Goal: Task Accomplishment & Management: Complete application form

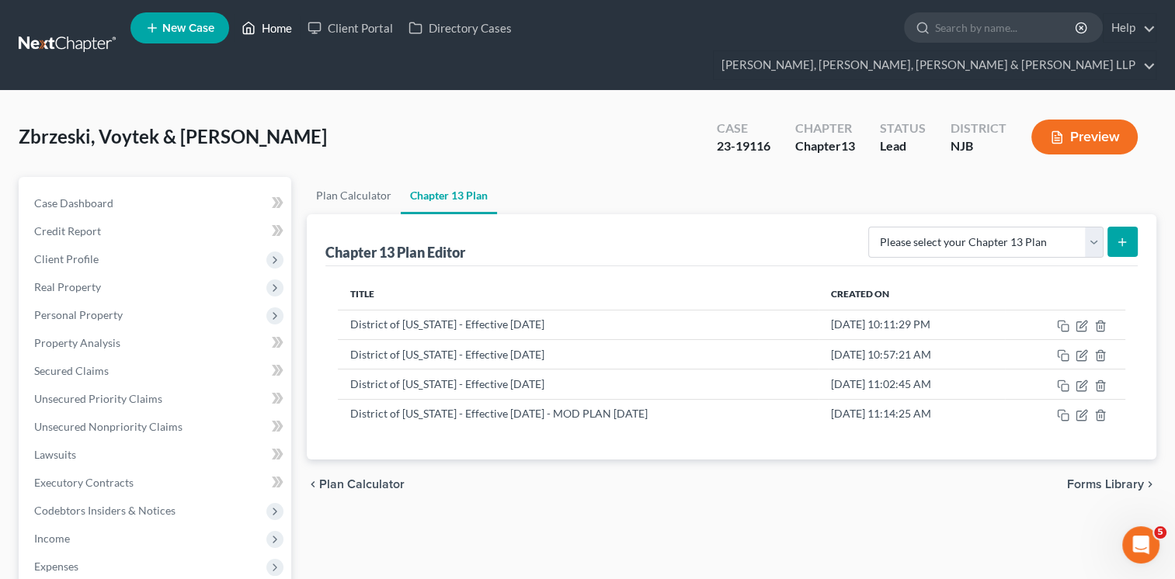
click at [282, 36] on link "Home" at bounding box center [267, 28] width 66 height 28
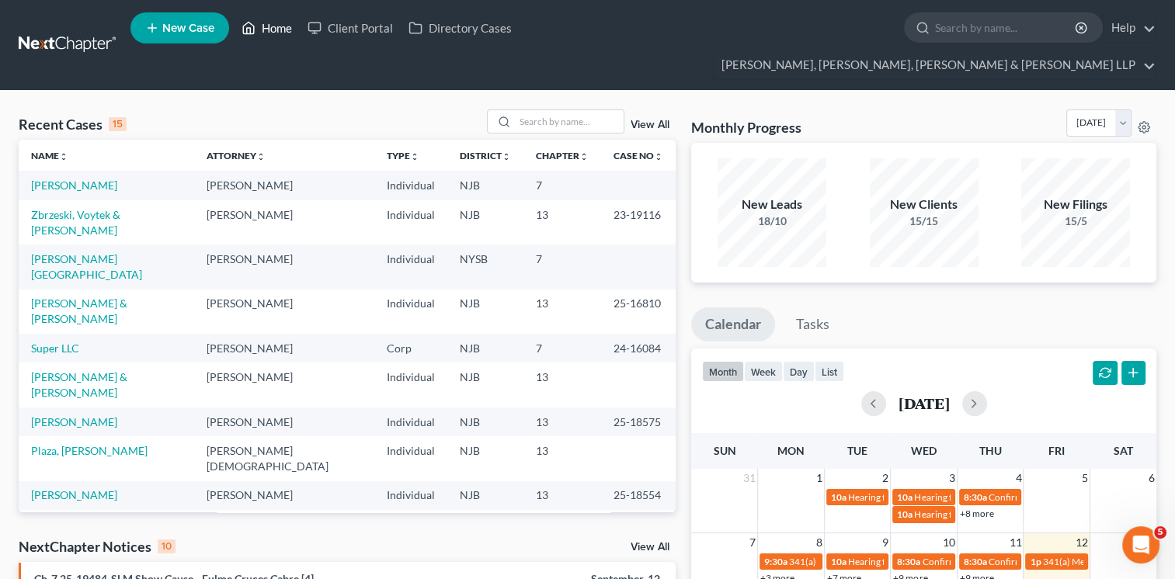
scroll to position [78, 0]
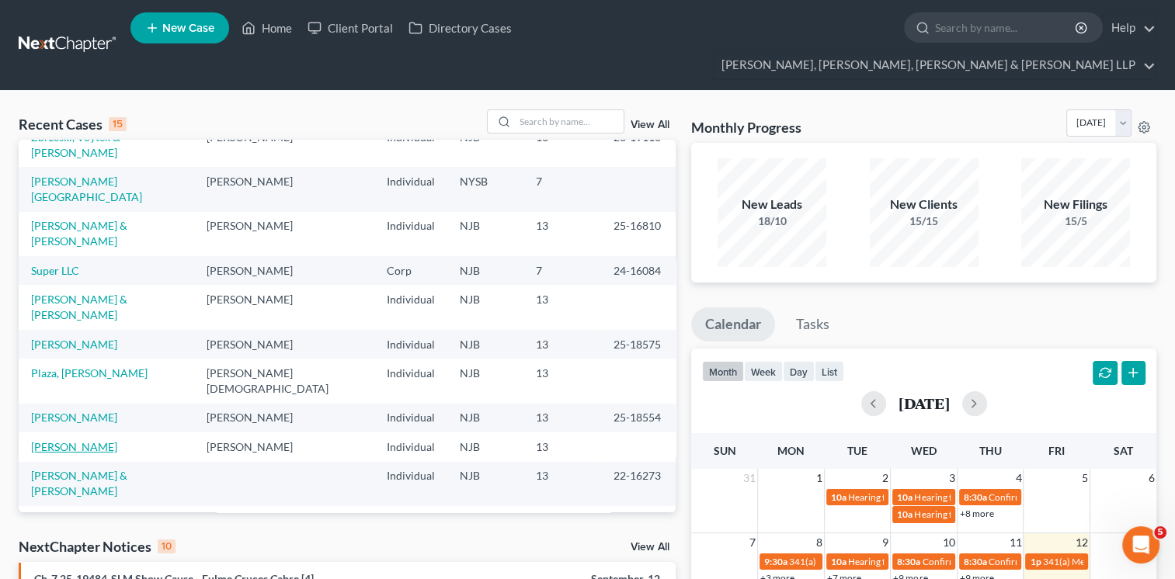
click at [69, 440] on link "[PERSON_NAME]" at bounding box center [74, 446] width 86 height 13
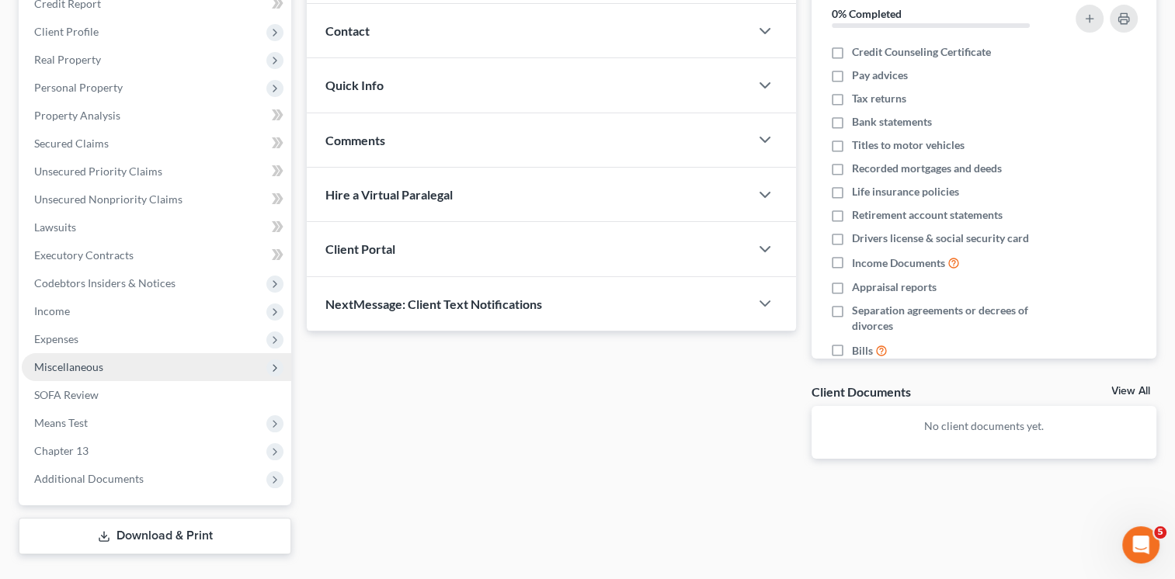
scroll to position [232, 0]
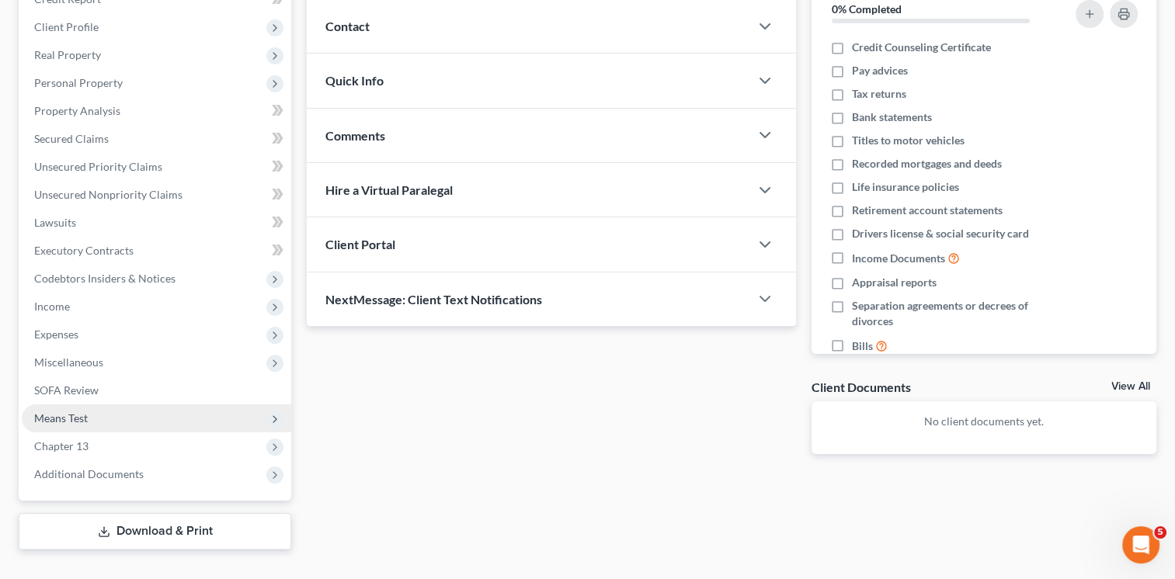
click at [109, 405] on span "Means Test" at bounding box center [156, 419] width 269 height 28
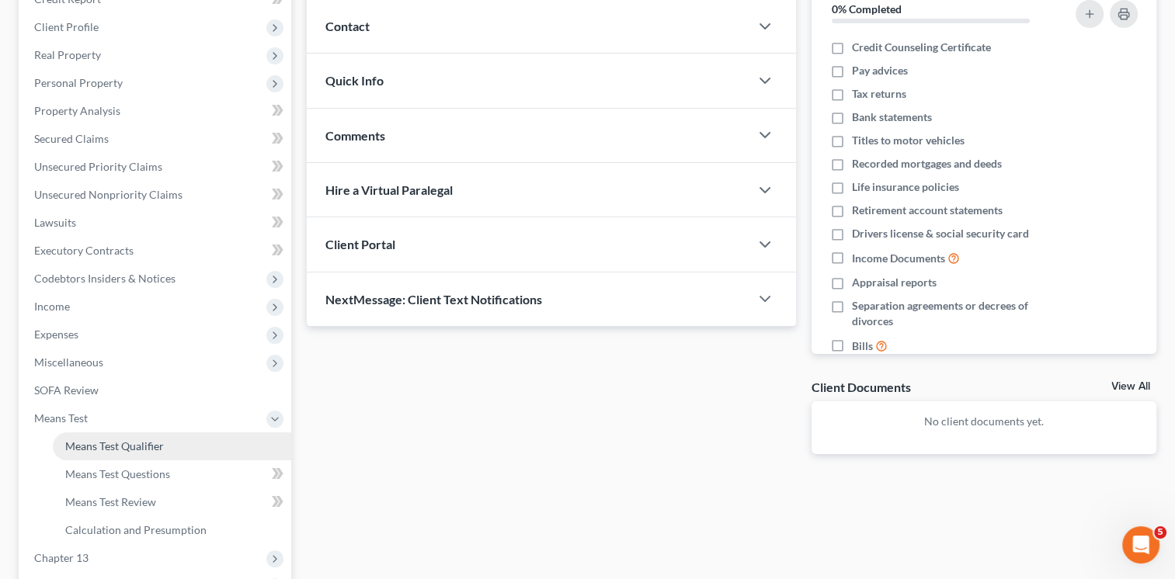
click at [109, 440] on span "Means Test Qualifier" at bounding box center [114, 446] width 99 height 13
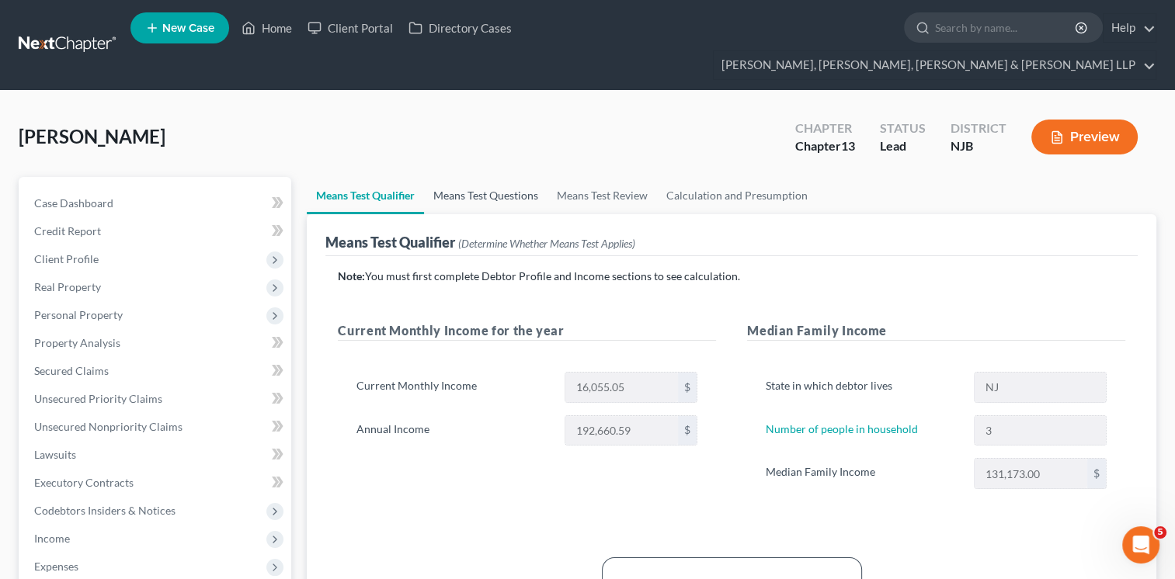
click at [523, 177] on link "Means Test Questions" at bounding box center [485, 195] width 123 height 37
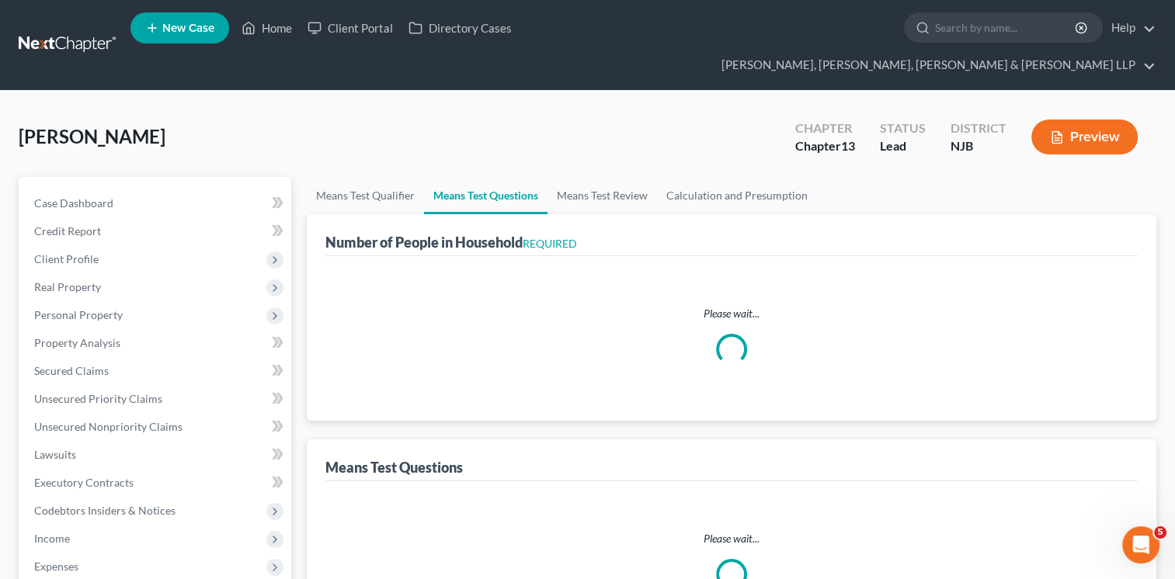
select select "1"
select select "60"
select select "2"
select select "60"
select select "3"
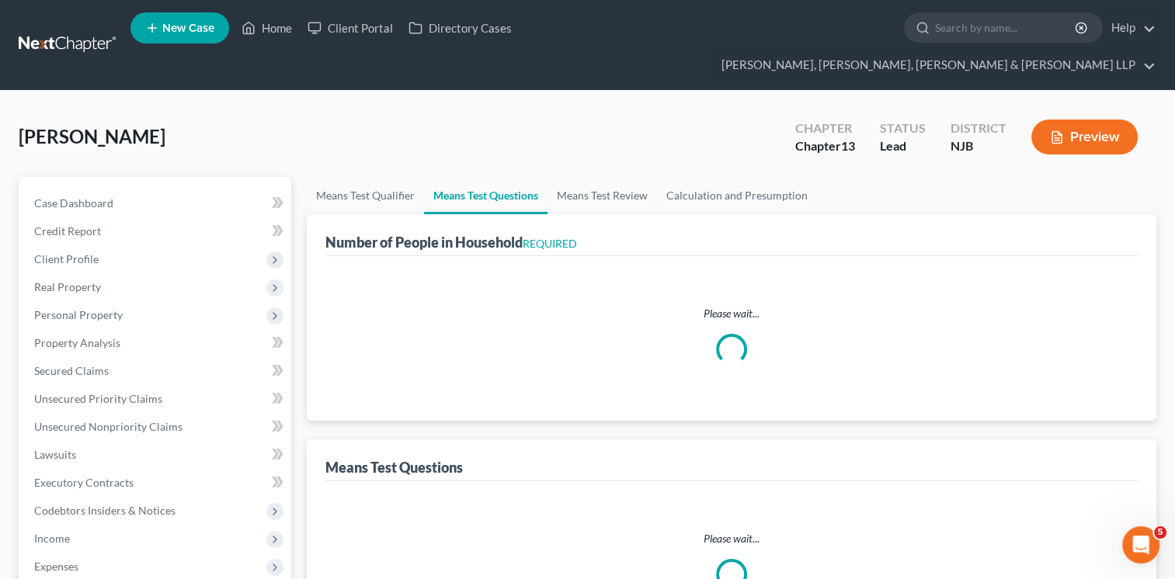
select select "0"
select select "1"
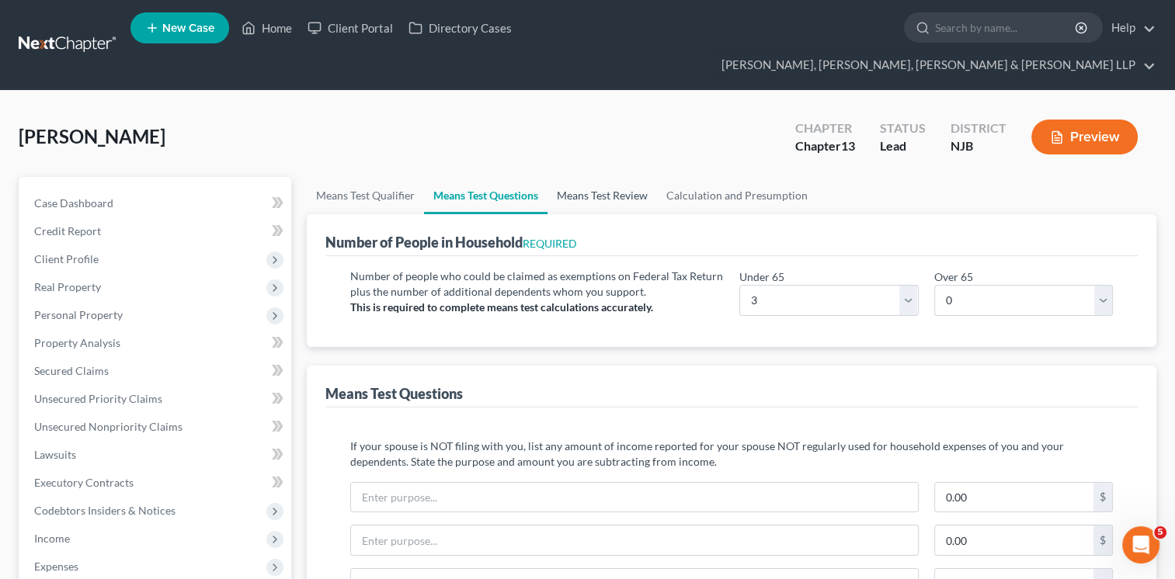
click at [620, 177] on link "Means Test Review" at bounding box center [601, 195] width 109 height 37
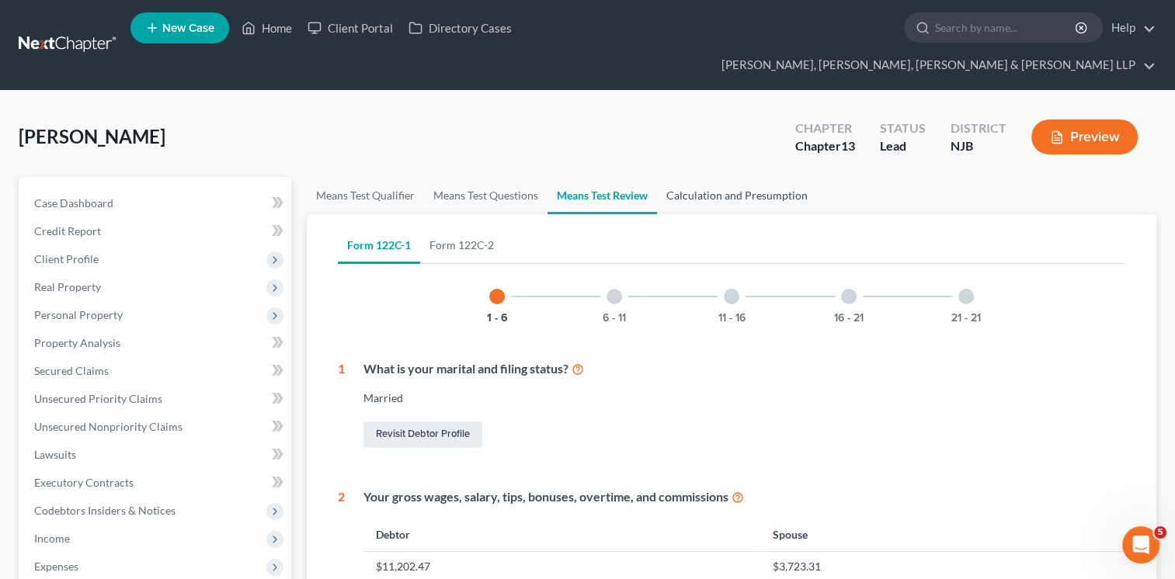
click at [748, 177] on link "Calculation and Presumption" at bounding box center [737, 195] width 160 height 37
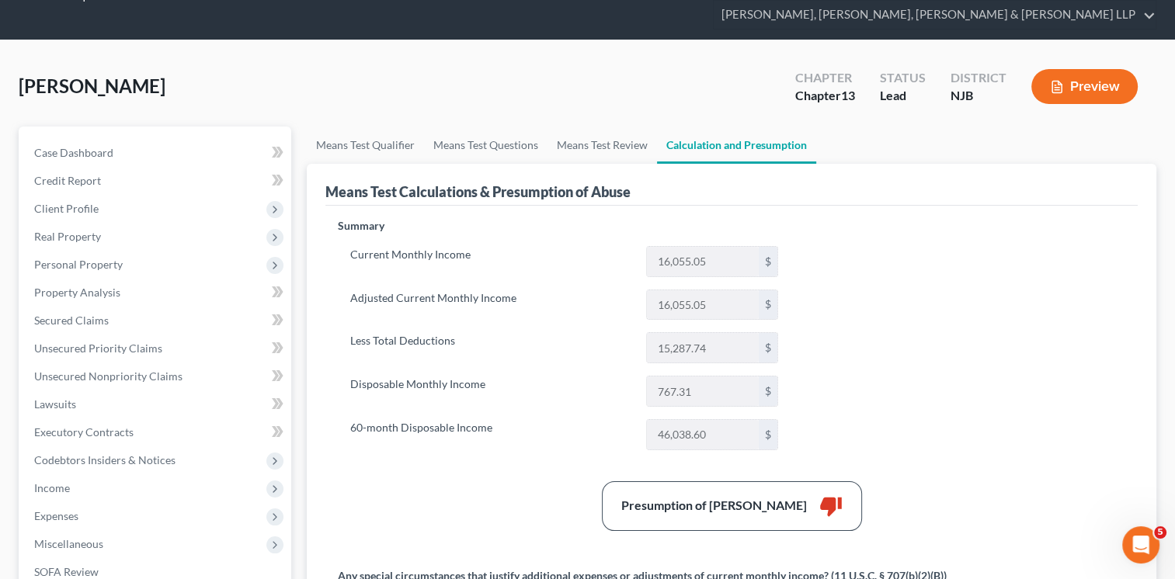
scroll to position [78, 0]
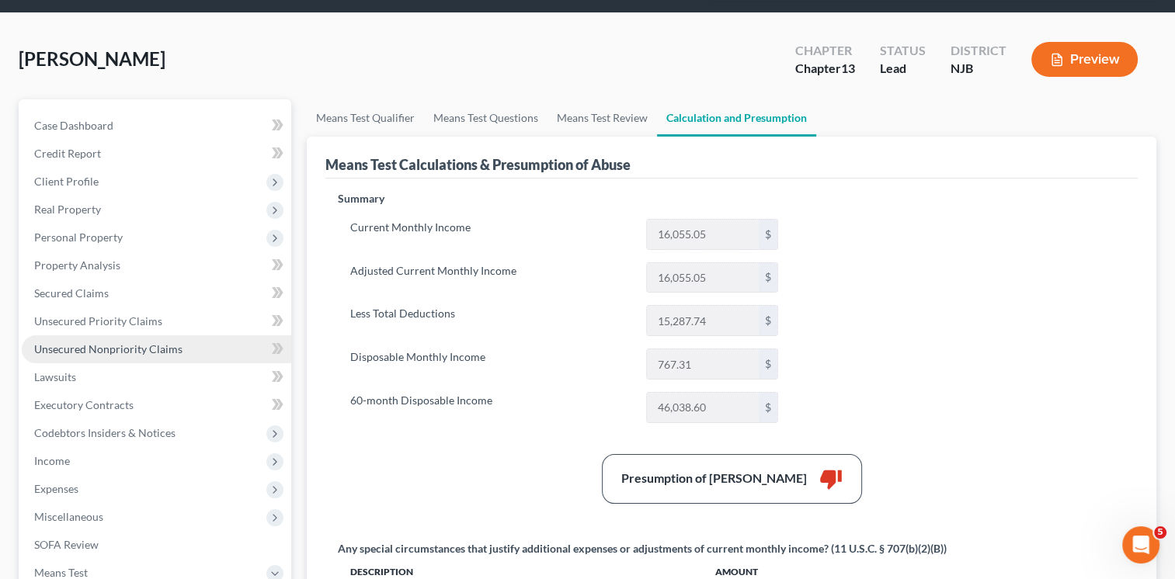
click at [124, 342] on span "Unsecured Nonpriority Claims" at bounding box center [108, 348] width 148 height 13
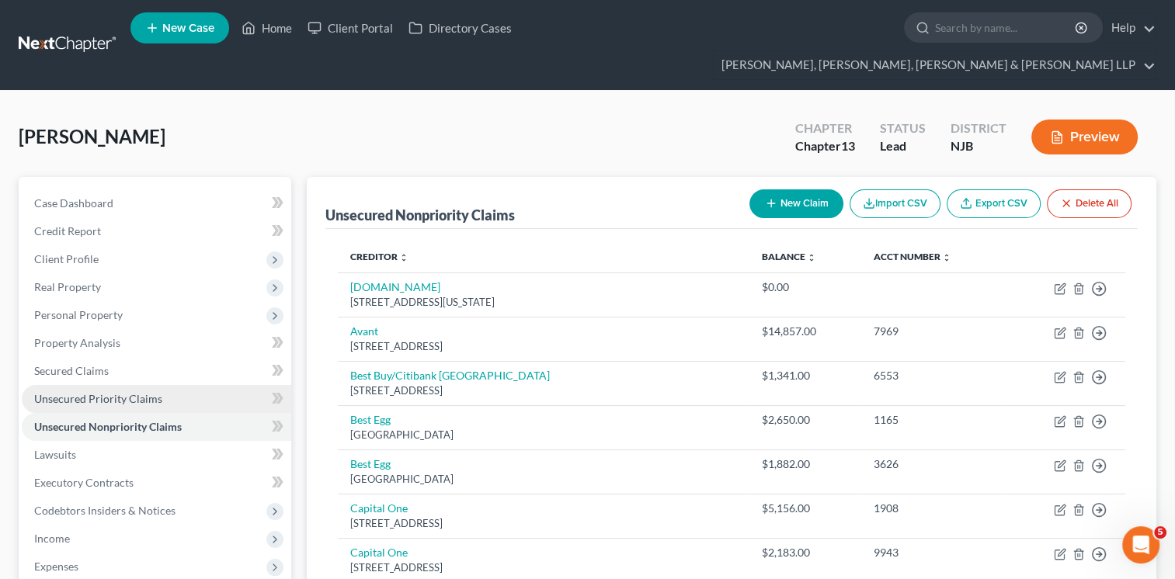
click at [65, 392] on span "Unsecured Priority Claims" at bounding box center [98, 398] width 128 height 13
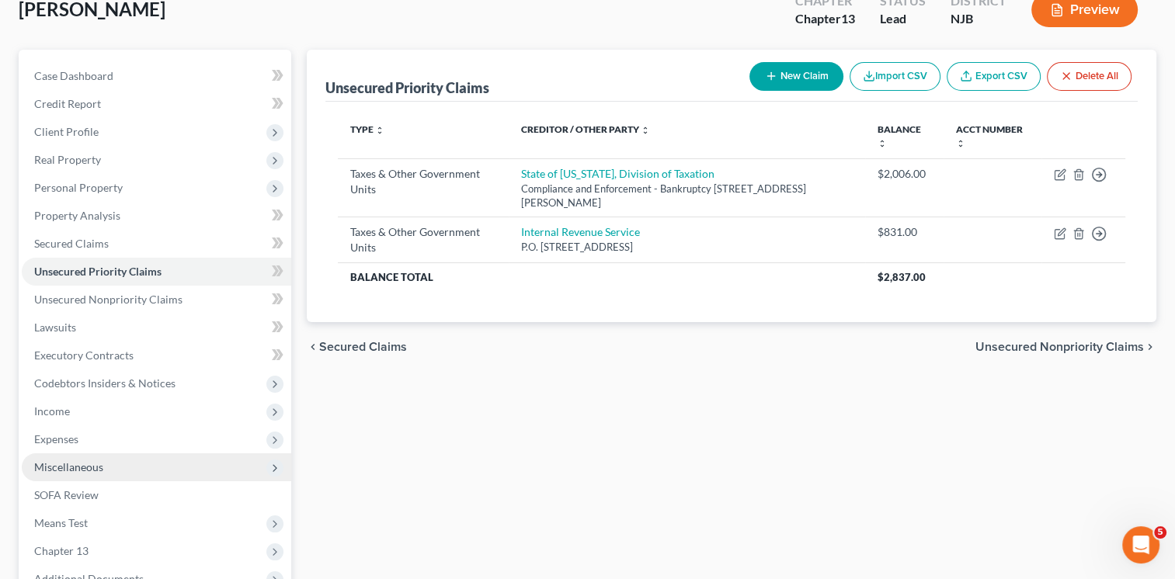
scroll to position [232, 0]
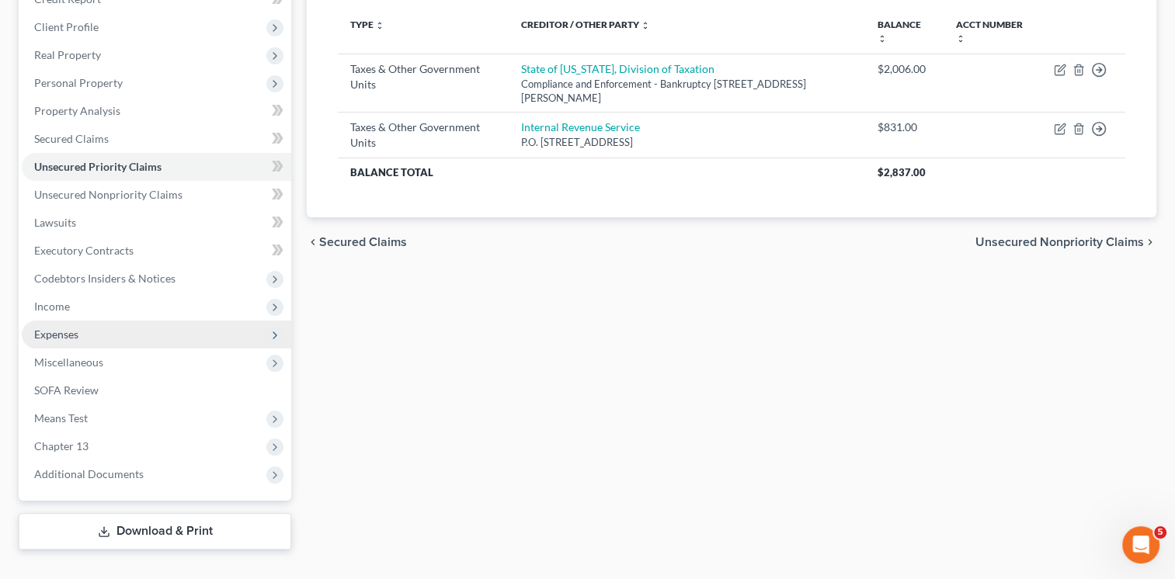
click at [118, 321] on span "Expenses" at bounding box center [156, 335] width 269 height 28
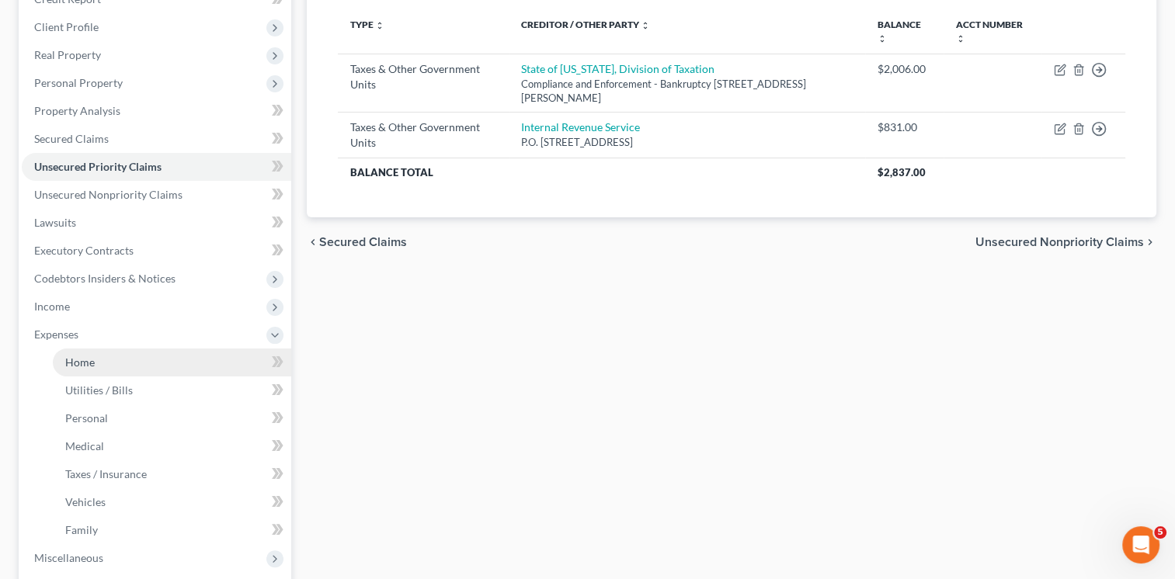
click at [121, 349] on link "Home" at bounding box center [172, 363] width 238 height 28
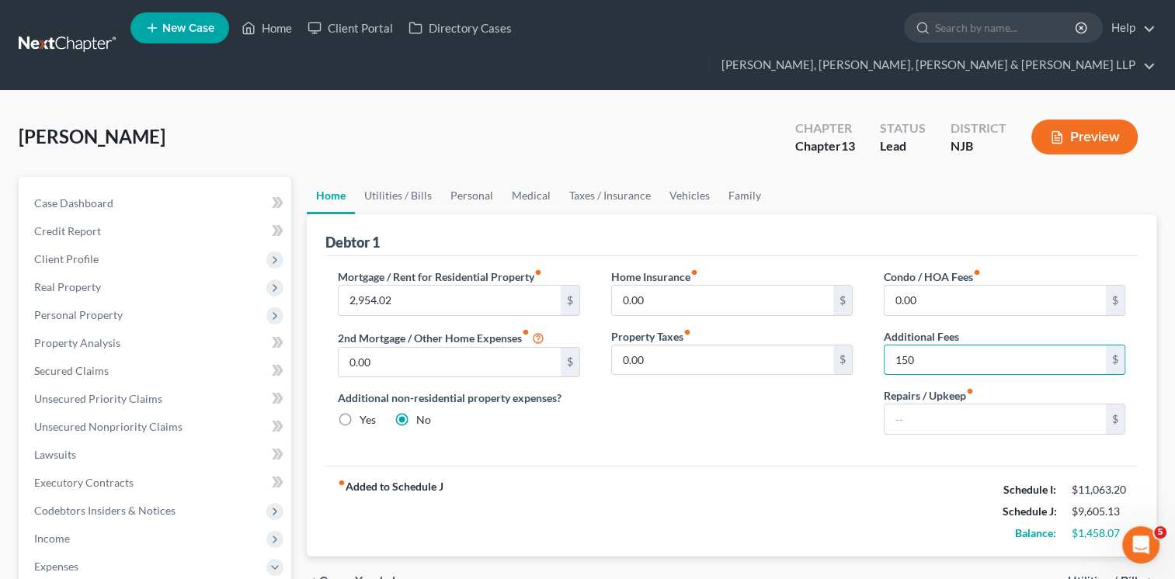
type input "150"
click at [405, 177] on link "Utilities / Bills" at bounding box center [398, 195] width 86 height 37
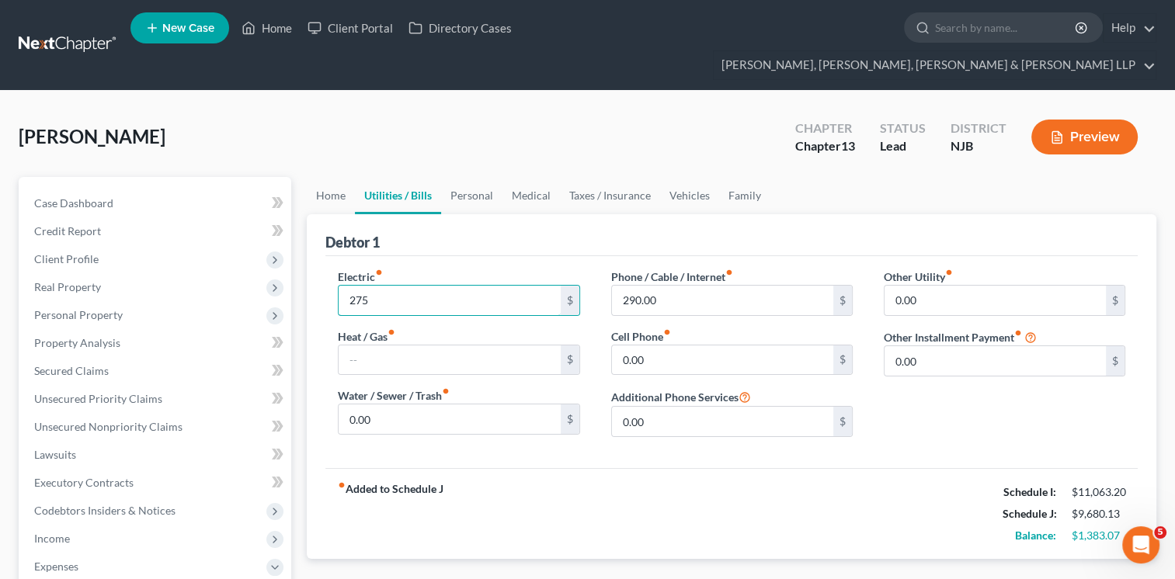
type input "275"
type input "310"
click at [466, 177] on link "Personal" at bounding box center [471, 195] width 61 height 37
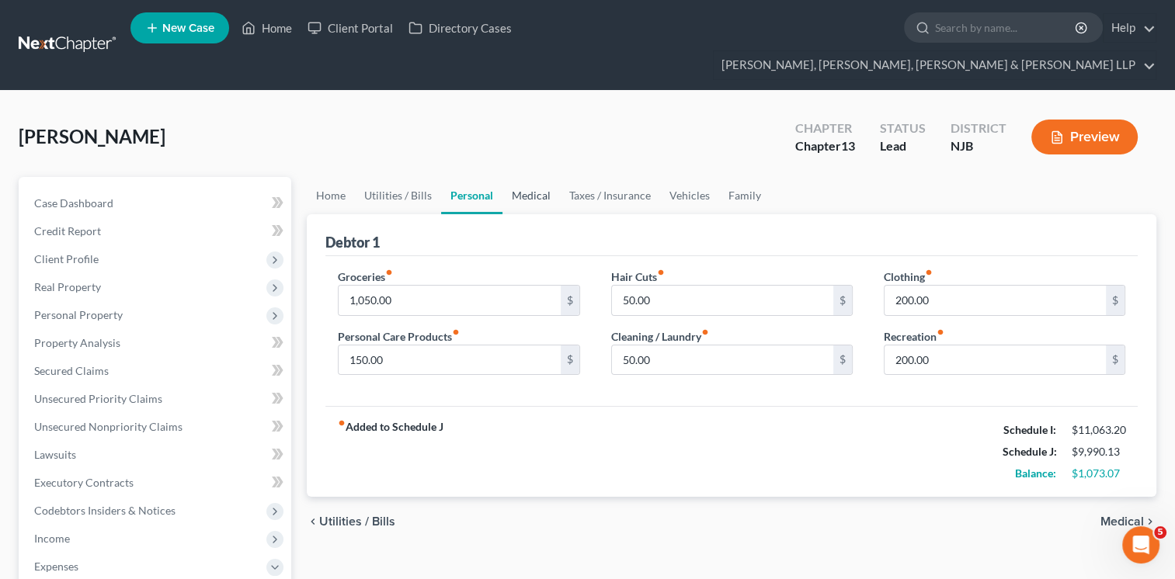
click at [524, 177] on link "Medical" at bounding box center [530, 195] width 57 height 37
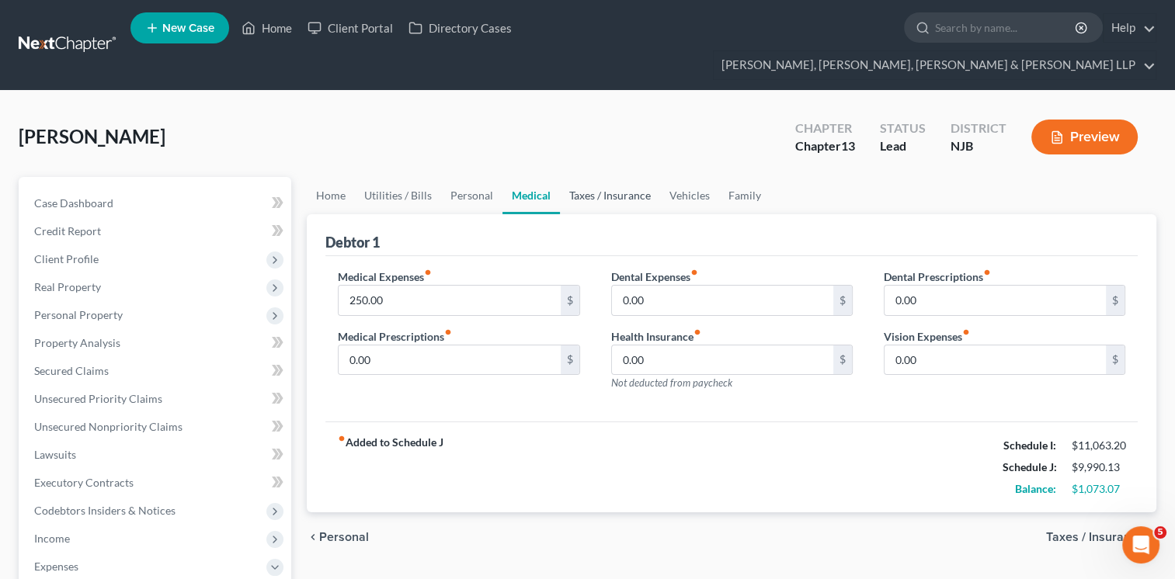
click at [589, 177] on link "Taxes / Insurance" at bounding box center [610, 195] width 100 height 37
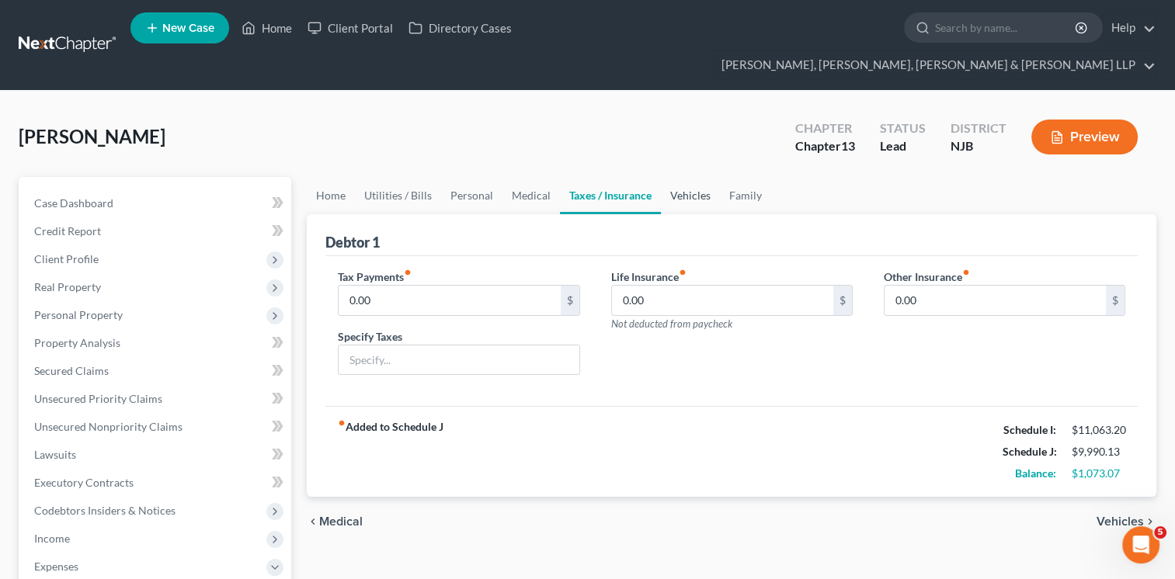
click at [702, 179] on link "Vehicles" at bounding box center [690, 195] width 59 height 37
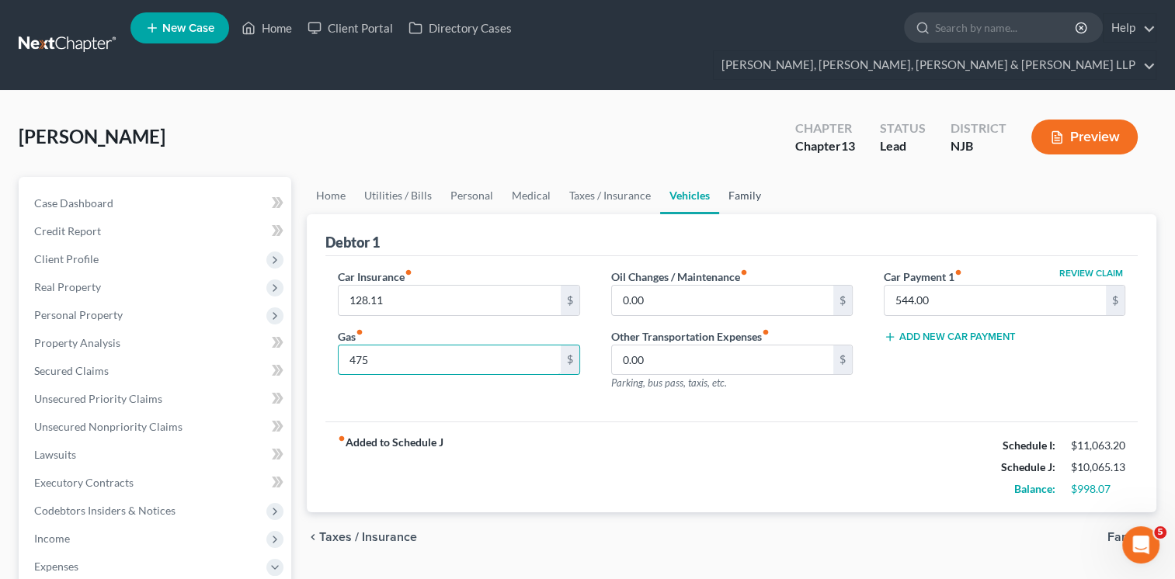
type input "475"
click at [749, 177] on link "Family" at bounding box center [744, 195] width 51 height 37
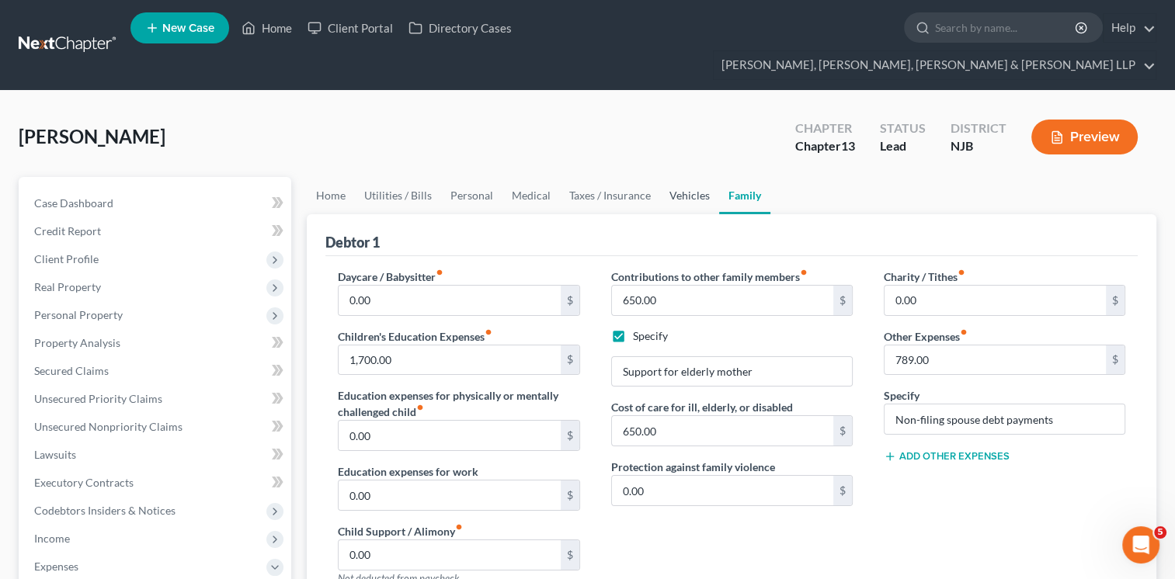
click at [676, 177] on link "Vehicles" at bounding box center [689, 195] width 59 height 37
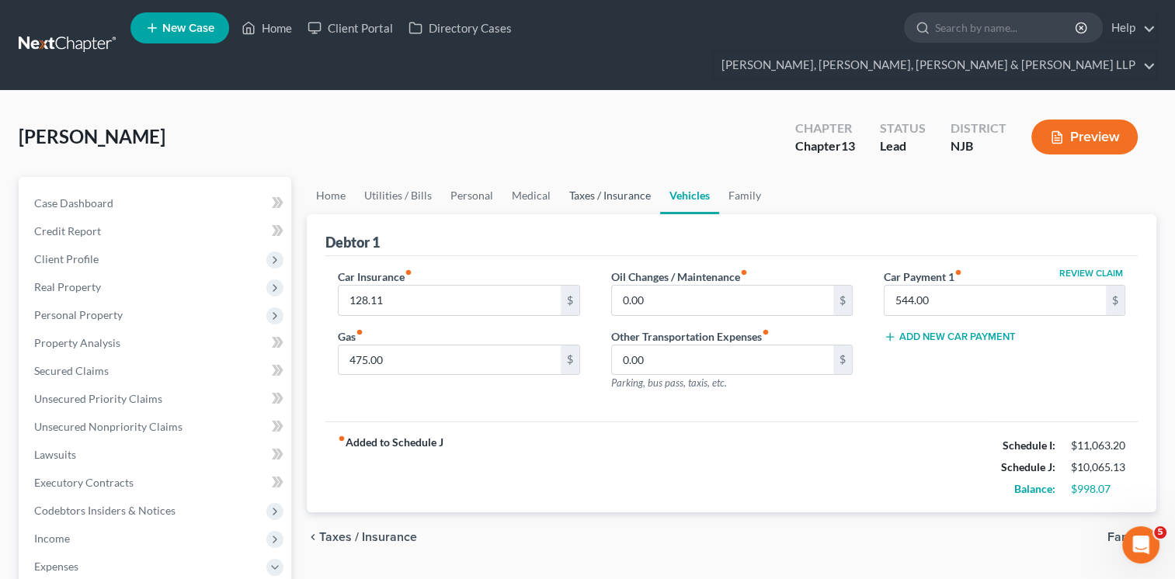
click at [606, 177] on link "Taxes / Insurance" at bounding box center [610, 195] width 100 height 37
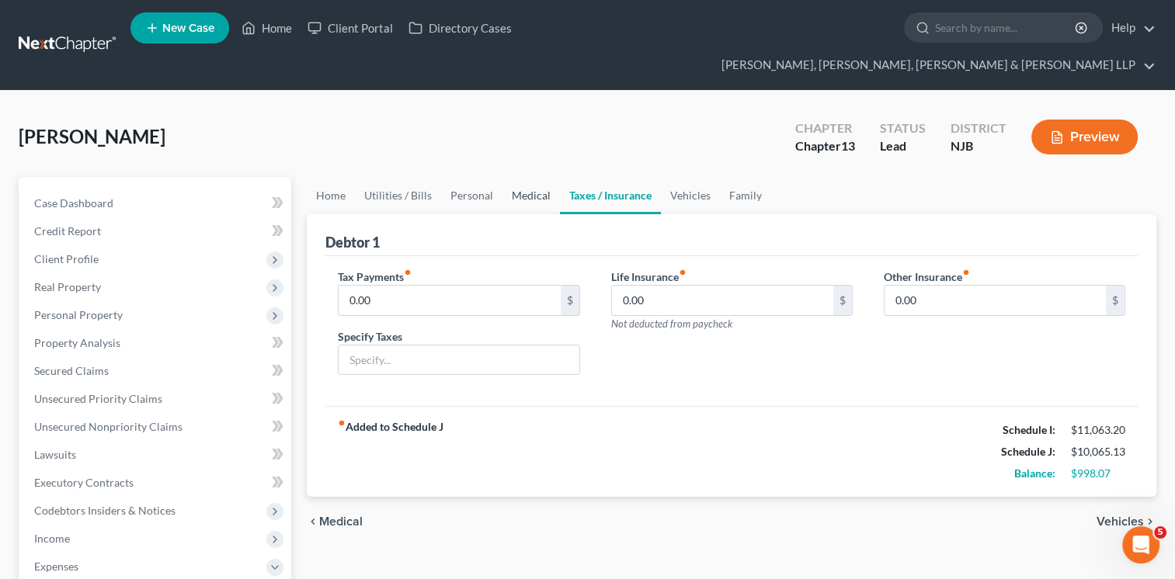
click at [530, 177] on link "Medical" at bounding box center [530, 195] width 57 height 37
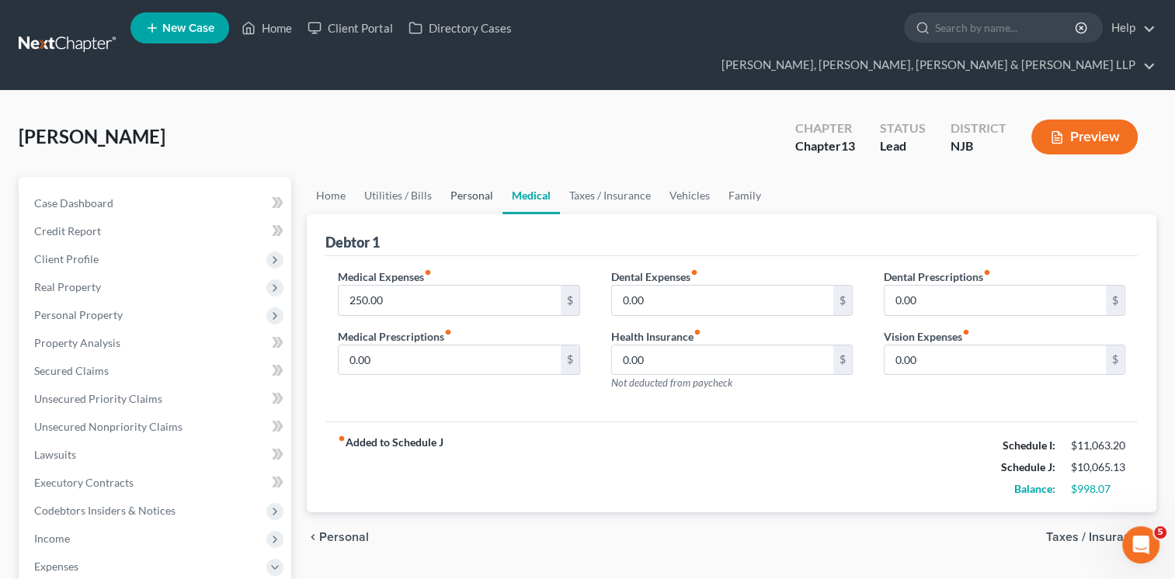
click at [459, 177] on link "Personal" at bounding box center [471, 195] width 61 height 37
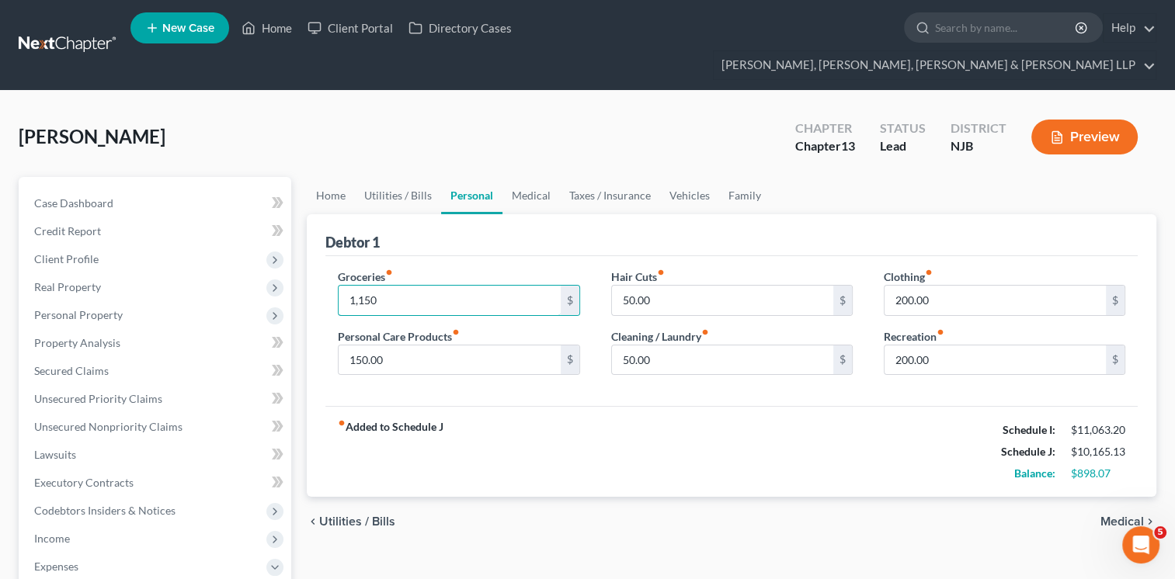
type input "1,150"
type input "225"
type input "250"
click at [411, 177] on link "Utilities / Bills" at bounding box center [398, 195] width 86 height 37
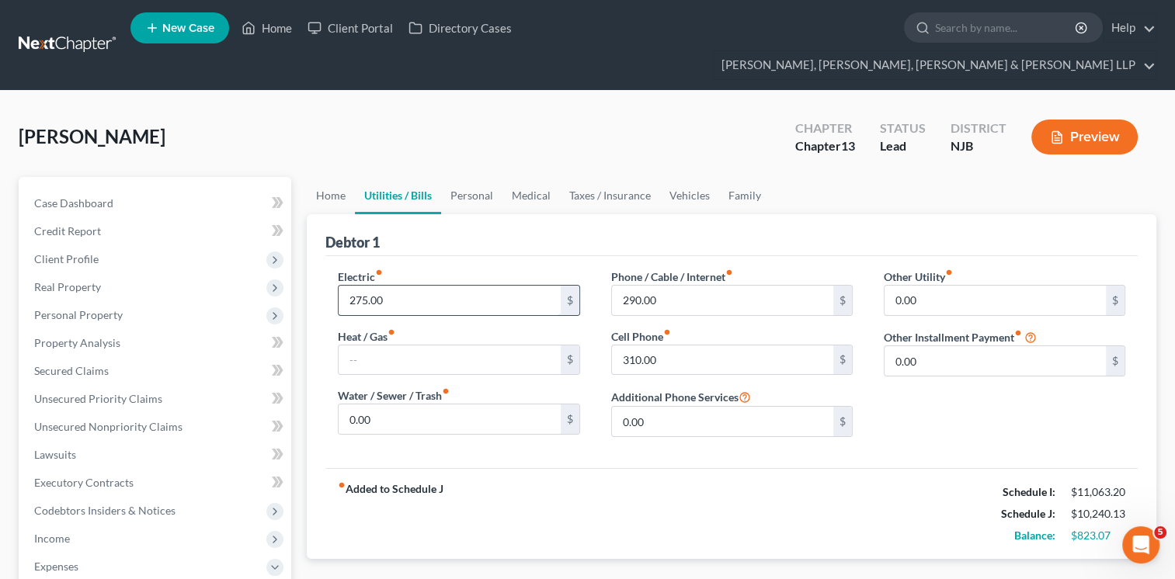
click at [408, 286] on input "275.00" at bounding box center [449, 301] width 221 height 30
click at [1078, 120] on button "Preview" at bounding box center [1084, 137] width 106 height 35
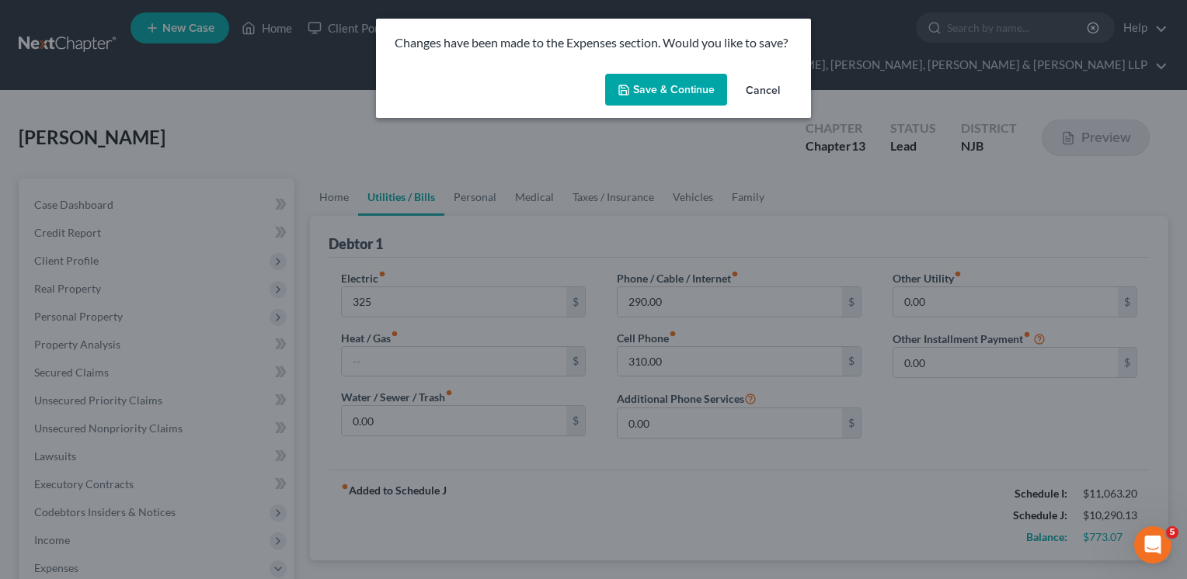
click at [674, 97] on button "Save & Continue" at bounding box center [666, 90] width 122 height 33
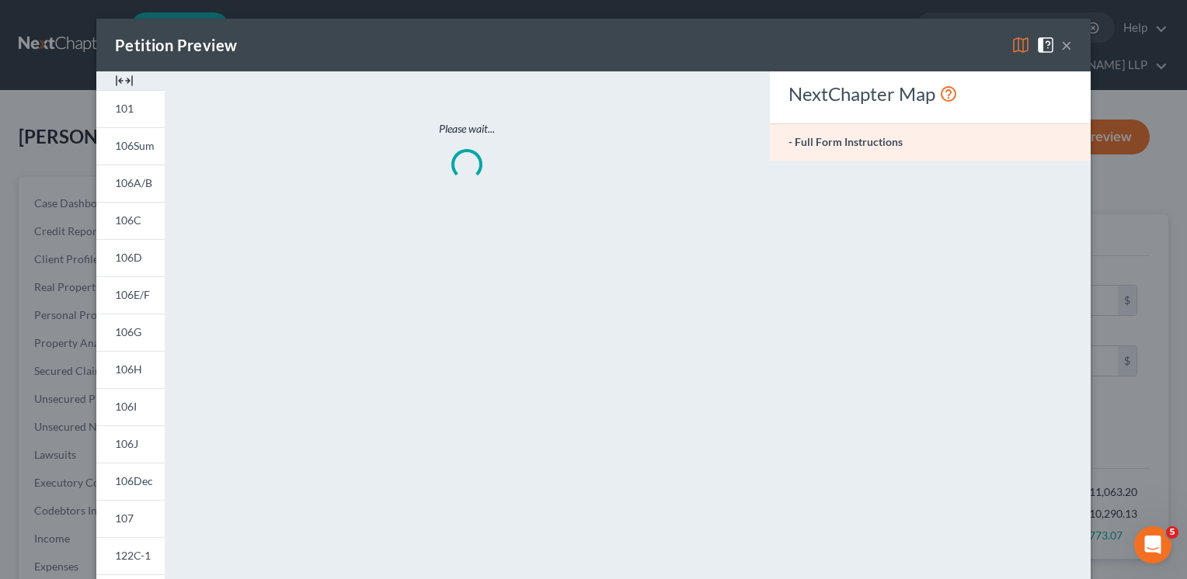
type input "325.00"
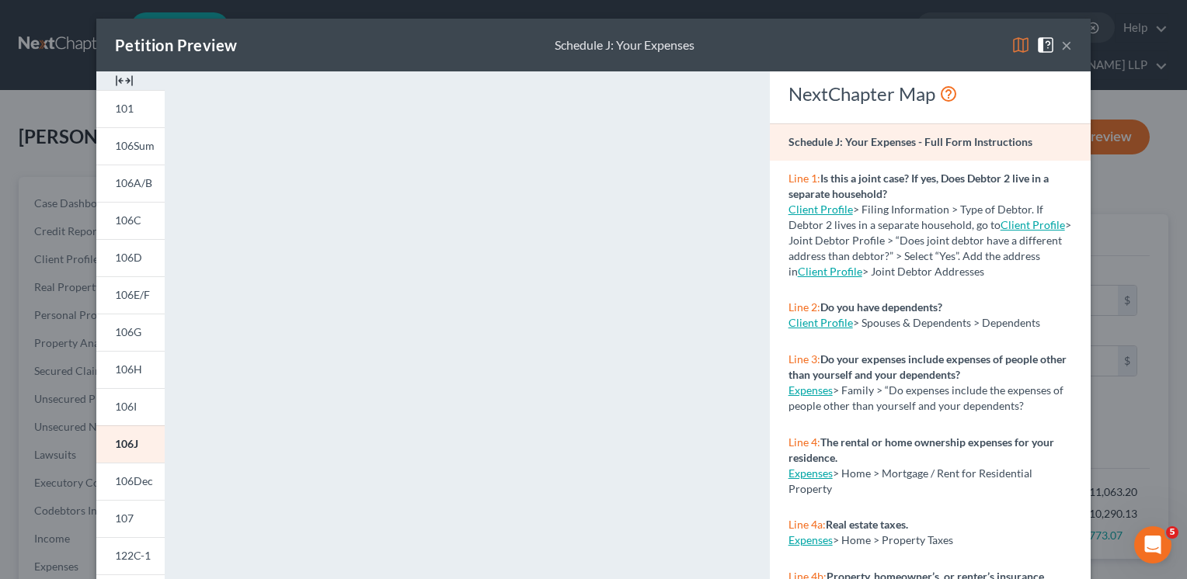
click at [1065, 47] on button "×" at bounding box center [1066, 45] width 11 height 19
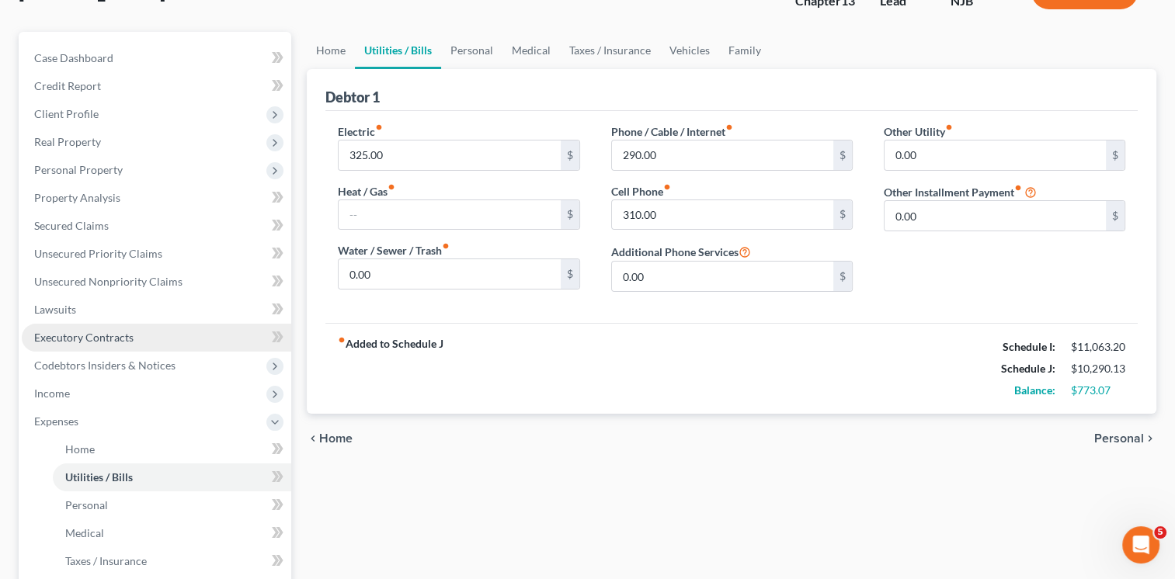
scroll to position [388, 0]
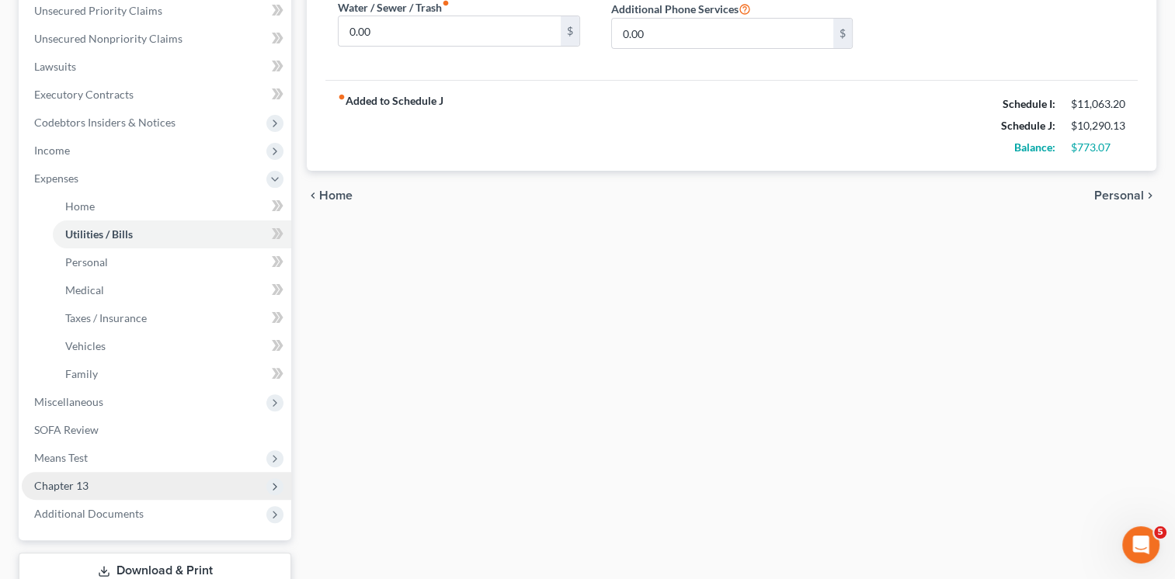
click at [134, 472] on span "Chapter 13" at bounding box center [156, 486] width 269 height 28
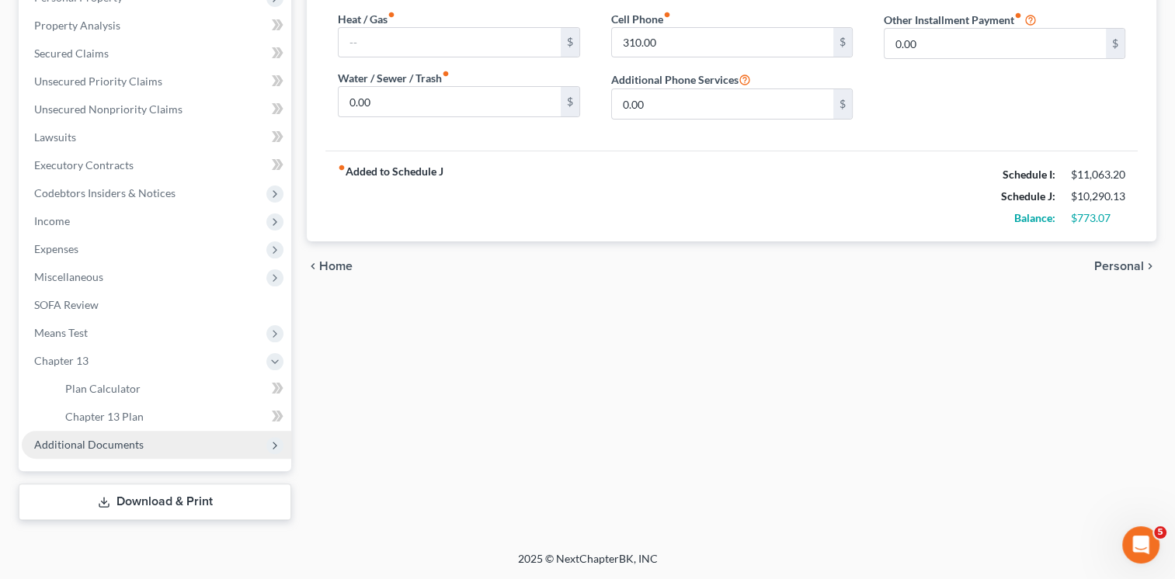
scroll to position [288, 0]
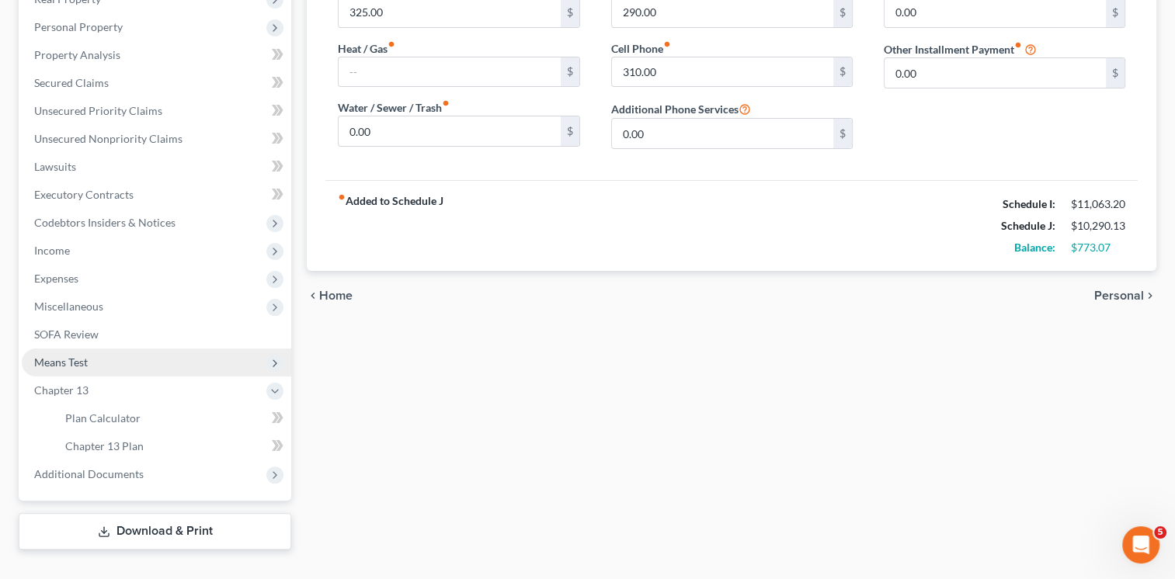
click at [158, 349] on span "Means Test" at bounding box center [156, 363] width 269 height 28
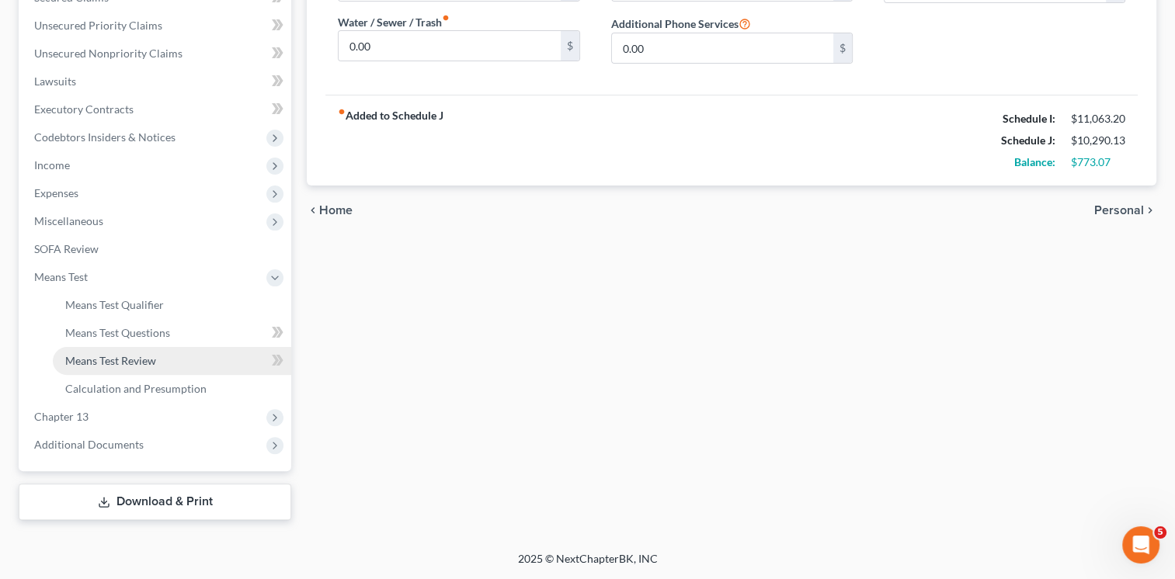
scroll to position [344, 0]
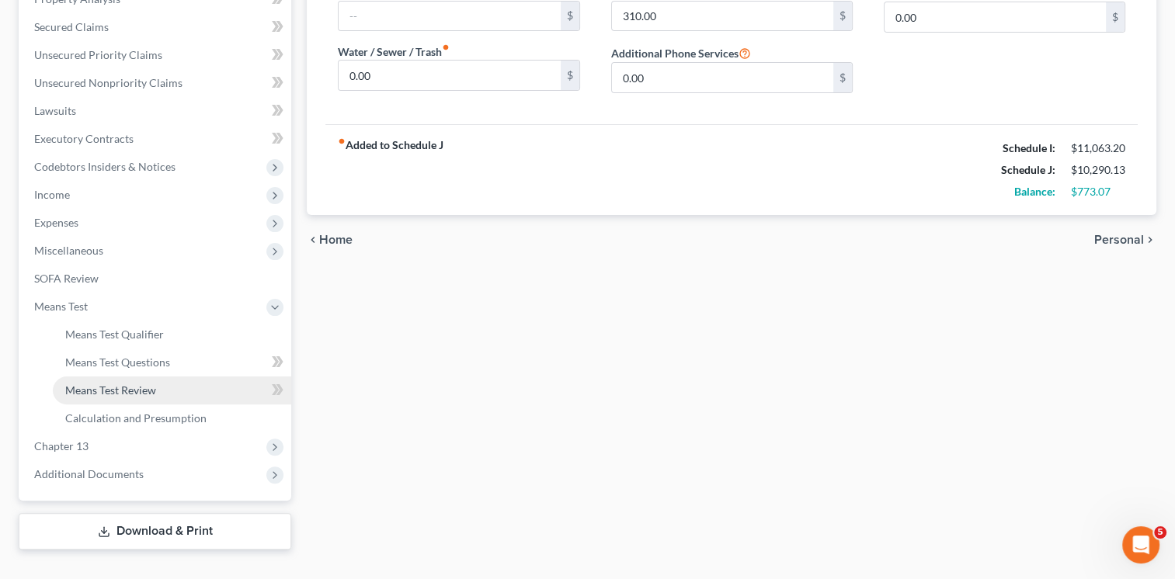
click at [158, 377] on link "Means Test Review" at bounding box center [172, 391] width 238 height 28
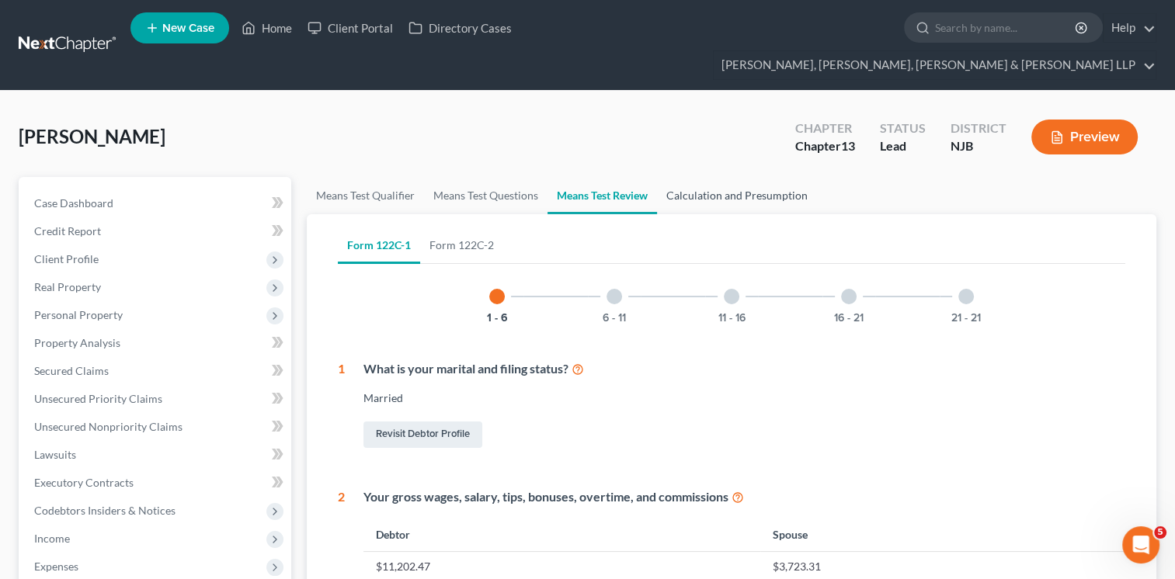
click at [760, 177] on link "Calculation and Presumption" at bounding box center [737, 195] width 160 height 37
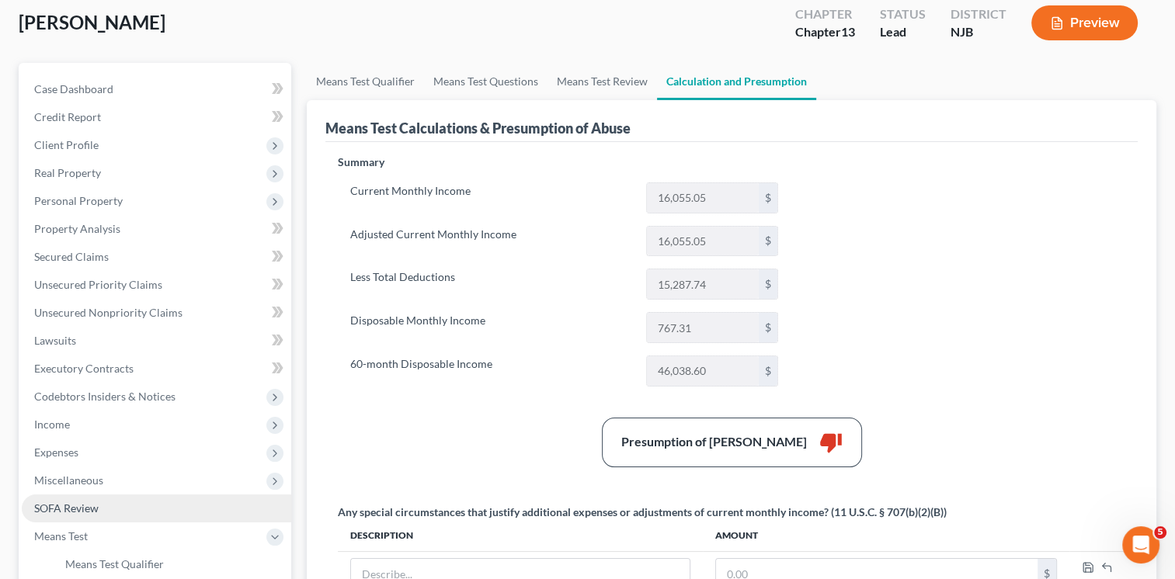
scroll to position [311, 0]
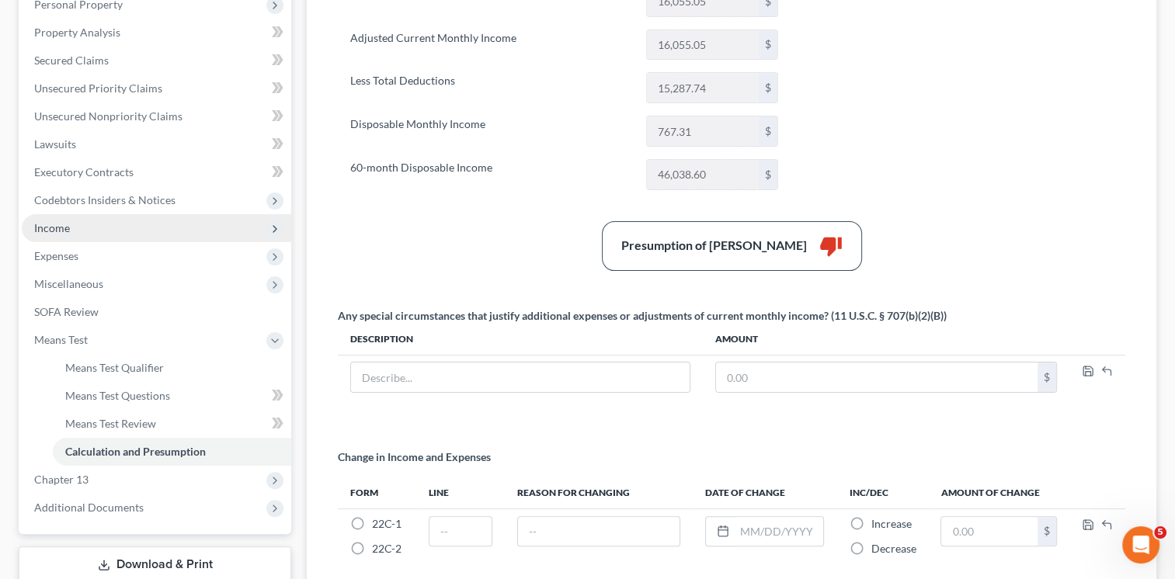
click at [143, 214] on span "Income" at bounding box center [156, 228] width 269 height 28
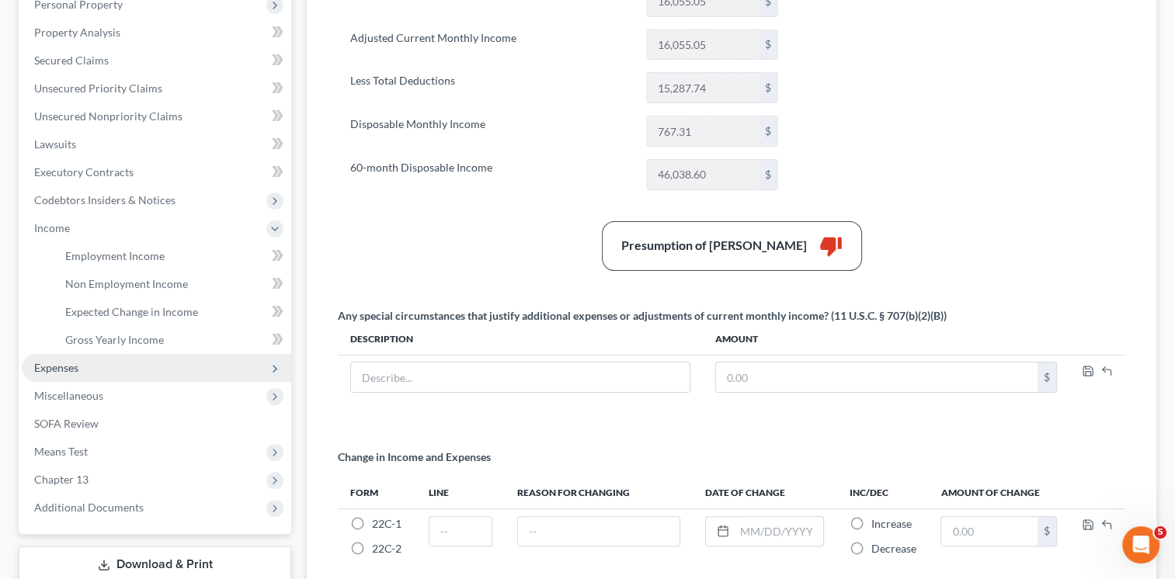
click at [102, 354] on span "Expenses" at bounding box center [156, 368] width 269 height 28
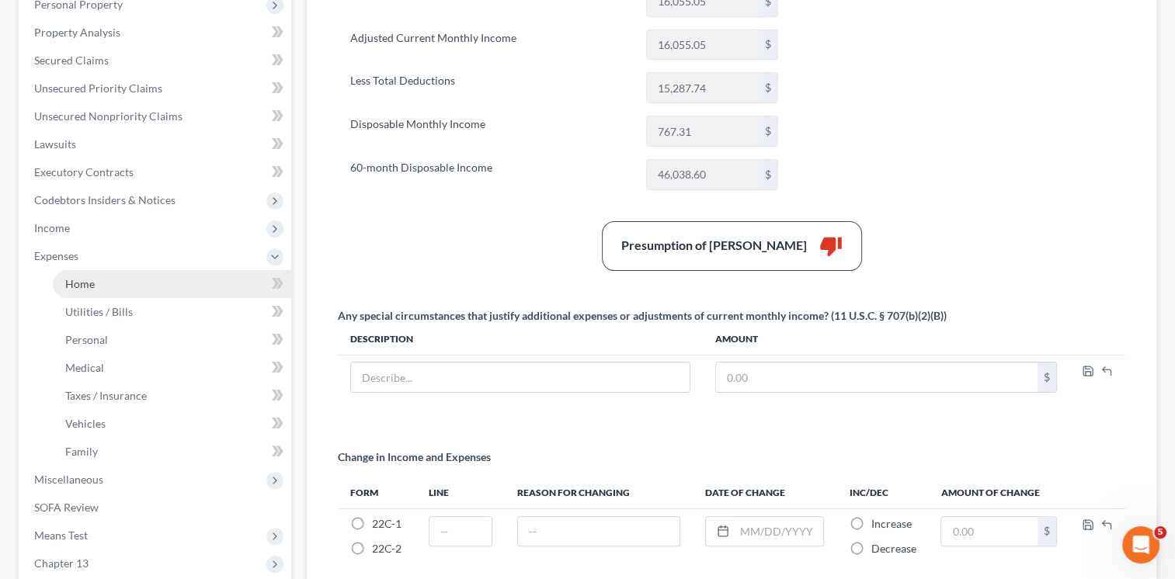
click at [154, 270] on link "Home" at bounding box center [172, 284] width 238 height 28
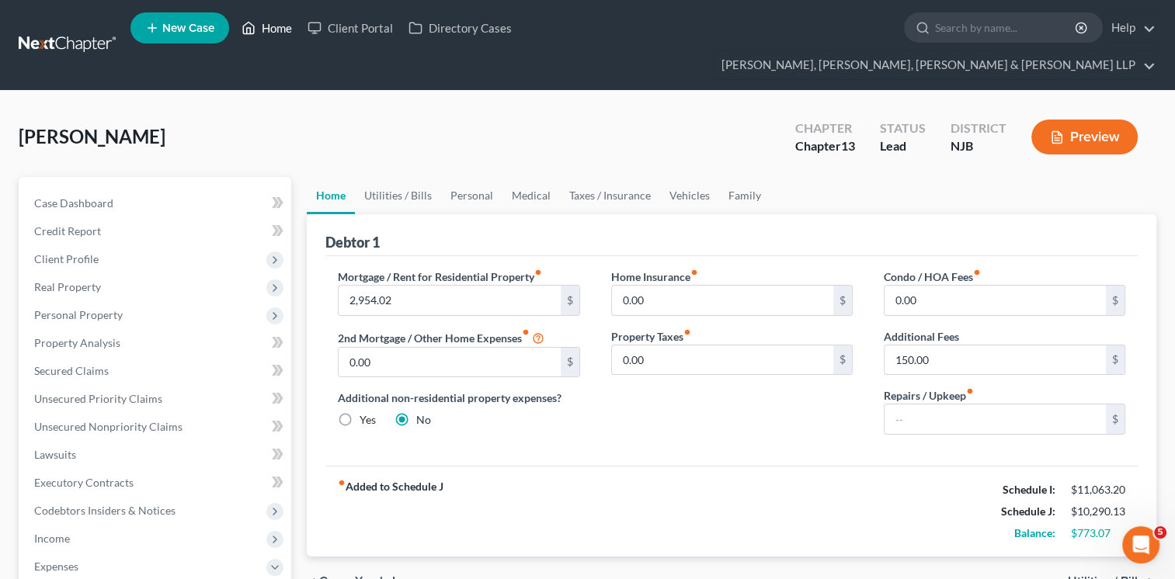
click at [264, 35] on link "Home" at bounding box center [267, 28] width 66 height 28
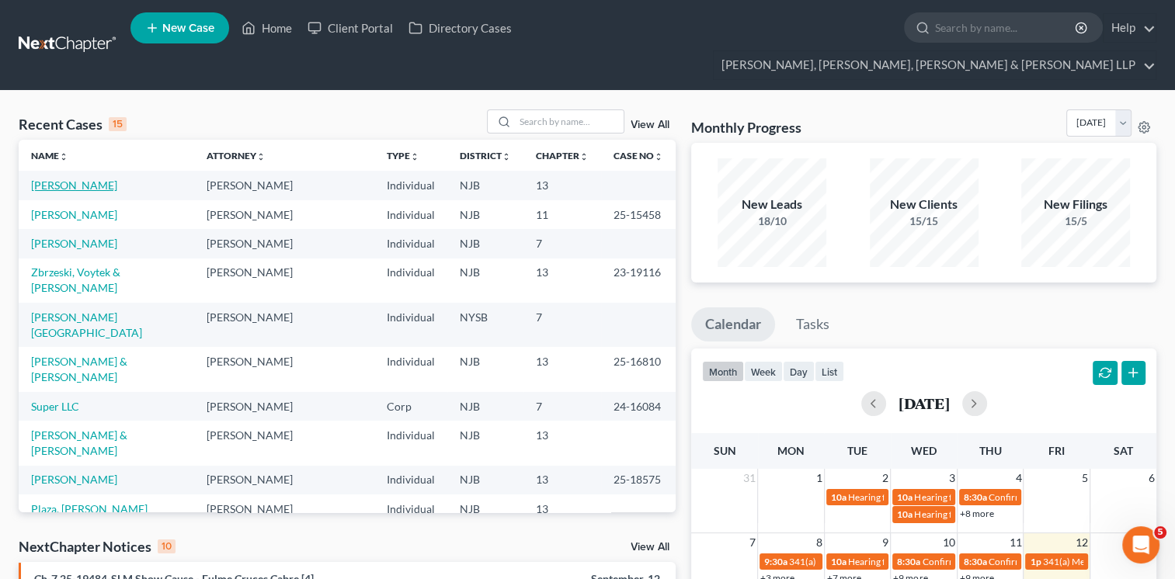
click at [47, 179] on link "[PERSON_NAME]" at bounding box center [74, 185] width 86 height 13
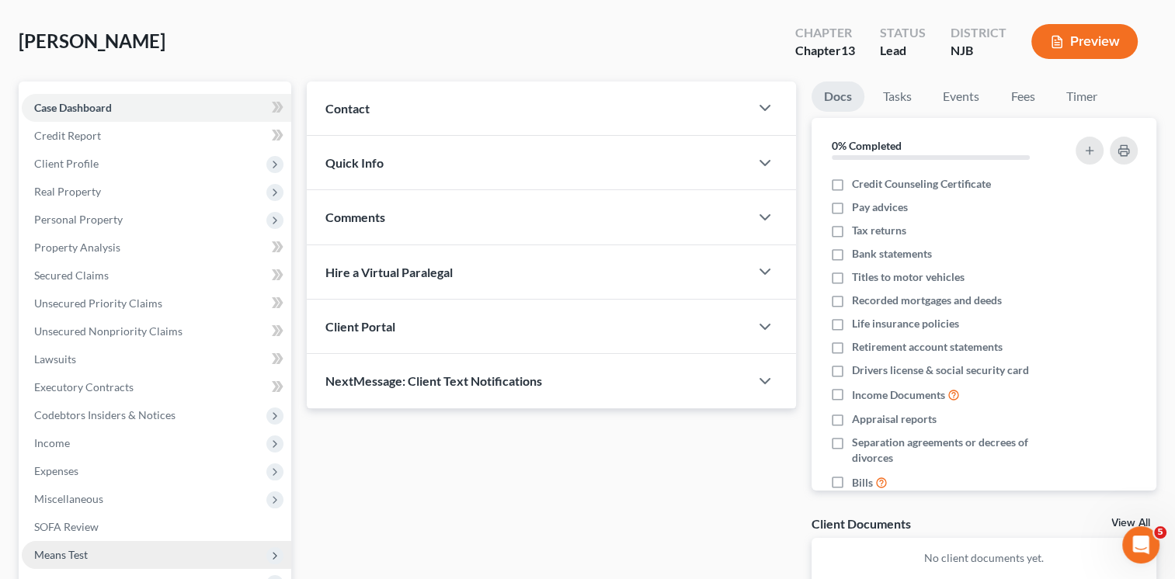
scroll to position [232, 0]
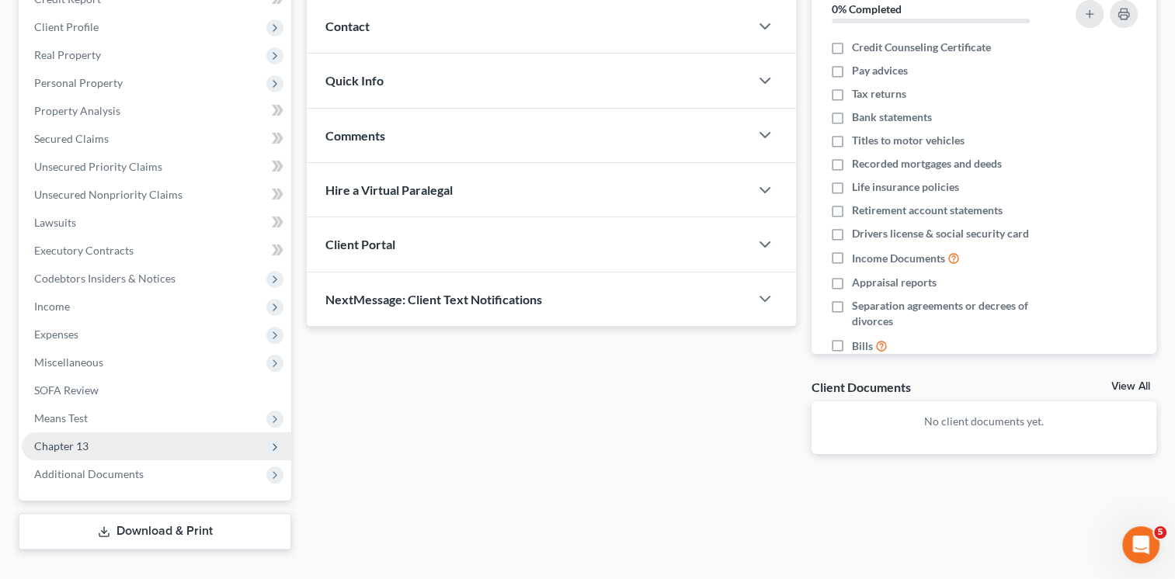
click at [137, 433] on span "Chapter 13" at bounding box center [156, 447] width 269 height 28
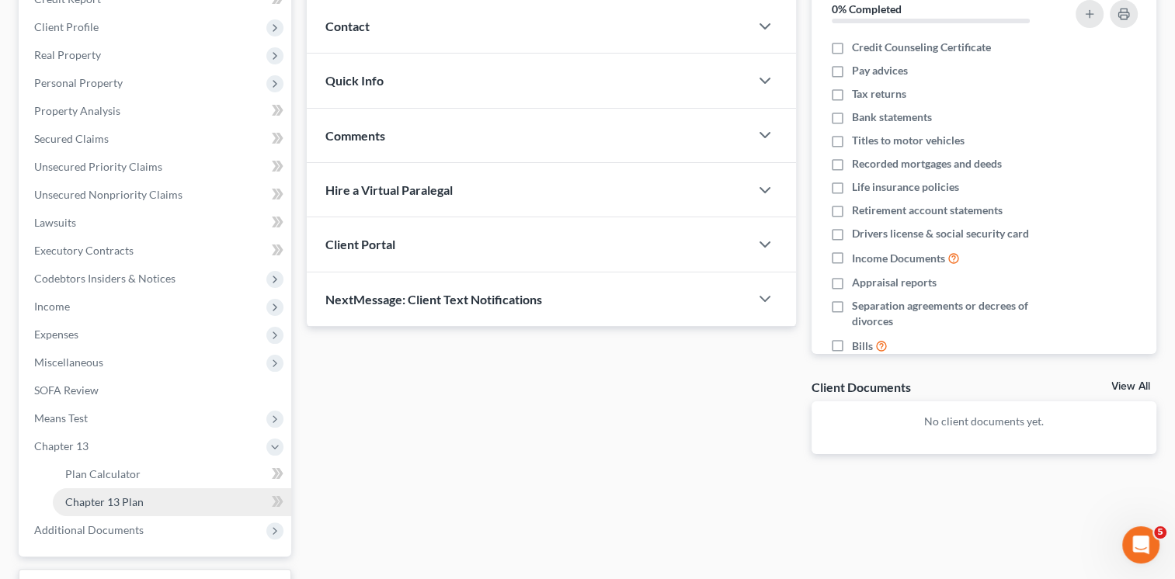
click at [146, 488] on link "Chapter 13 Plan" at bounding box center [172, 502] width 238 height 28
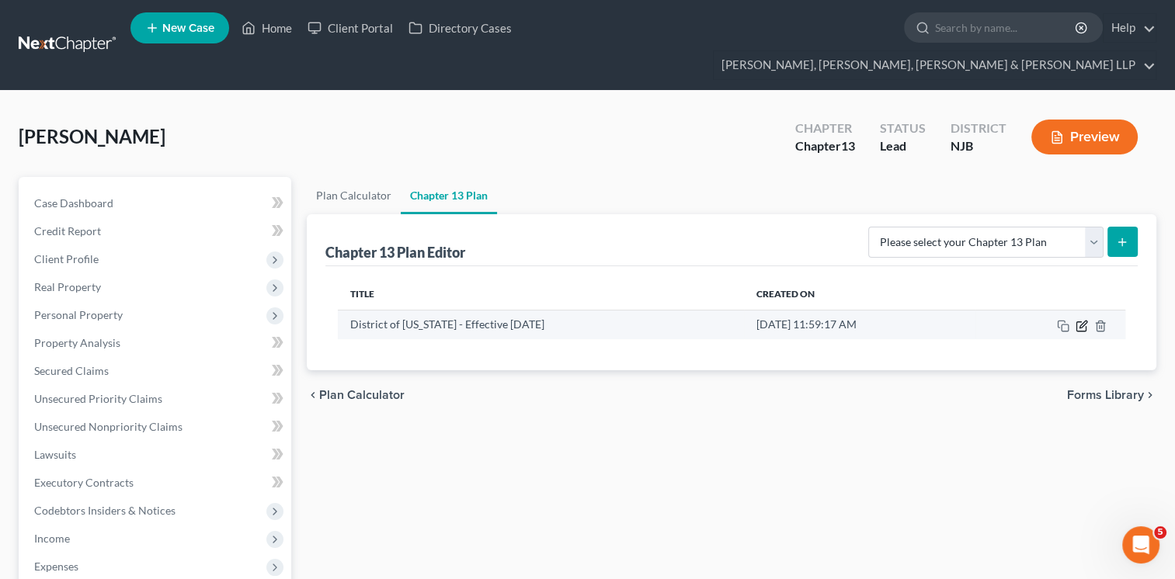
click at [1081, 320] on icon "button" at bounding box center [1082, 326] width 12 height 12
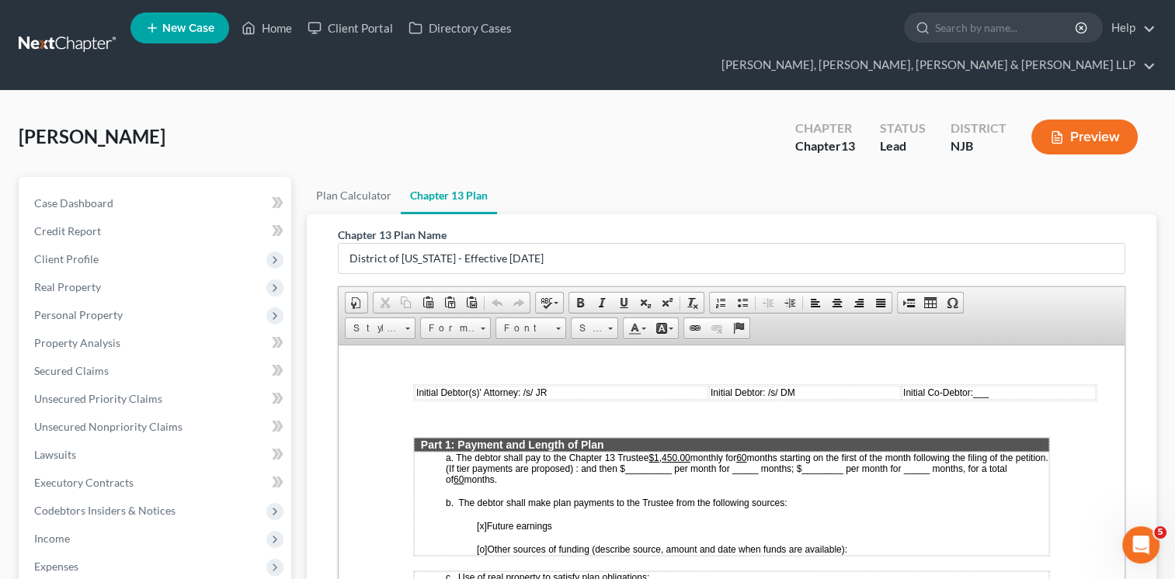
scroll to position [699, 0]
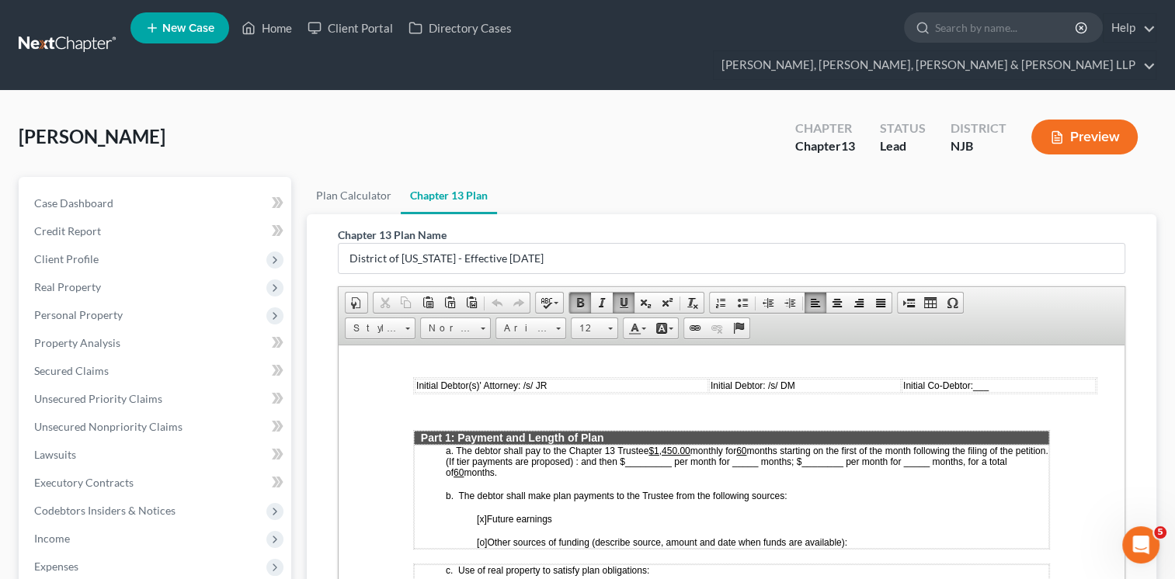
click at [678, 445] on u "$1,450.00" at bounding box center [668, 450] width 41 height 11
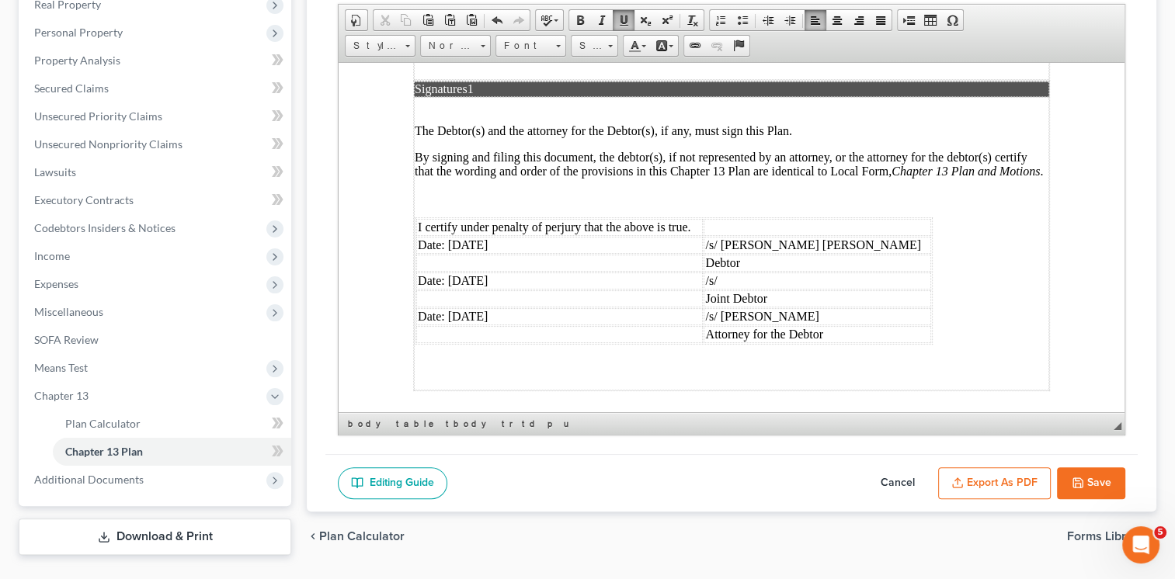
scroll to position [292, 0]
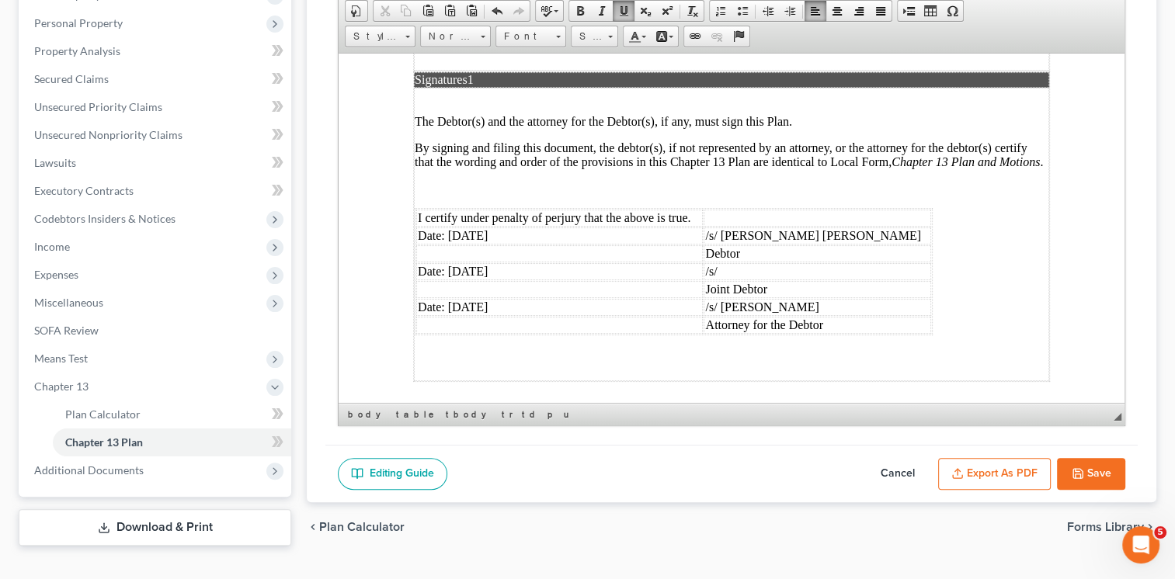
click at [1093, 458] on button "Save" at bounding box center [1091, 474] width 68 height 33
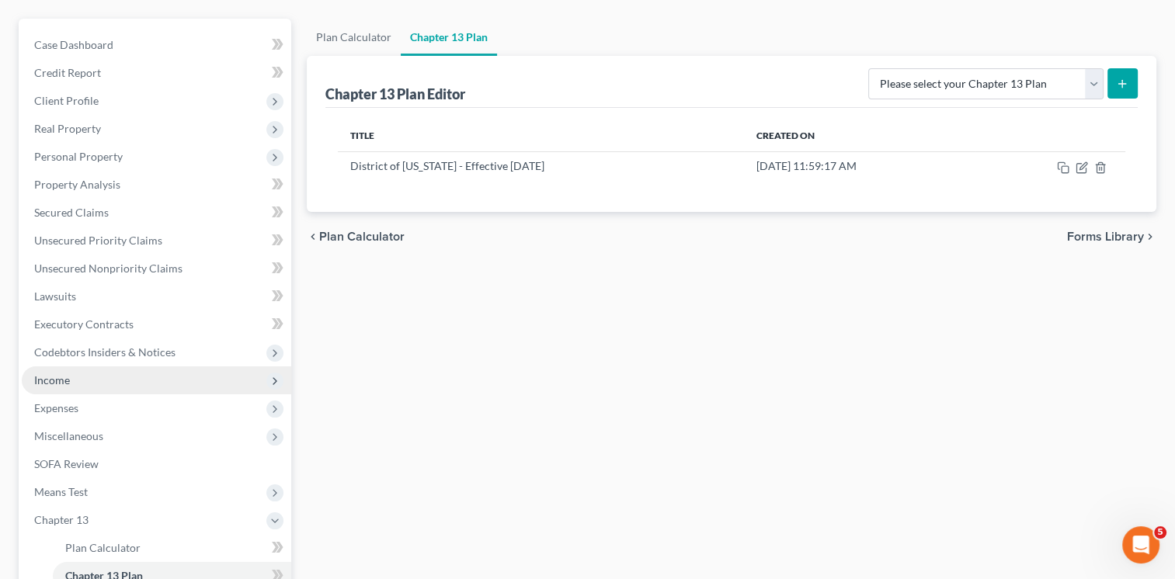
scroll to position [133, 0]
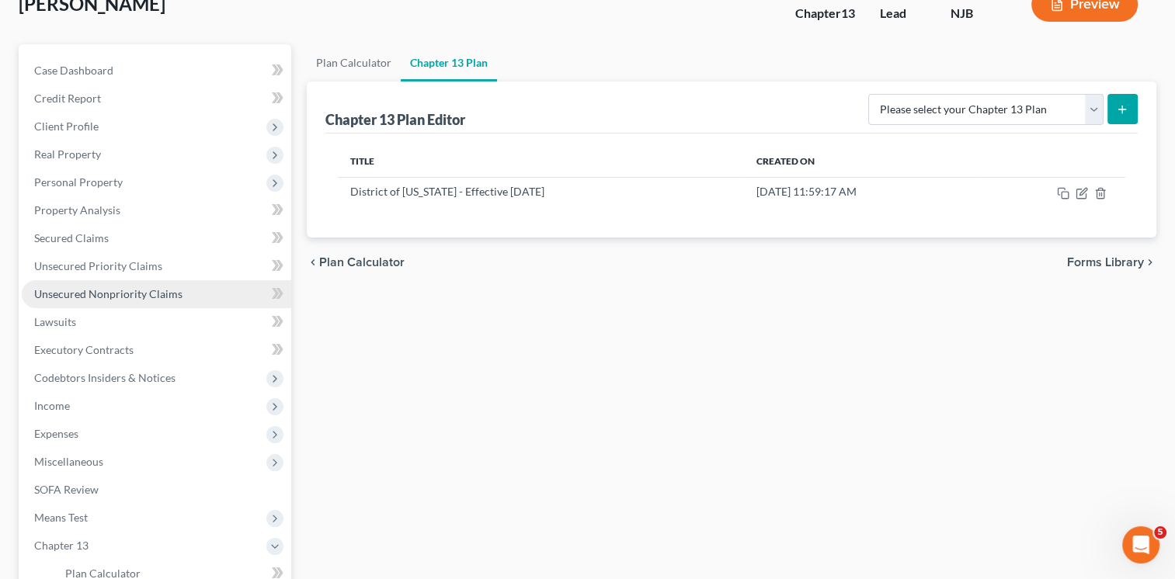
click at [121, 287] on span "Unsecured Nonpriority Claims" at bounding box center [108, 293] width 148 height 13
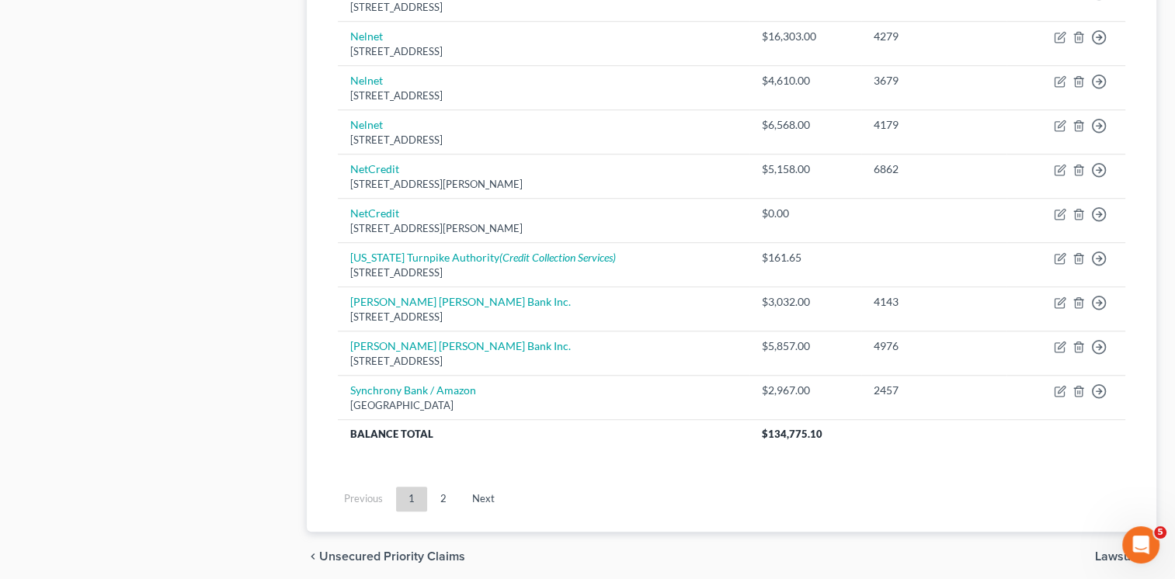
scroll to position [1208, 0]
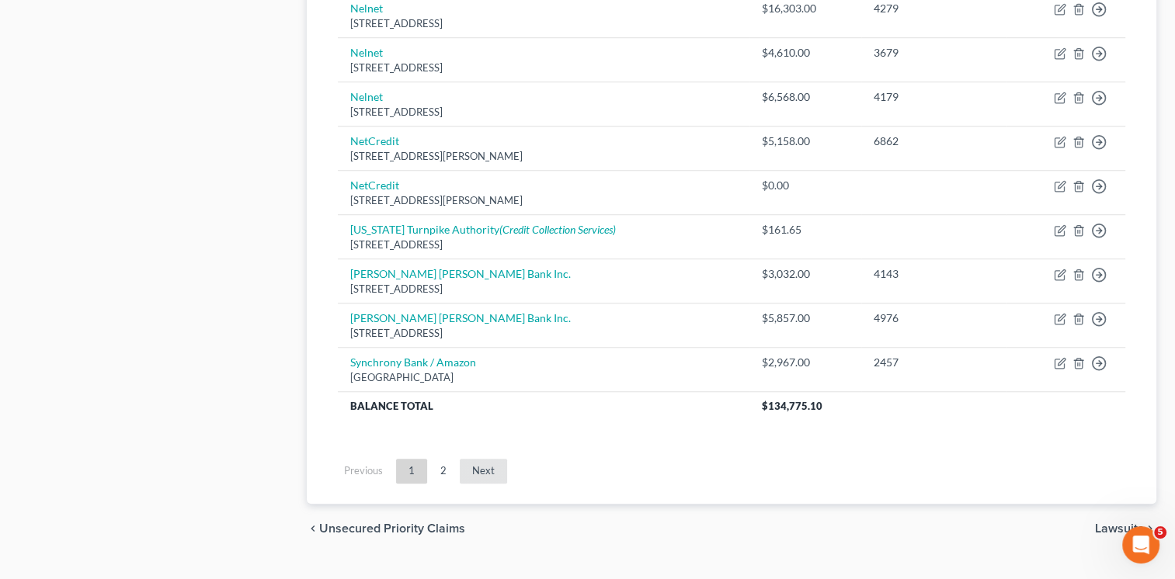
click at [481, 459] on link "Next" at bounding box center [483, 471] width 47 height 25
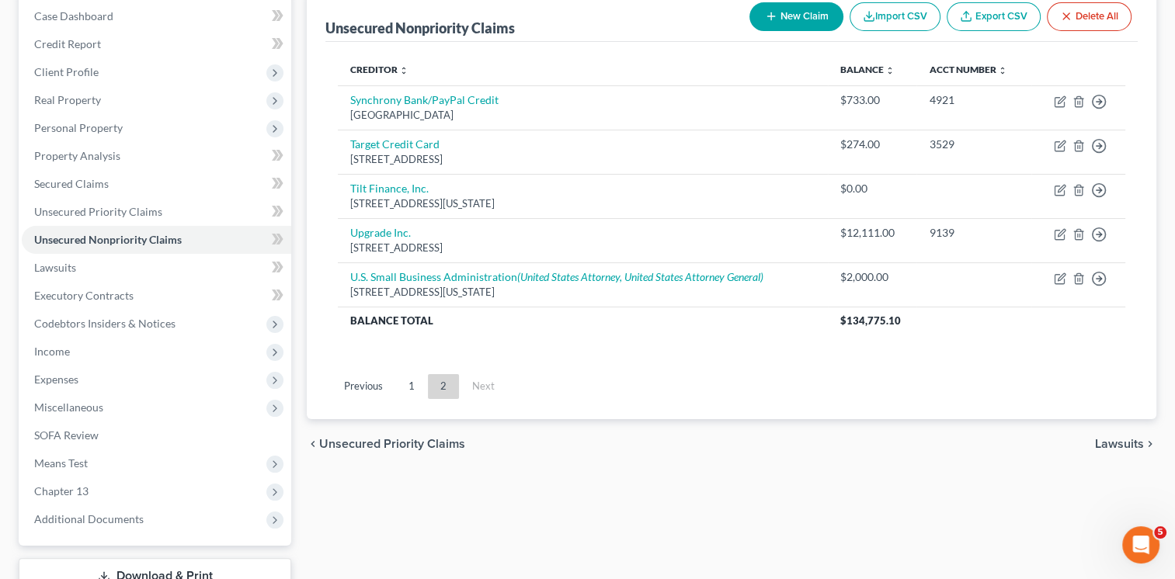
scroll to position [232, 0]
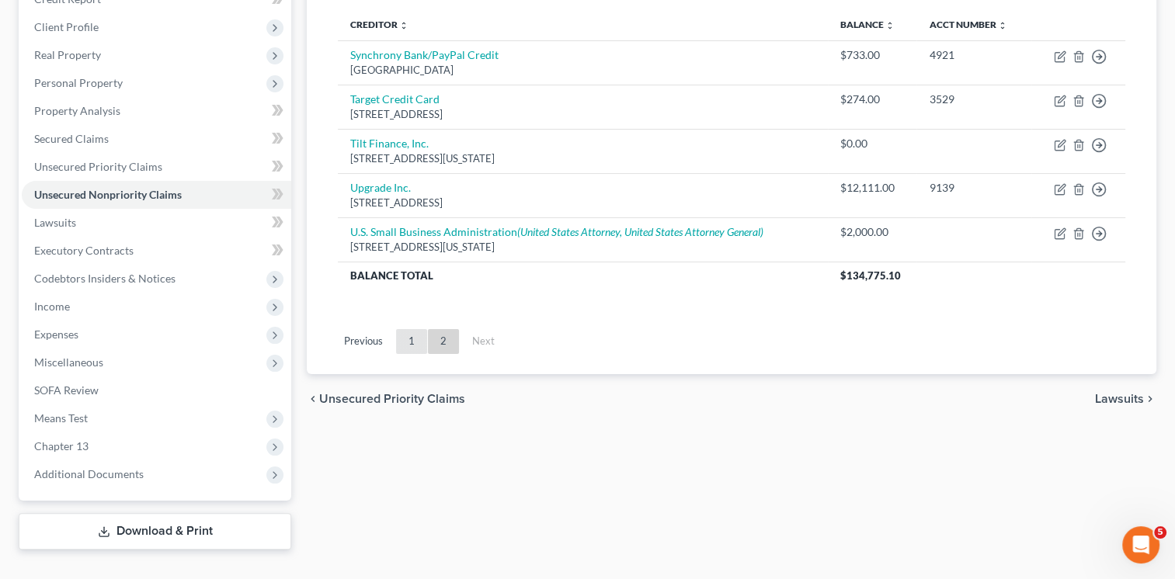
click at [408, 329] on link "1" at bounding box center [411, 341] width 31 height 25
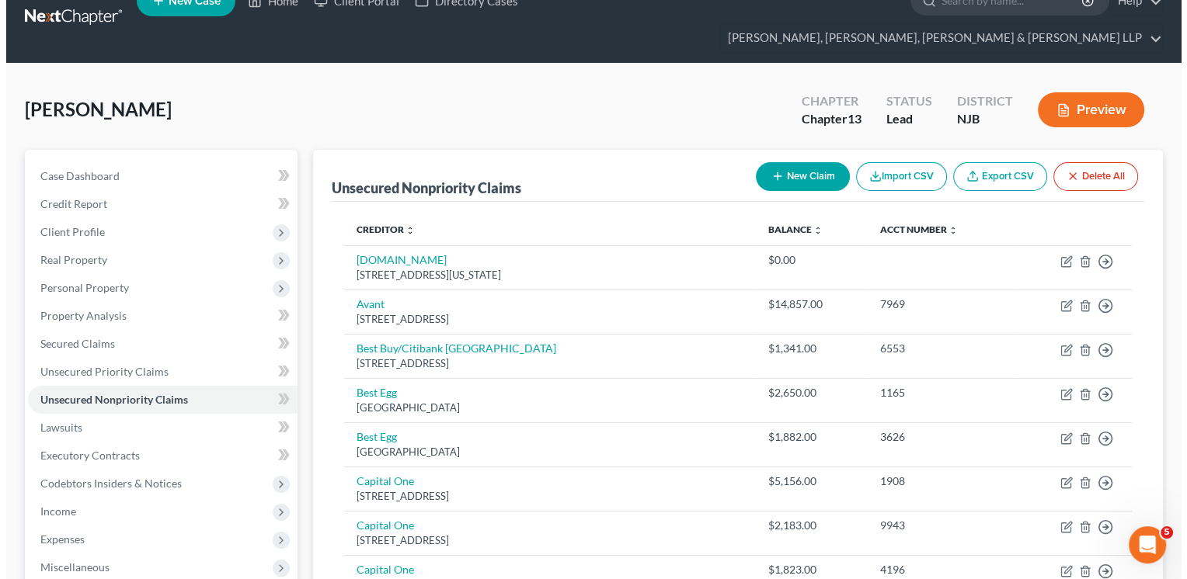
scroll to position [0, 0]
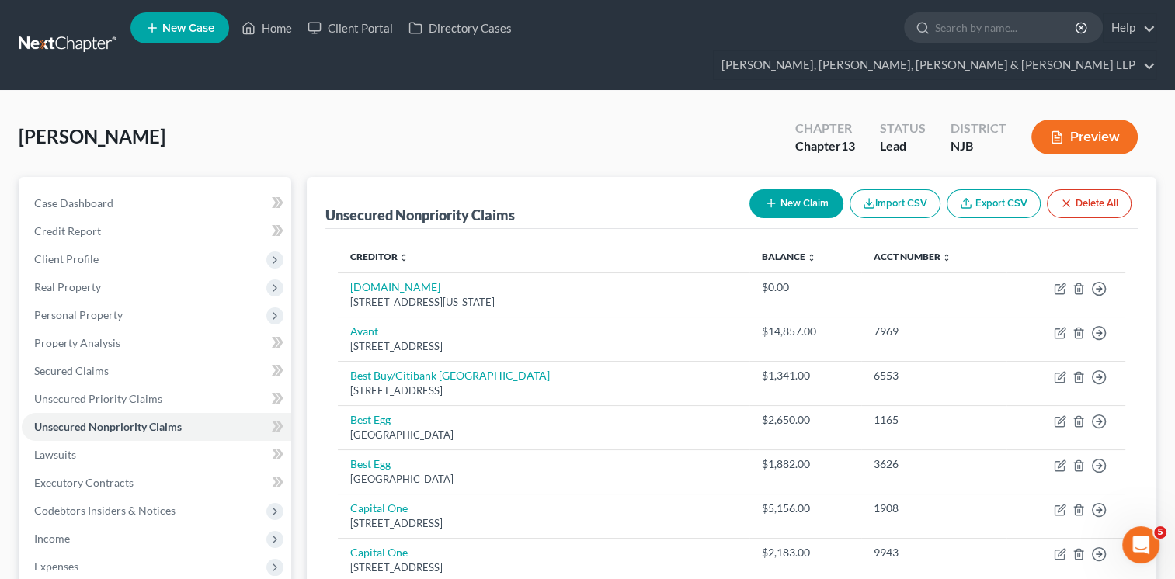
click at [1075, 120] on button "Preview" at bounding box center [1084, 137] width 106 height 35
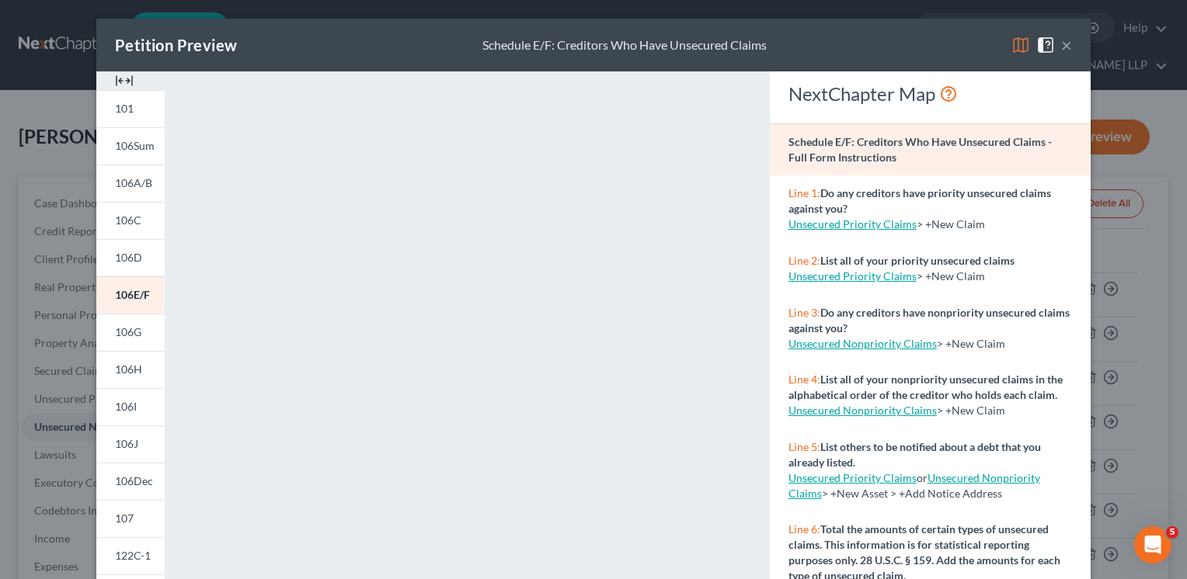
click at [1062, 45] on button "×" at bounding box center [1066, 45] width 11 height 19
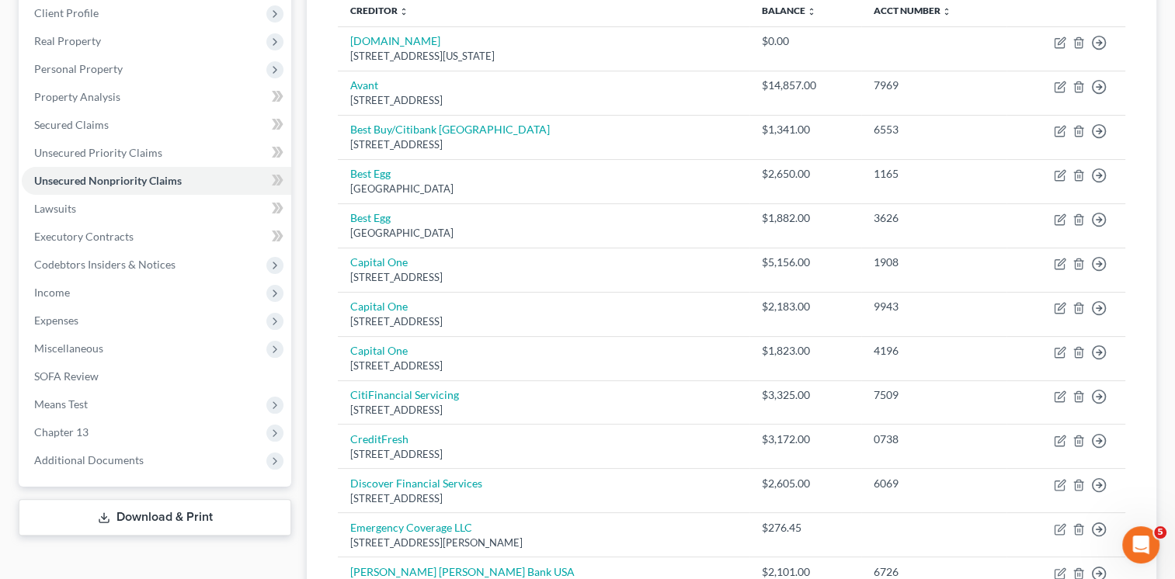
scroll to position [311, 0]
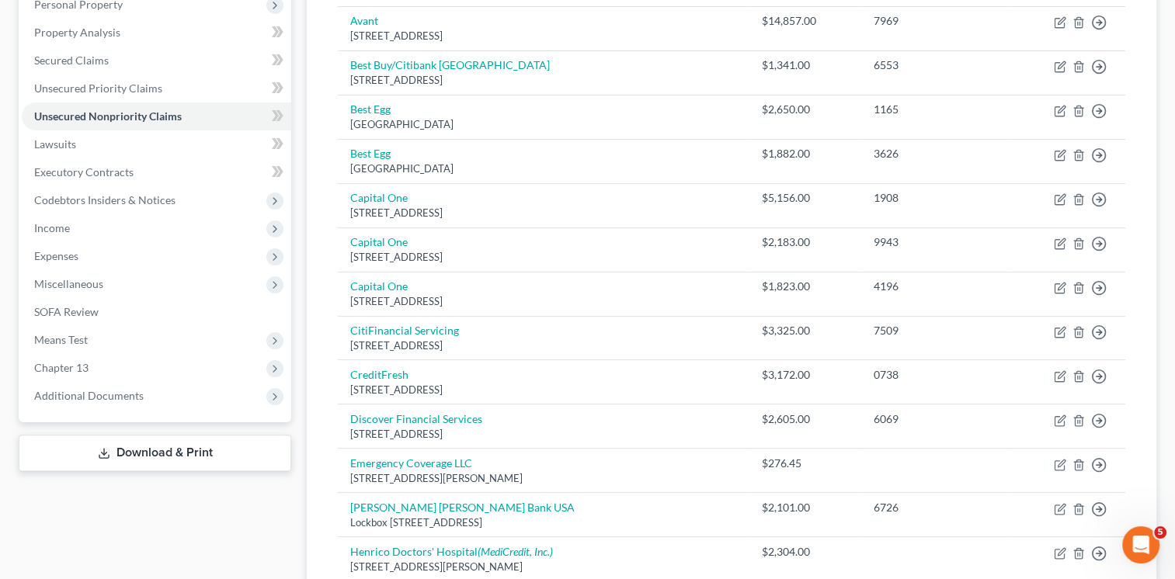
click at [142, 435] on link "Download & Print" at bounding box center [155, 453] width 273 height 36
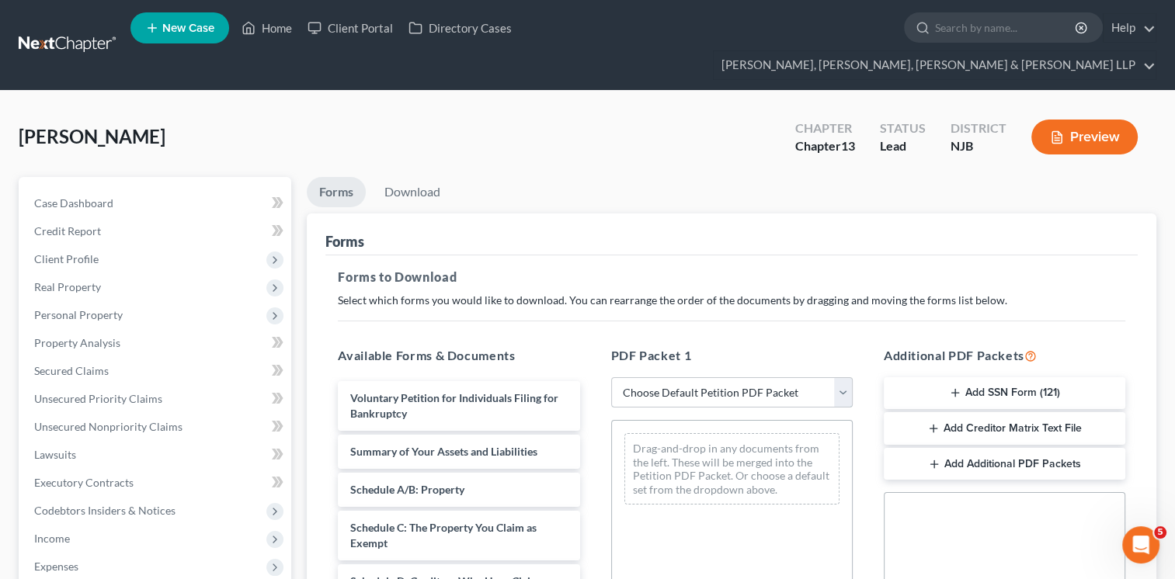
click at [839, 377] on select "Choose Default Petition PDF Packet Complete Bankruptcy Petition (all forms and …" at bounding box center [732, 392] width 242 height 31
click at [537, 177] on ul "Forms Download" at bounding box center [732, 195] width 850 height 36
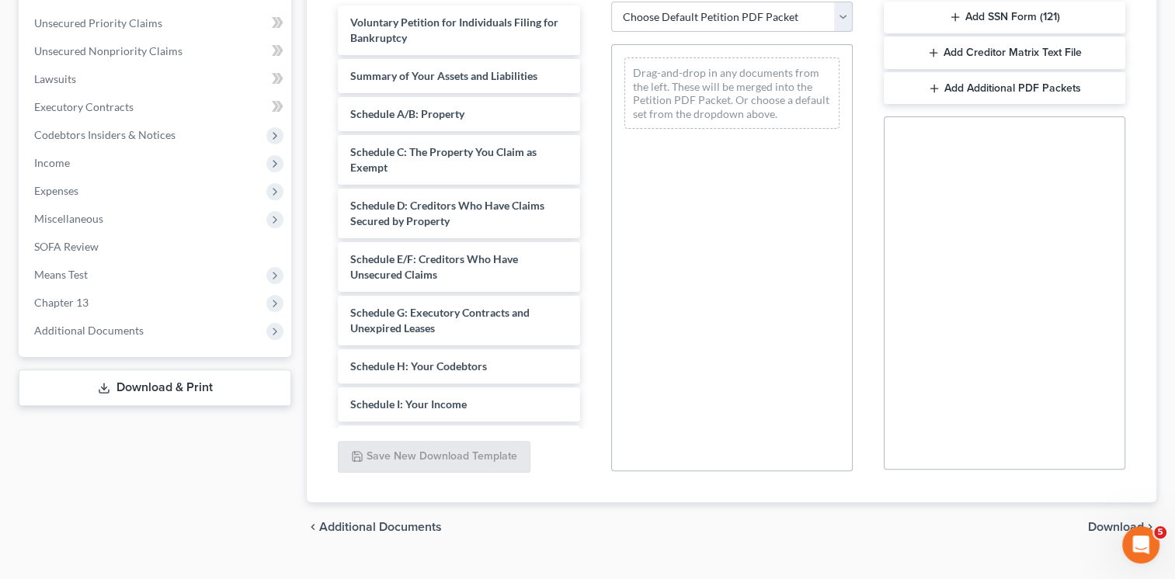
scroll to position [378, 0]
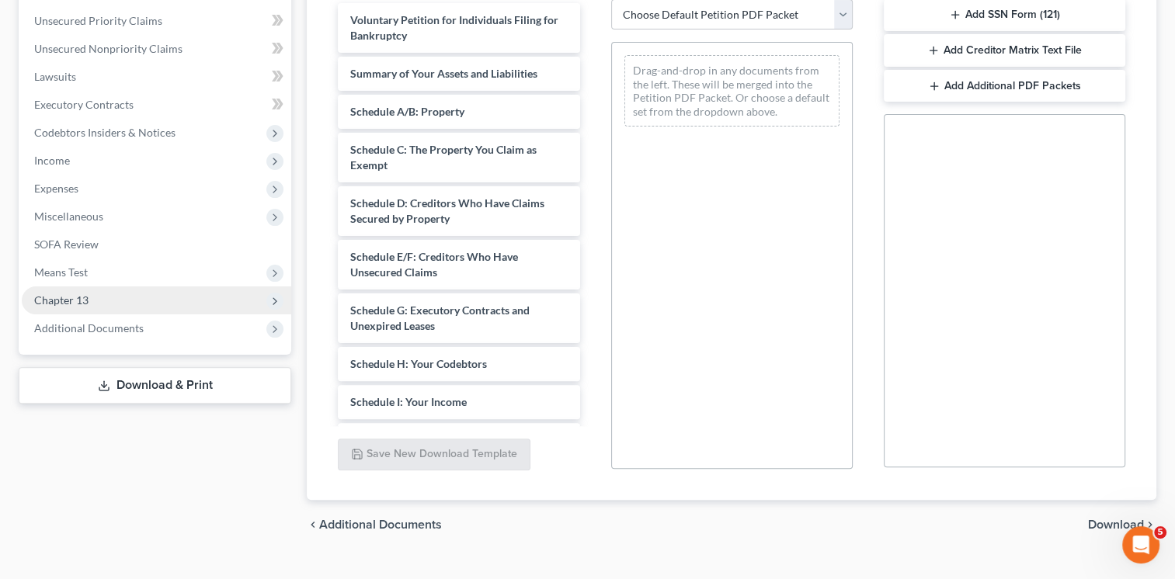
click at [142, 287] on span "Chapter 13" at bounding box center [156, 301] width 269 height 28
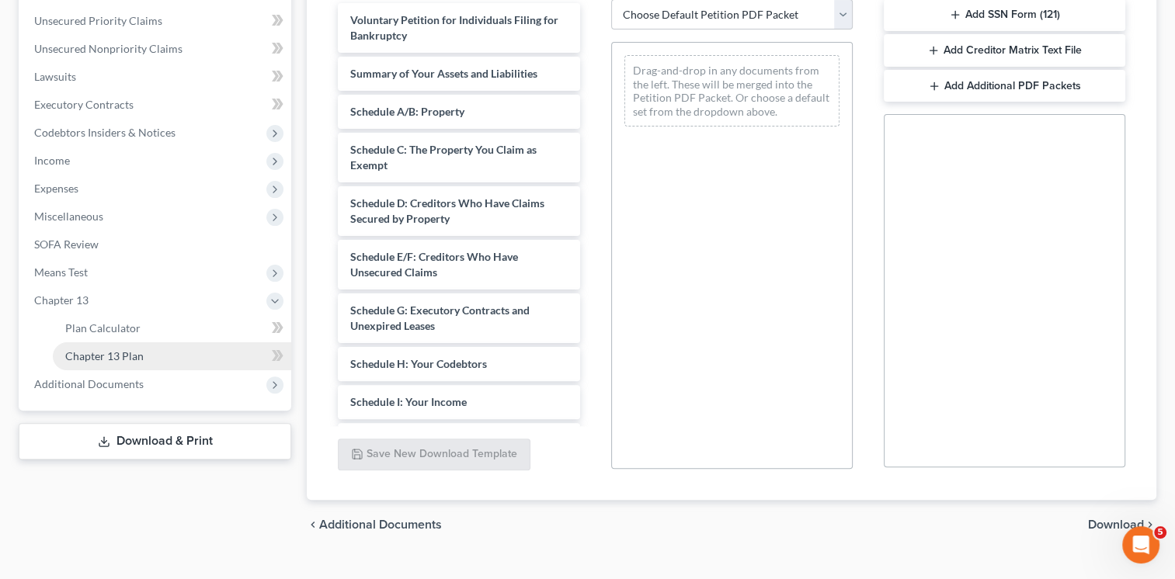
click at [140, 349] on span "Chapter 13 Plan" at bounding box center [104, 355] width 78 height 13
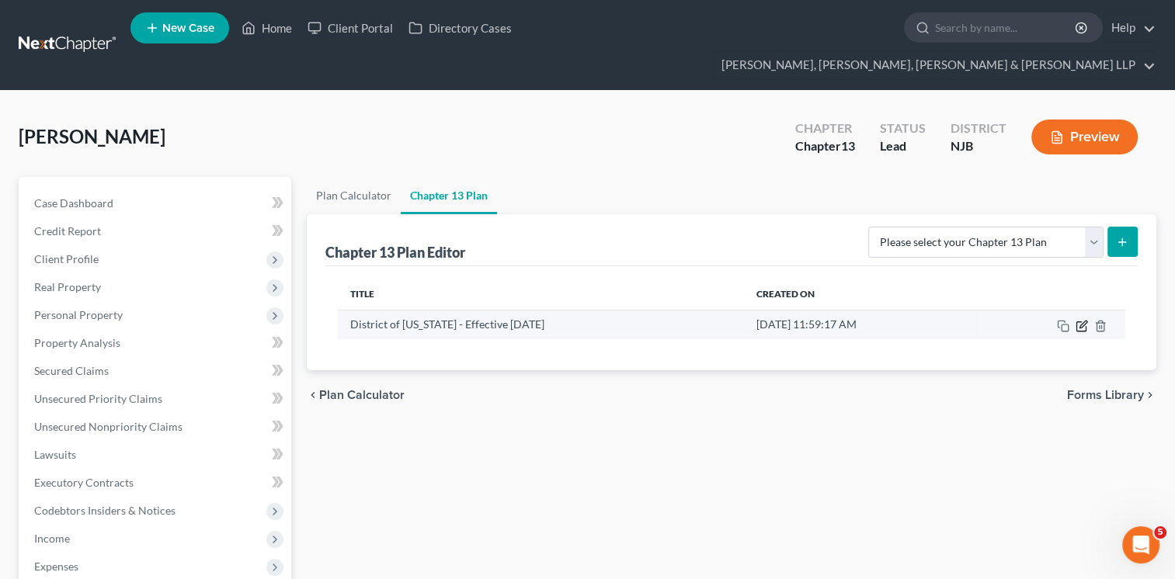
click at [1079, 320] on icon "button" at bounding box center [1082, 326] width 12 height 12
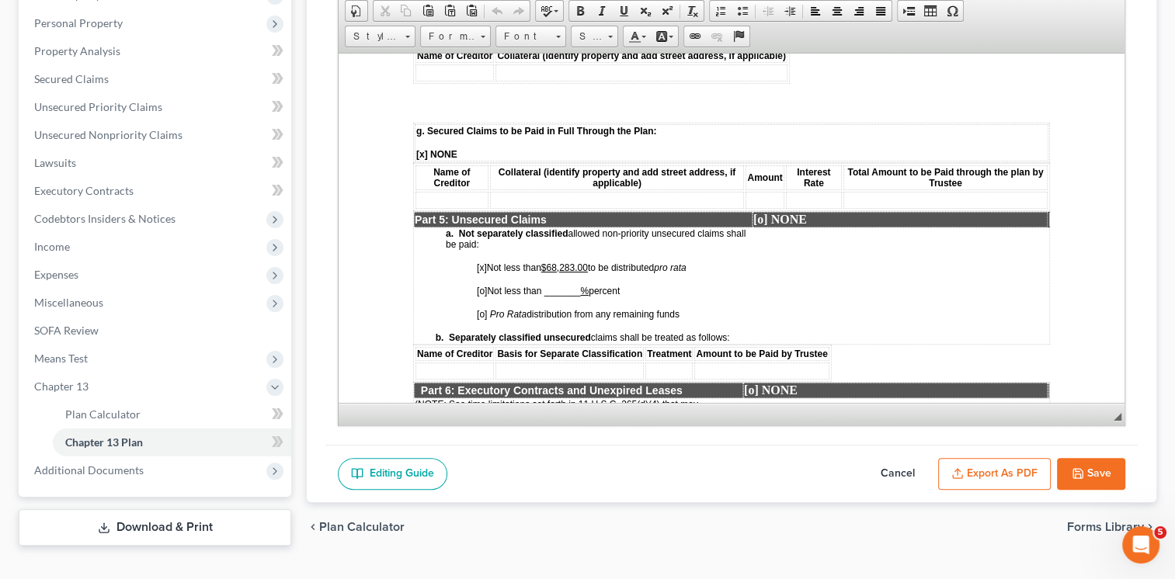
scroll to position [2563, 0]
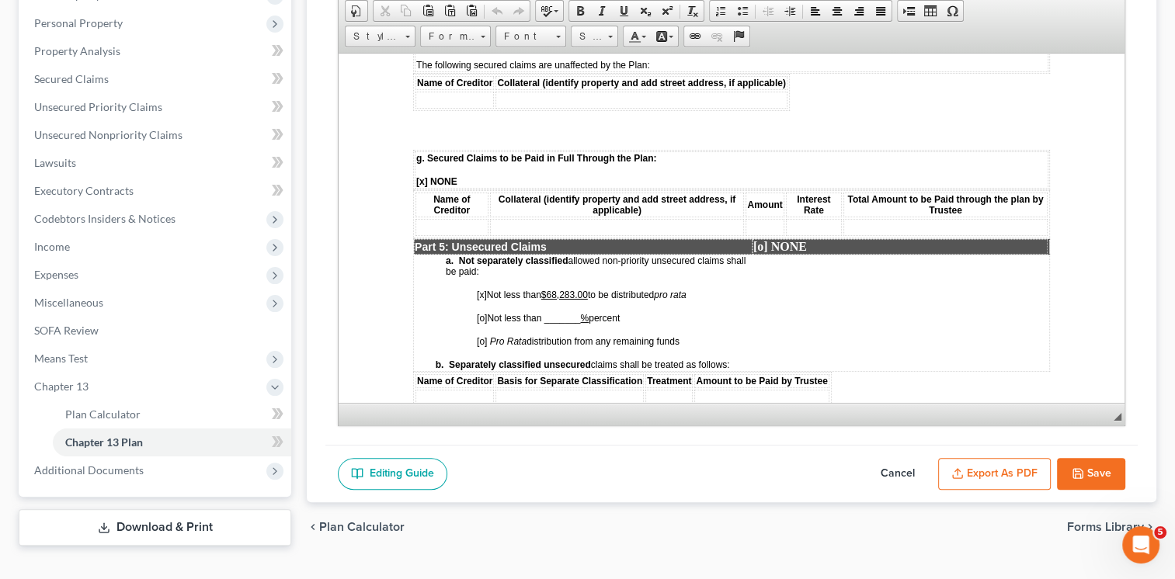
click at [561, 289] on u "$68,283.00" at bounding box center [564, 294] width 47 height 11
click at [1085, 458] on button "Save" at bounding box center [1091, 474] width 68 height 33
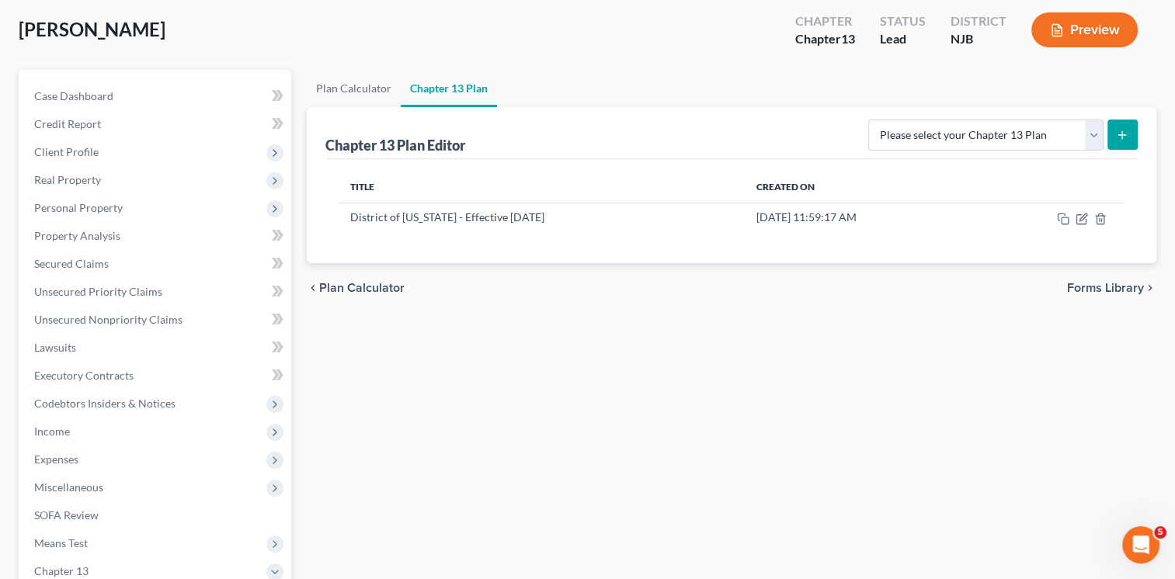
scroll to position [288, 0]
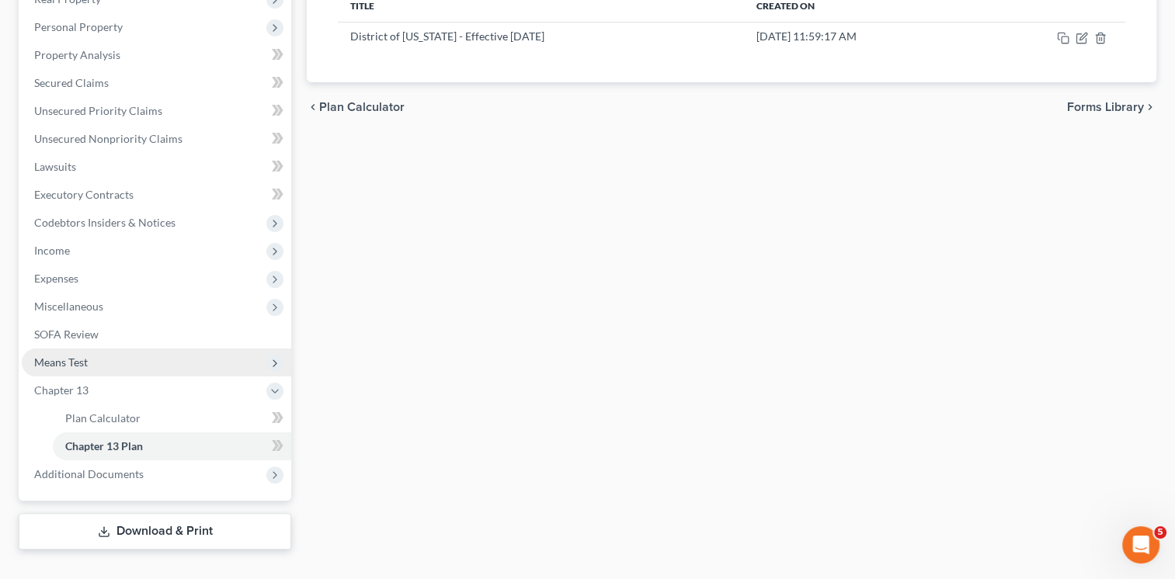
click at [118, 349] on span "Means Test" at bounding box center [156, 363] width 269 height 28
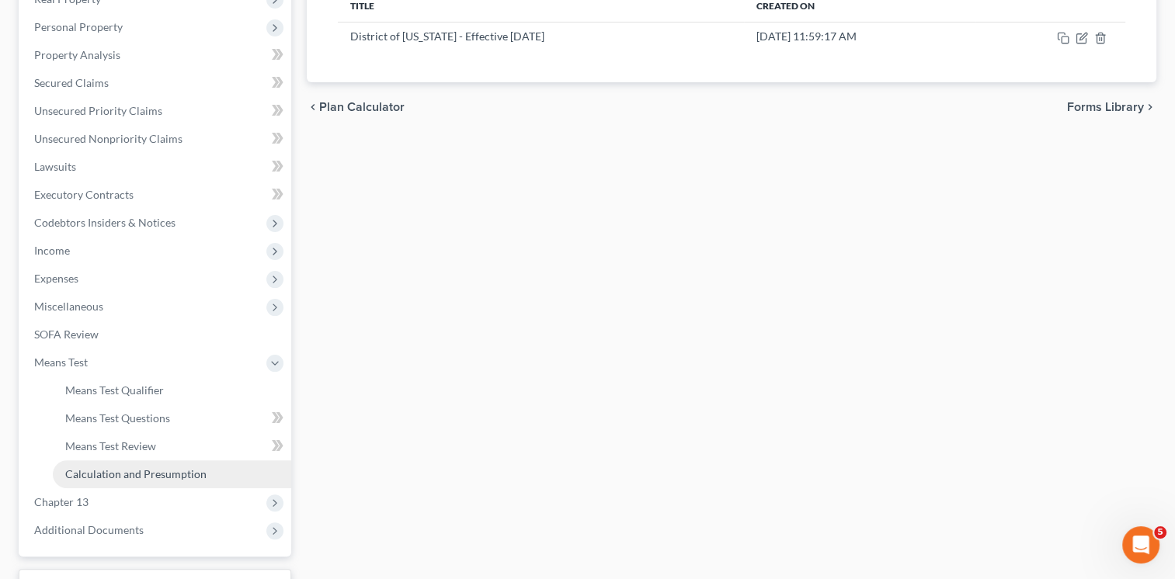
click at [159, 460] on link "Calculation and Presumption" at bounding box center [172, 474] width 238 height 28
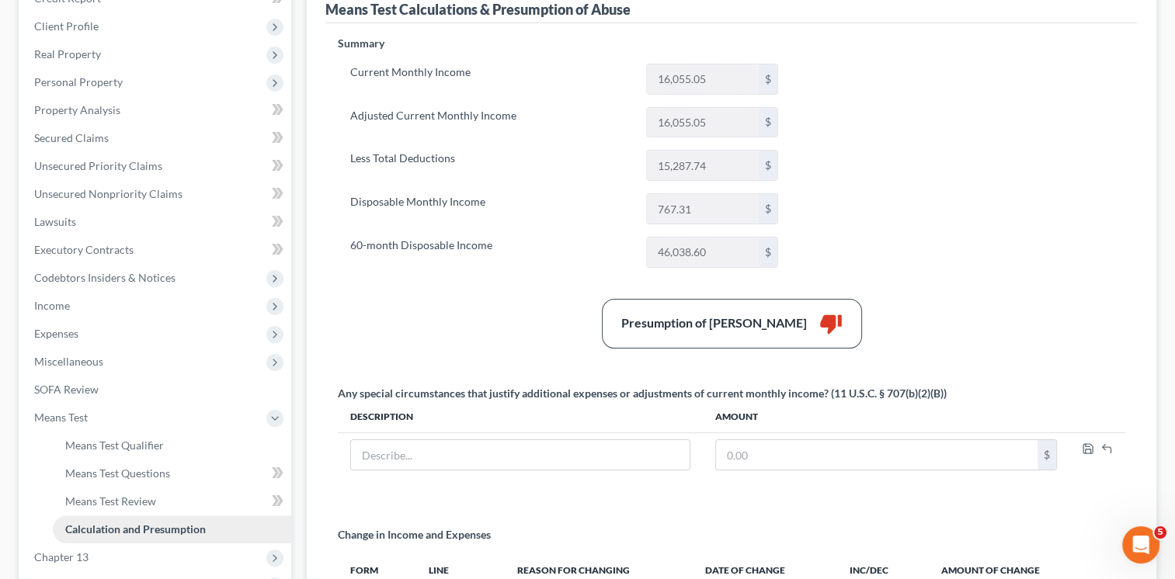
scroll to position [388, 0]
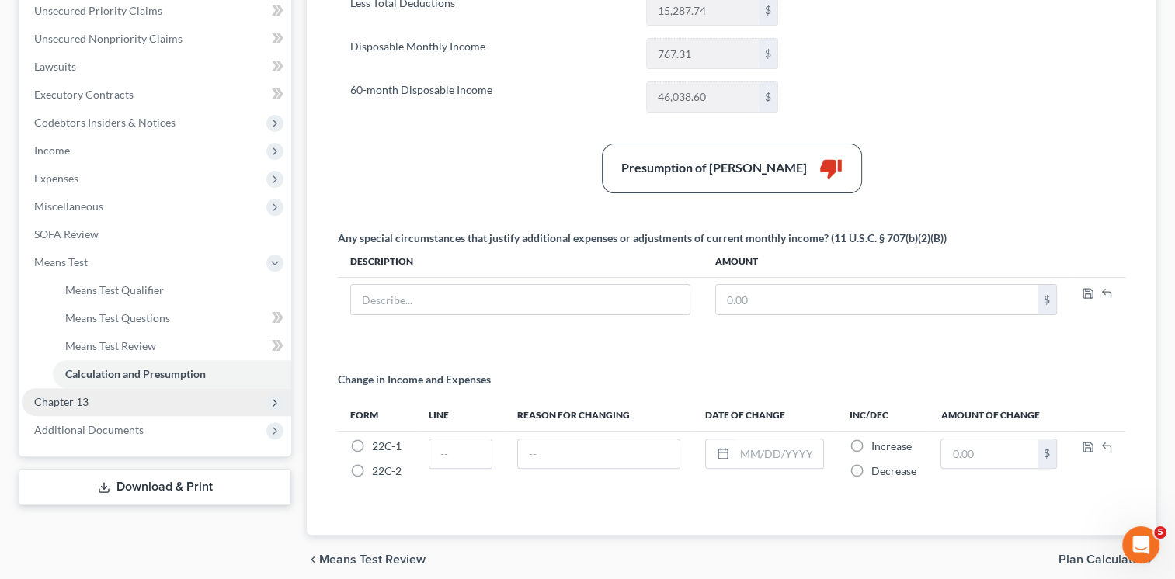
click at [188, 388] on span "Chapter 13" at bounding box center [156, 402] width 269 height 28
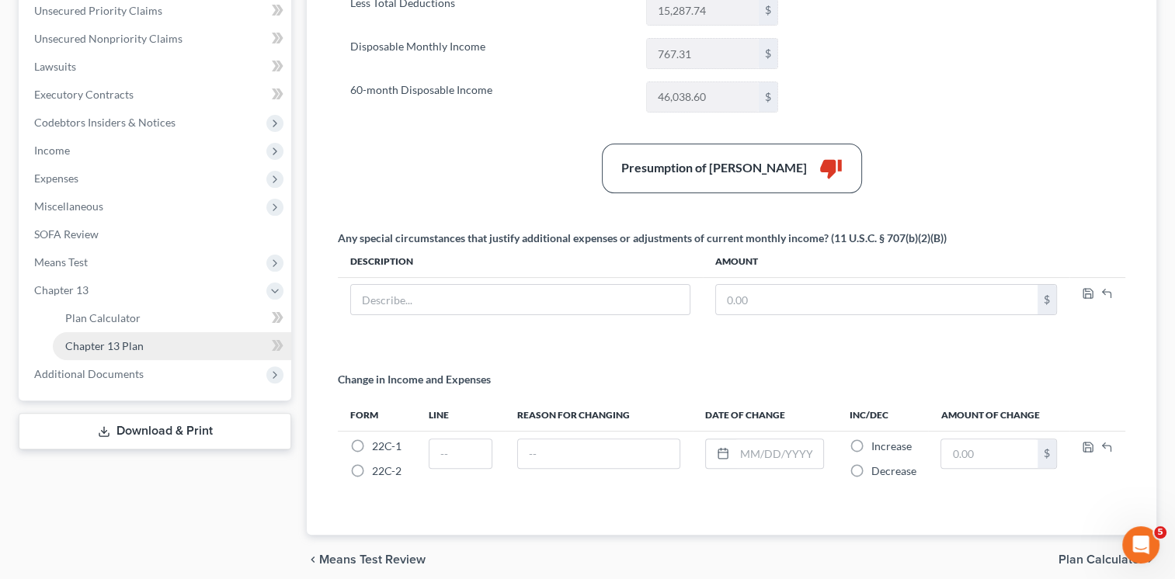
click at [202, 332] on link "Chapter 13 Plan" at bounding box center [172, 346] width 238 height 28
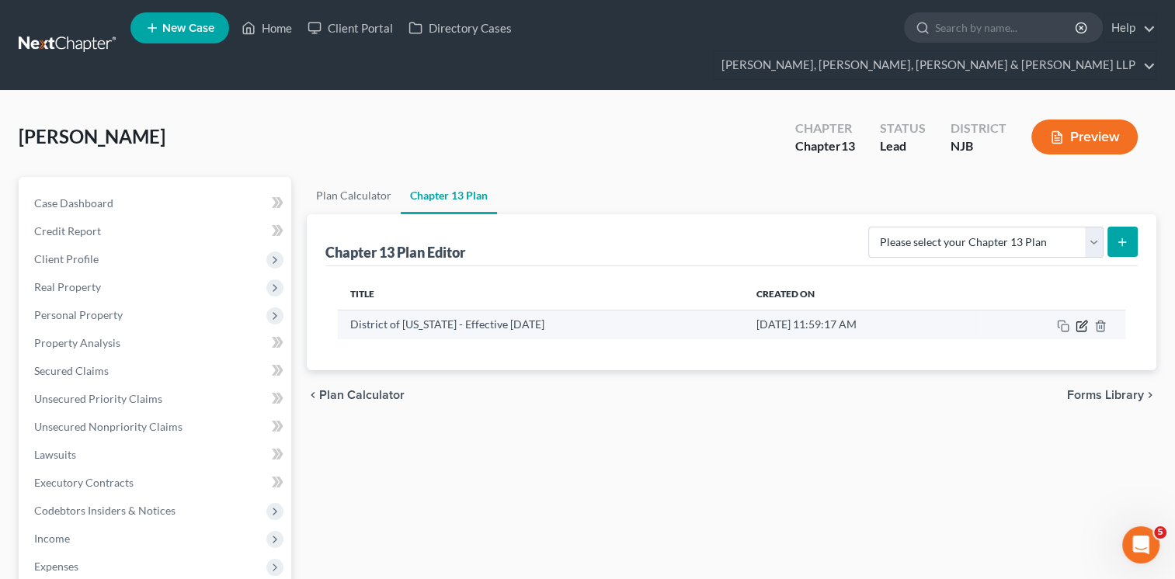
click at [1079, 321] on icon "button" at bounding box center [1082, 324] width 7 height 7
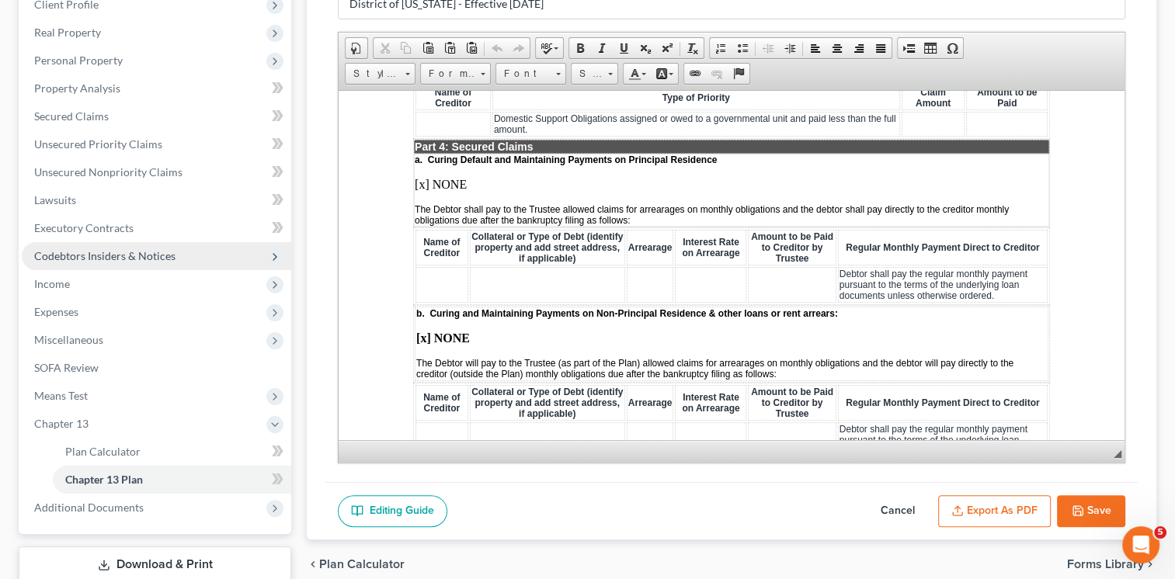
scroll to position [292, 0]
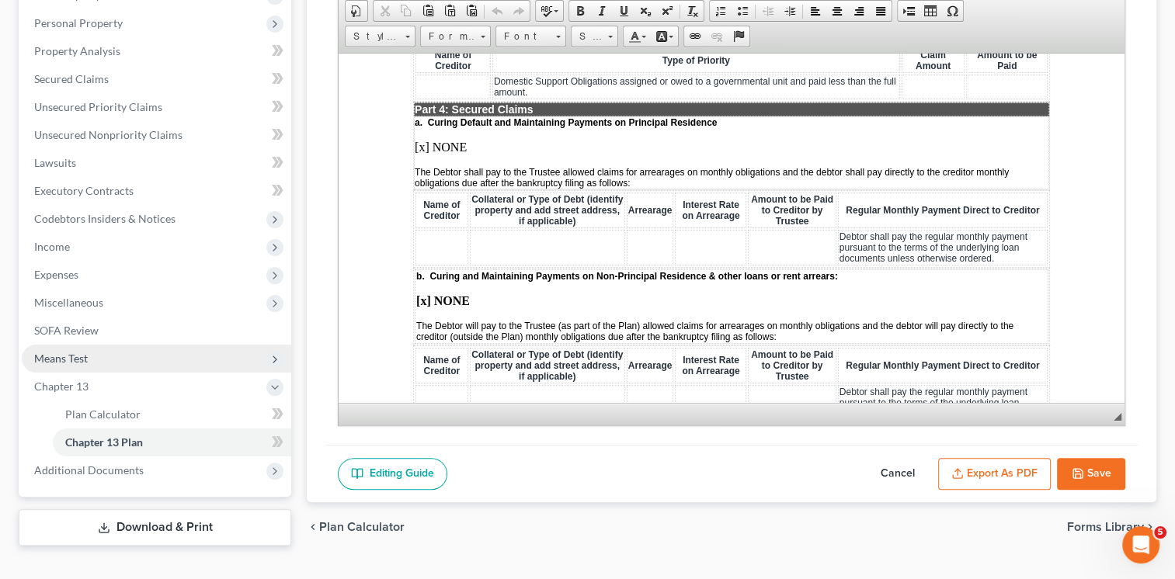
click at [193, 345] on span "Means Test" at bounding box center [156, 359] width 269 height 28
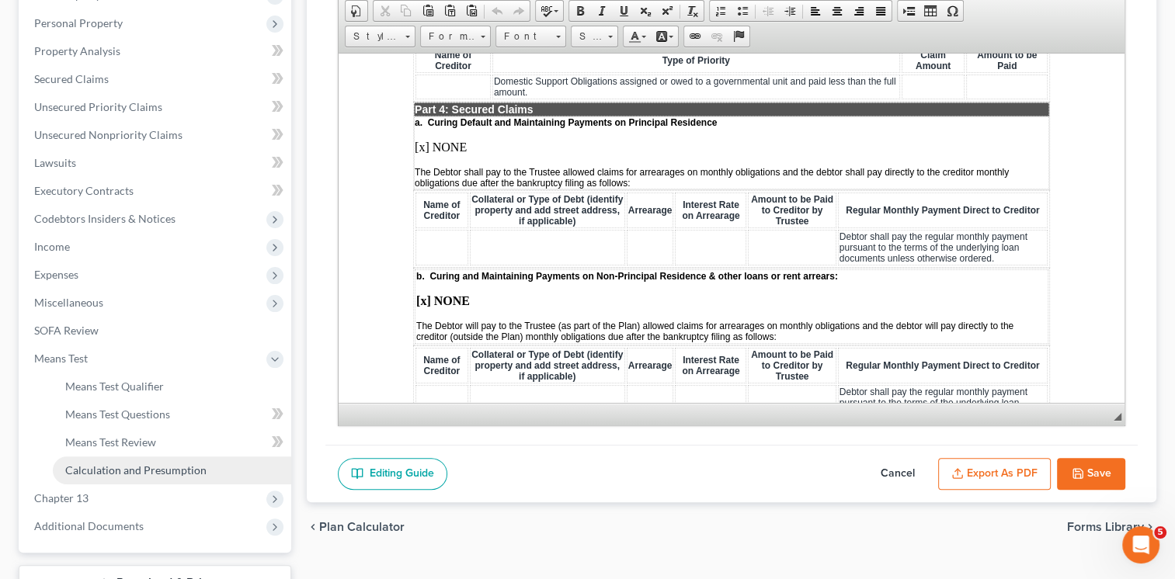
click at [180, 464] on span "Calculation and Presumption" at bounding box center [135, 470] width 141 height 13
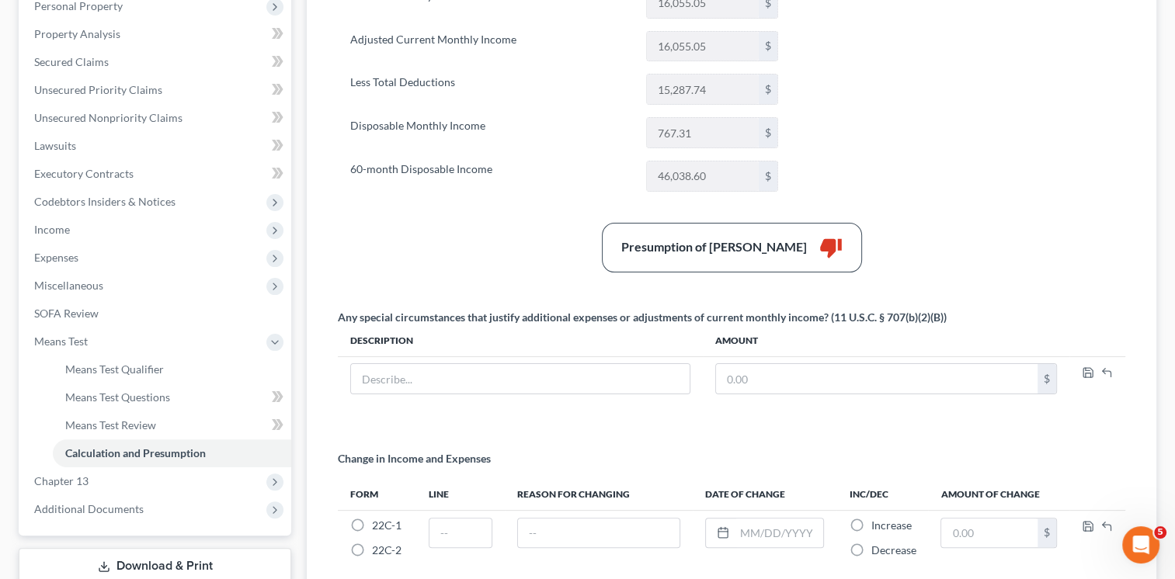
scroll to position [388, 0]
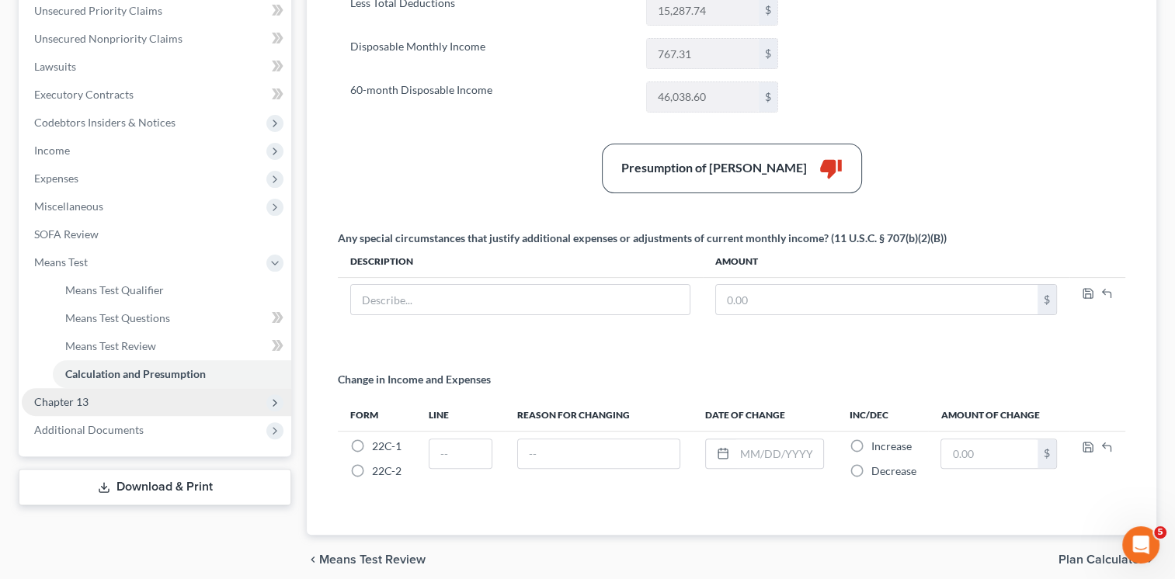
click at [159, 388] on span "Chapter 13" at bounding box center [156, 402] width 269 height 28
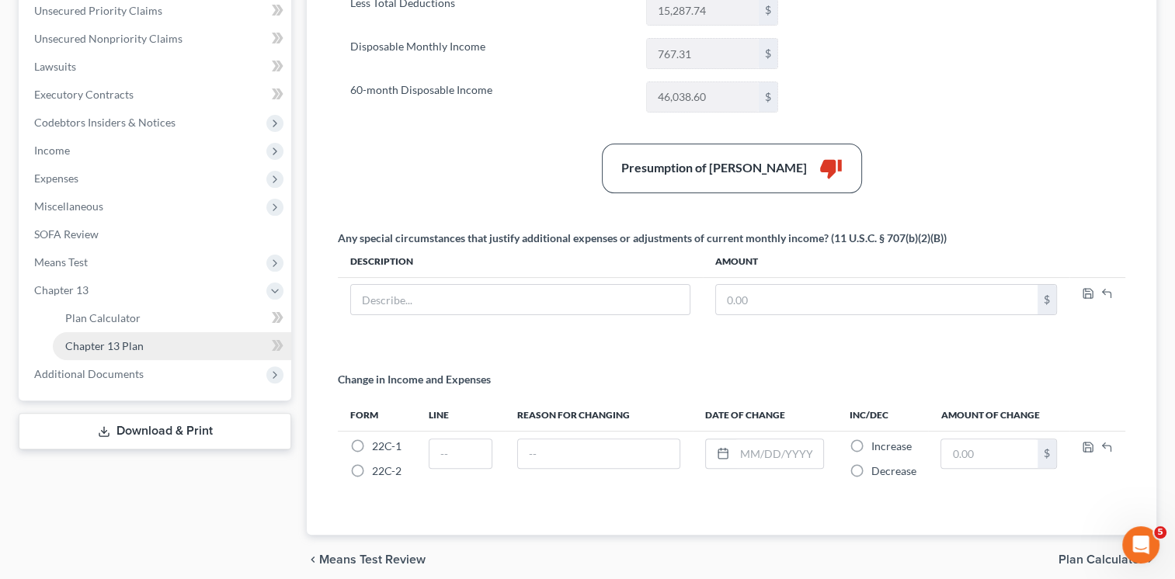
click at [185, 332] on link "Chapter 13 Plan" at bounding box center [172, 346] width 238 height 28
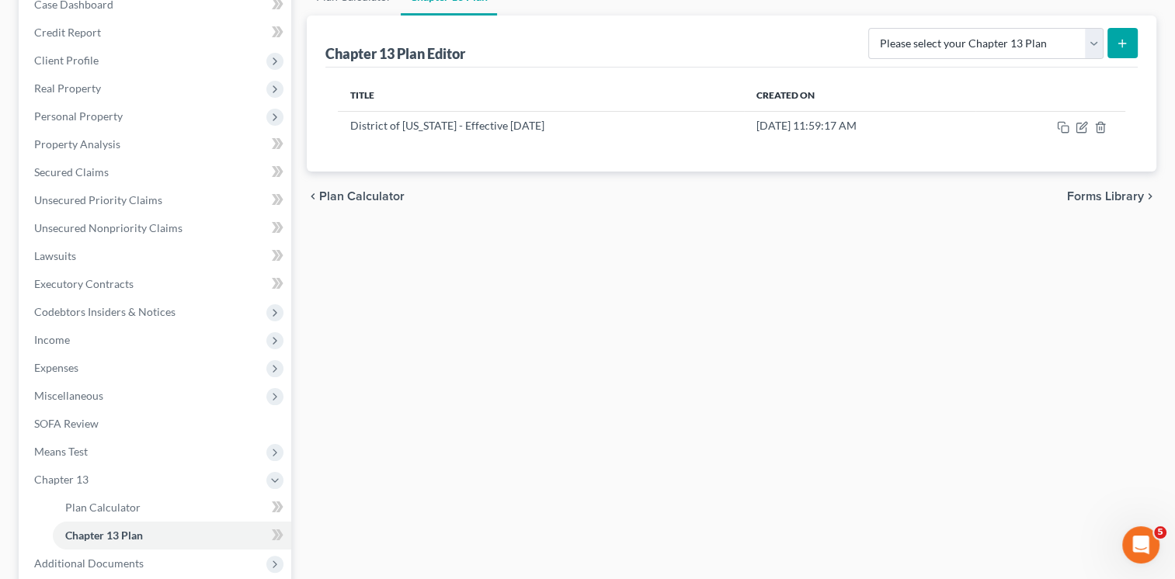
scroll to position [233, 0]
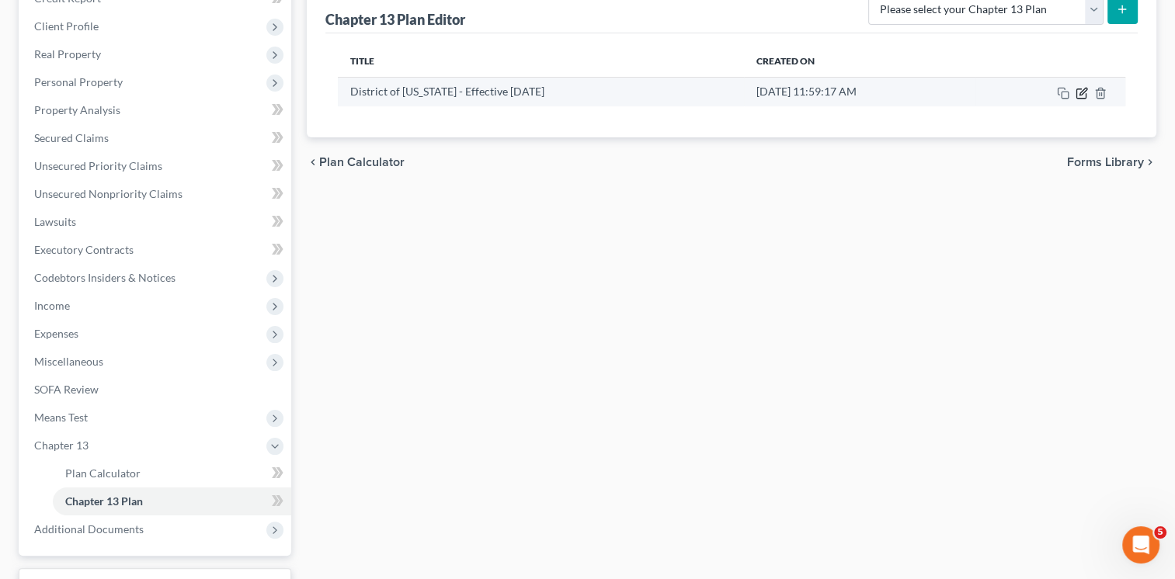
click at [1081, 87] on icon "button" at bounding box center [1082, 93] width 12 height 12
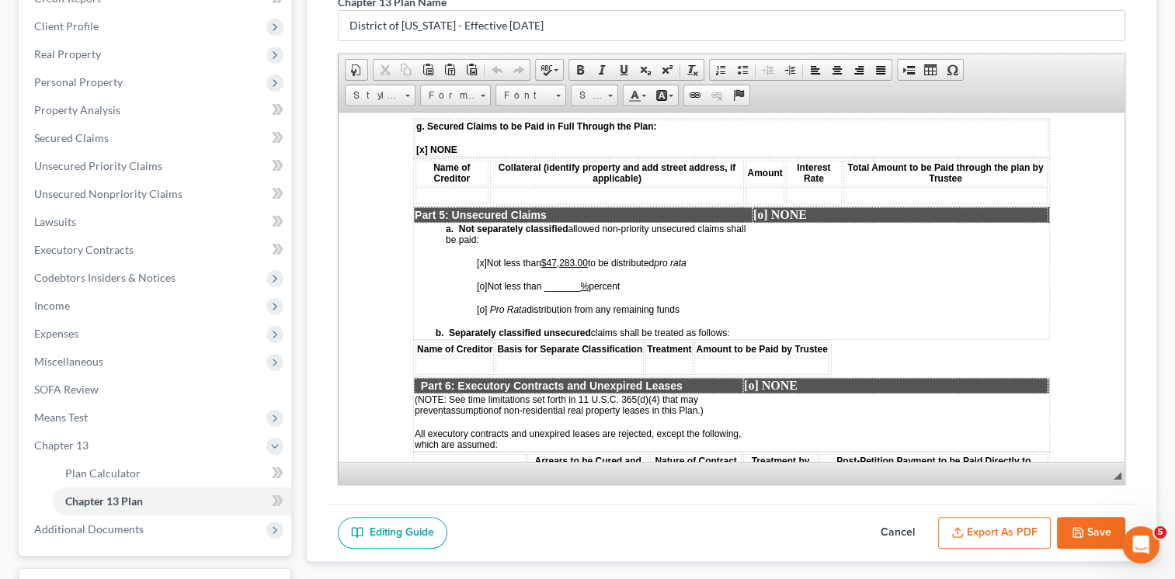
scroll to position [2485, 0]
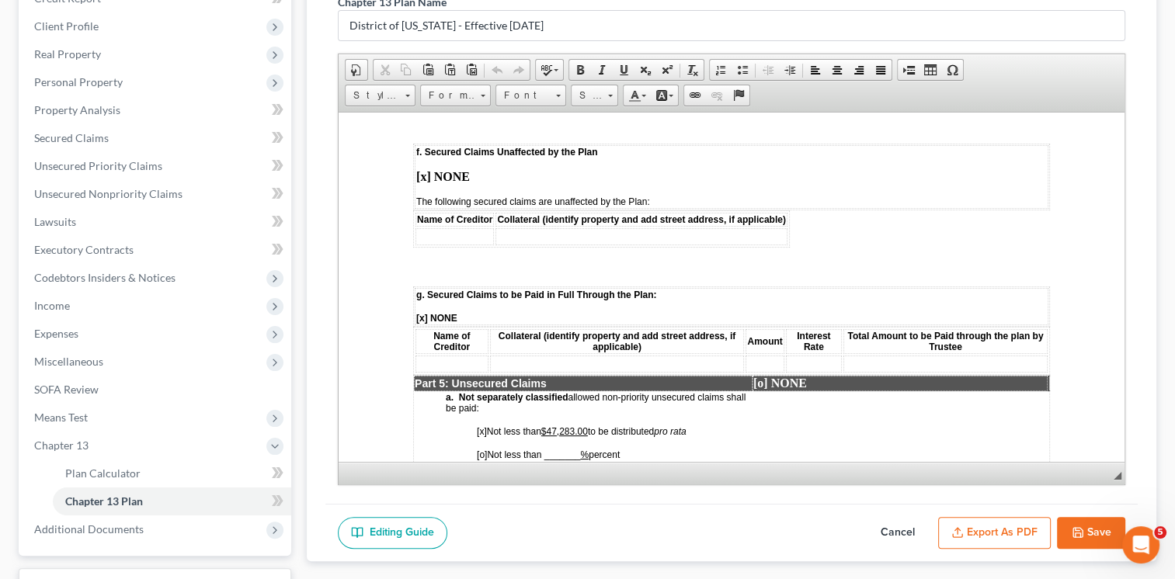
click at [560, 426] on u "$47,283.00" at bounding box center [564, 431] width 47 height 11
click at [560, 426] on u "$46 , 038 .60" at bounding box center [564, 431] width 47 height 11
click at [1092, 517] on button "Save" at bounding box center [1091, 533] width 68 height 33
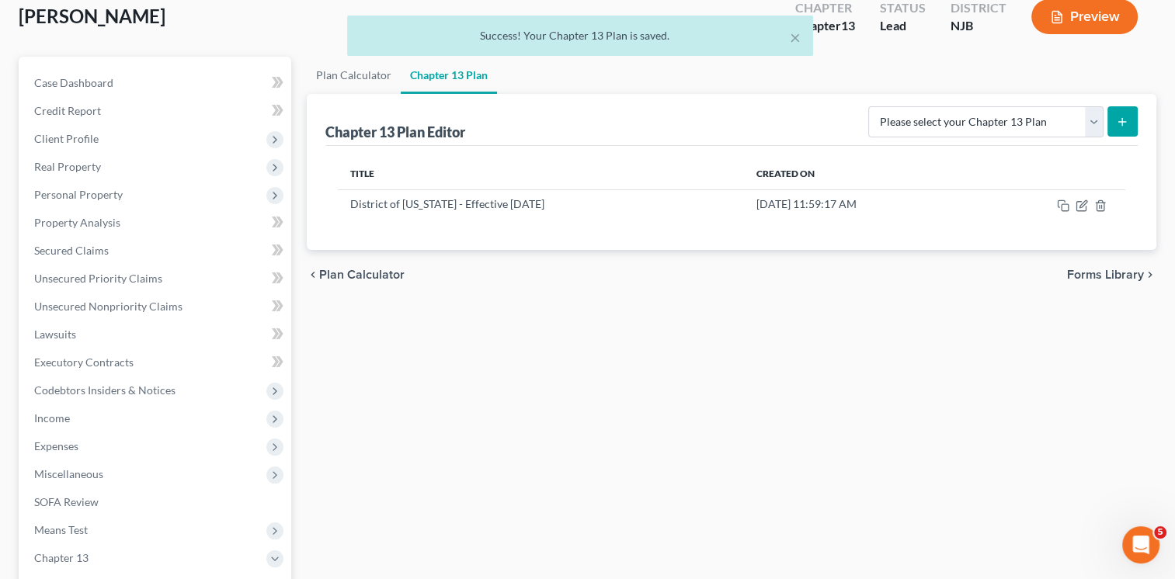
scroll to position [0, 0]
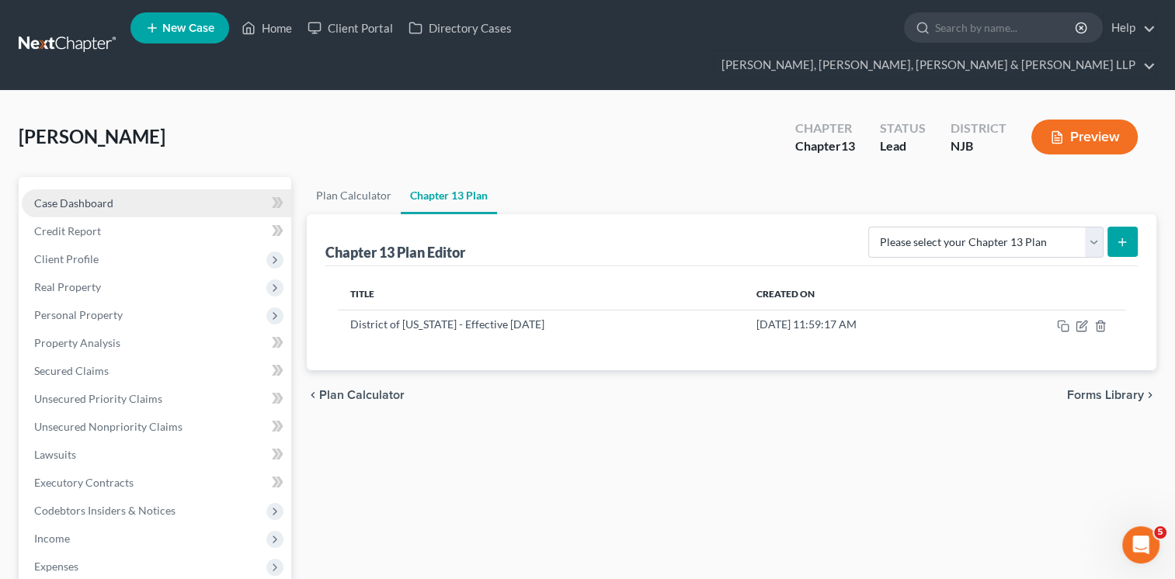
click at [153, 189] on link "Case Dashboard" at bounding box center [156, 203] width 269 height 28
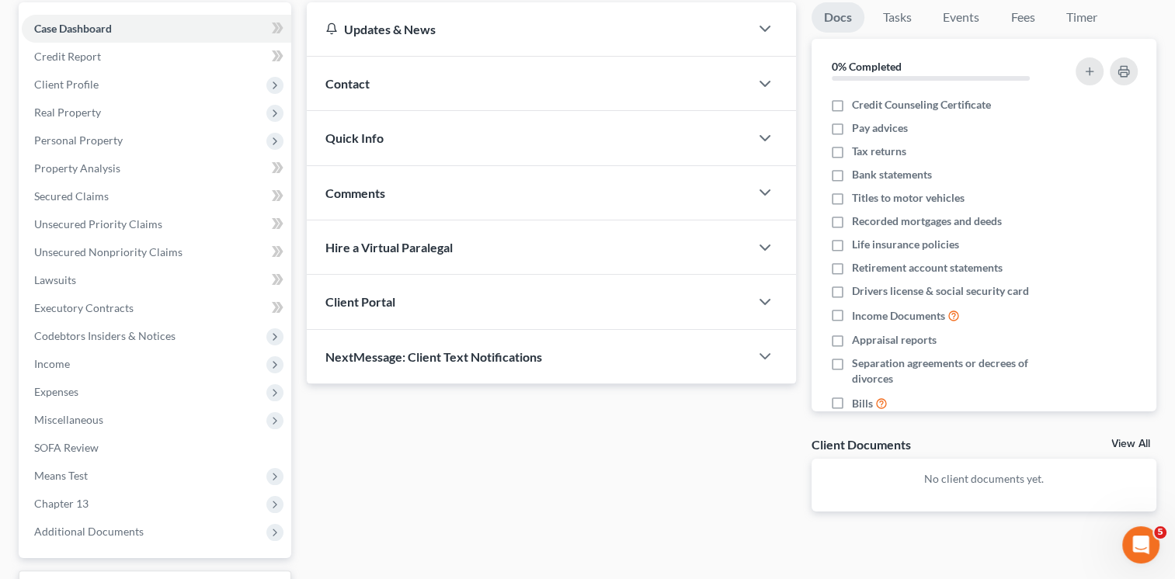
scroll to position [232, 0]
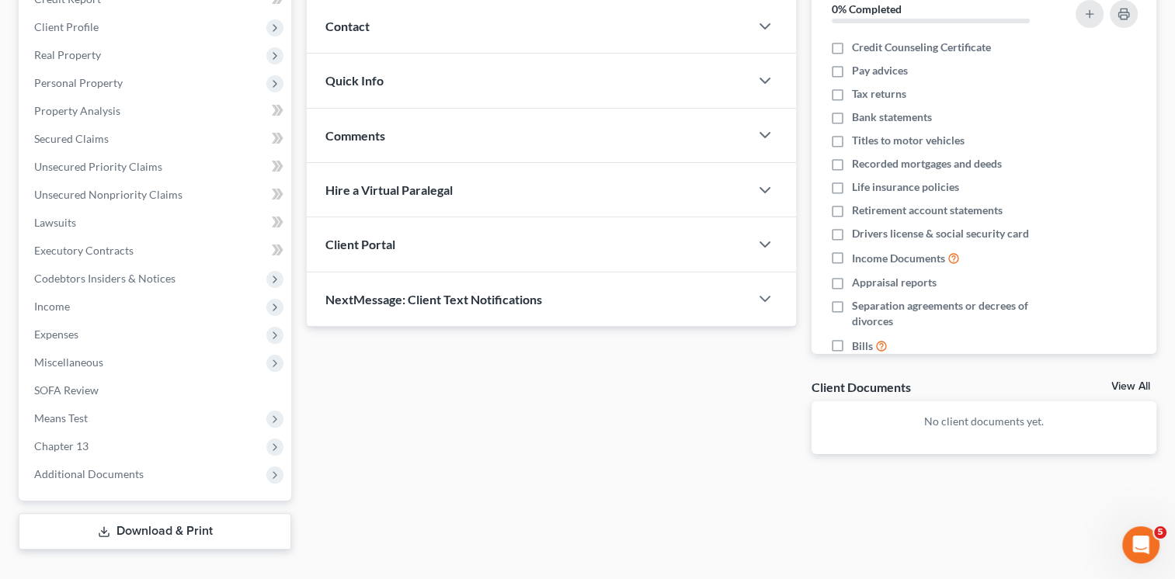
click at [162, 513] on link "Download & Print" at bounding box center [155, 531] width 273 height 36
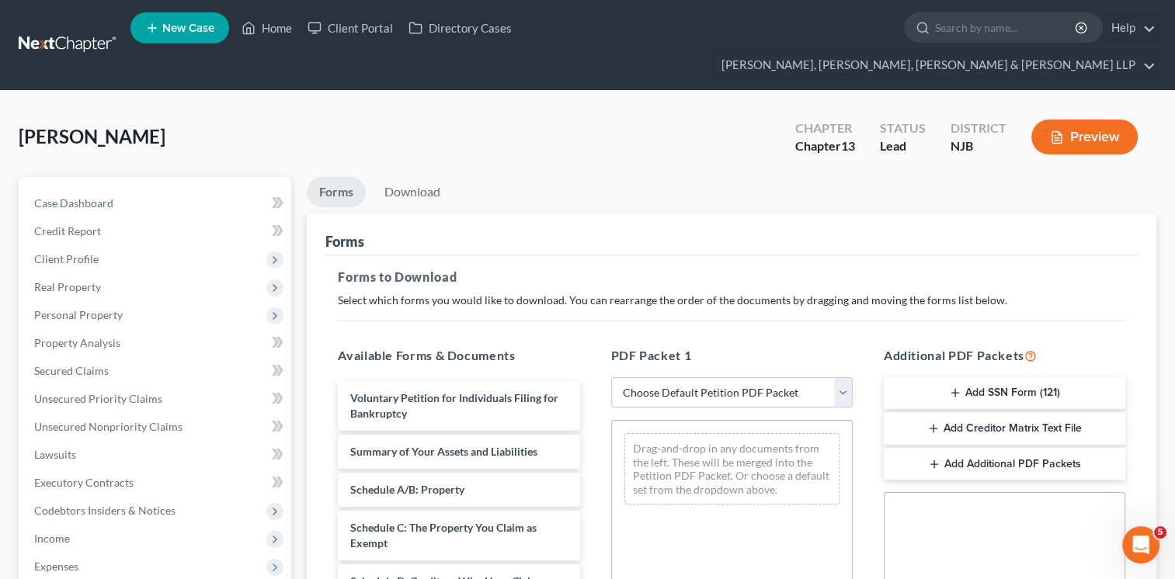
click at [841, 377] on select "Choose Default Petition PDF Packet Complete Bankruptcy Petition (all forms and …" at bounding box center [732, 392] width 242 height 31
select select "0"
click at [611, 377] on select "Choose Default Petition PDF Packet Complete Bankruptcy Petition (all forms and …" at bounding box center [732, 392] width 242 height 31
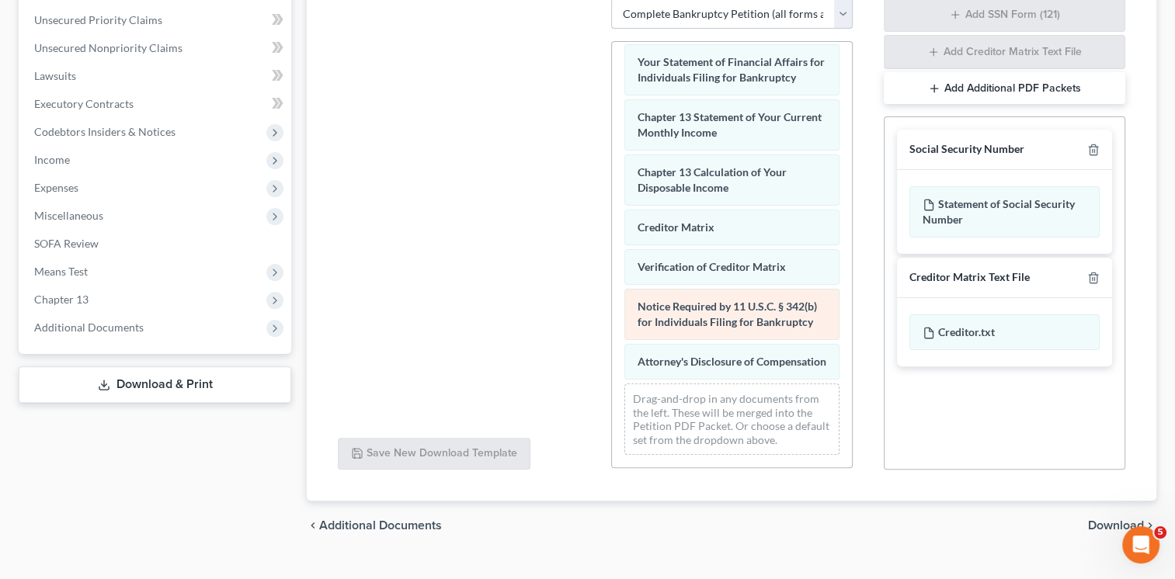
scroll to position [579, 0]
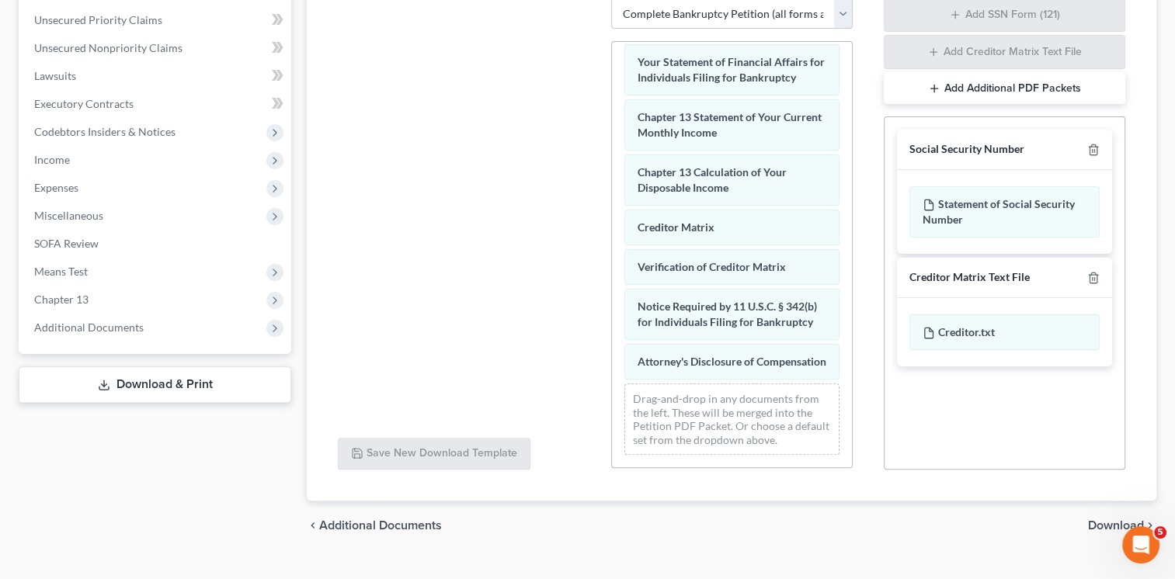
click at [1126, 520] on span "Download" at bounding box center [1116, 526] width 56 height 12
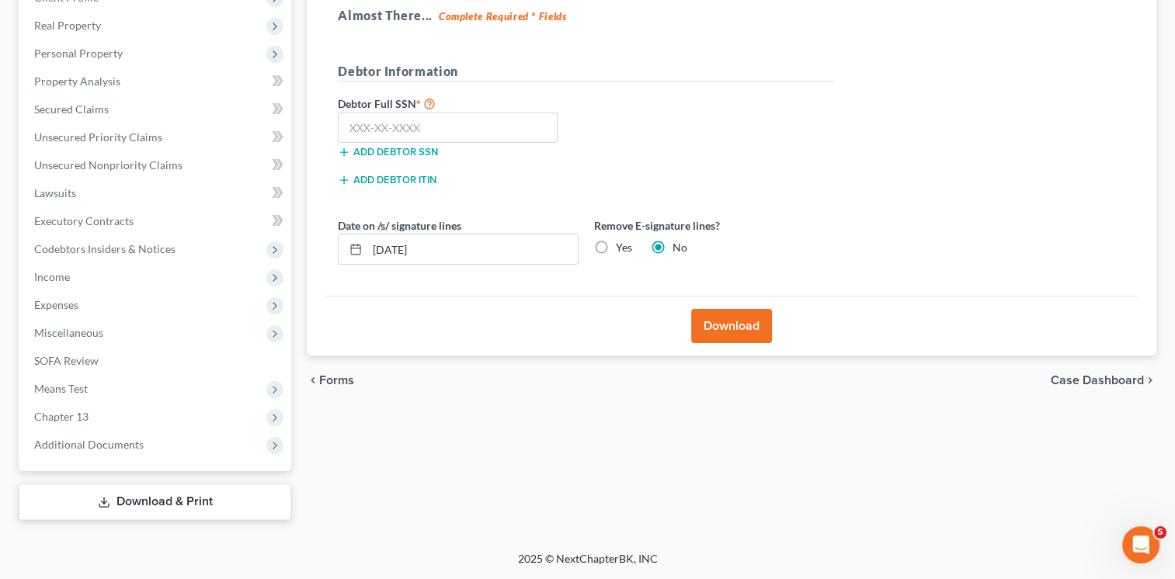
scroll to position [232, 0]
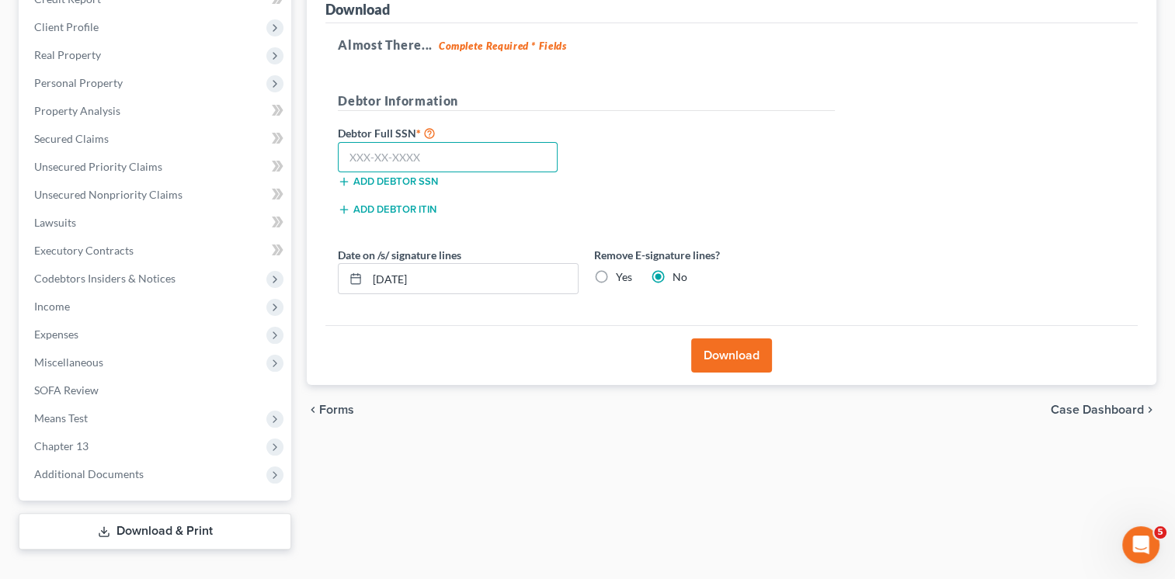
click at [363, 142] on input "text" at bounding box center [448, 157] width 220 height 31
type input "149-06-1676"
click at [733, 339] on button "Download" at bounding box center [731, 356] width 81 height 34
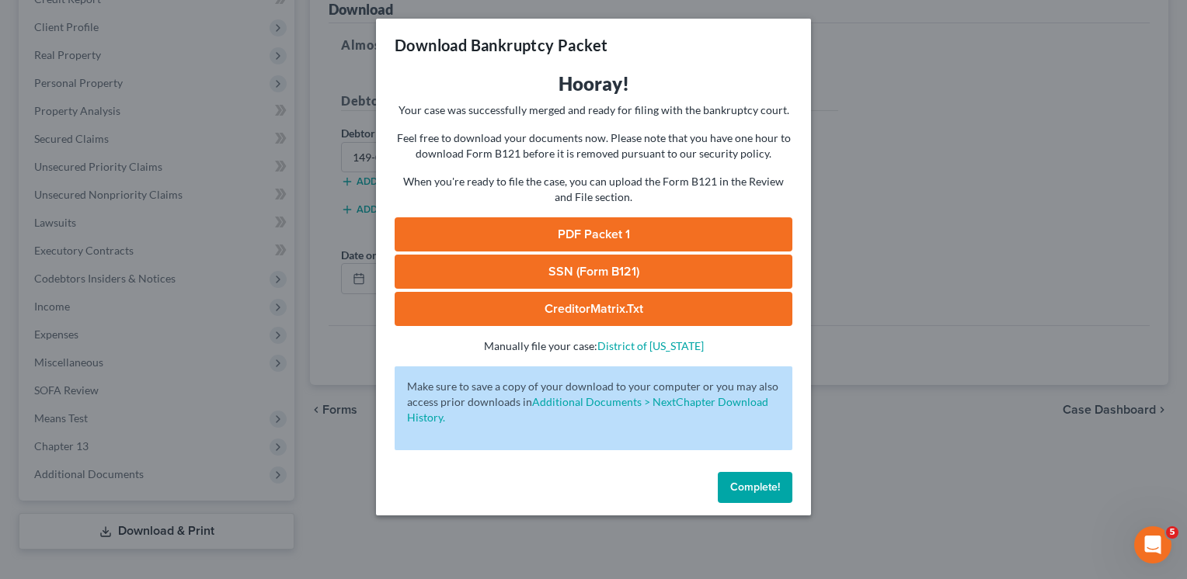
click at [628, 241] on link "PDF Packet 1" at bounding box center [593, 234] width 398 height 34
click at [755, 486] on span "Complete!" at bounding box center [755, 487] width 50 height 13
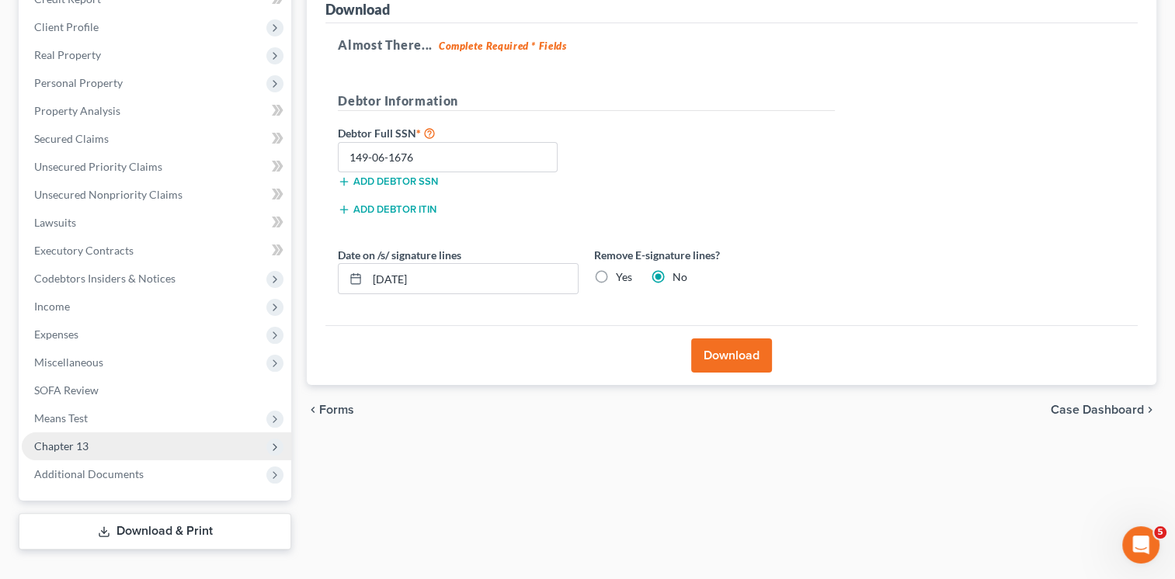
click at [132, 433] on span "Chapter 13" at bounding box center [156, 447] width 269 height 28
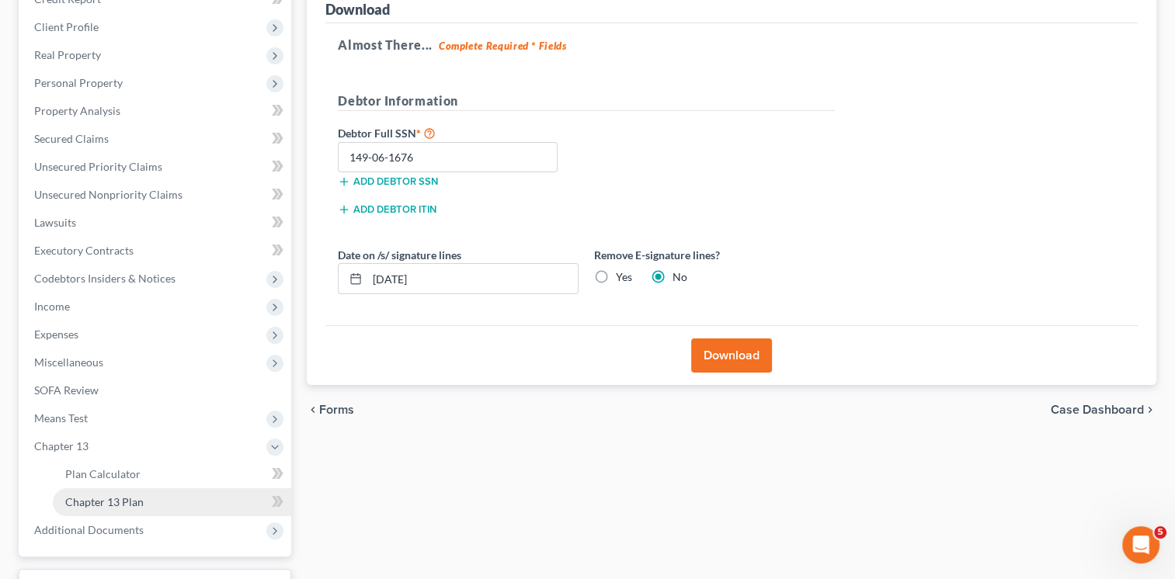
click at [146, 488] on link "Chapter 13 Plan" at bounding box center [172, 502] width 238 height 28
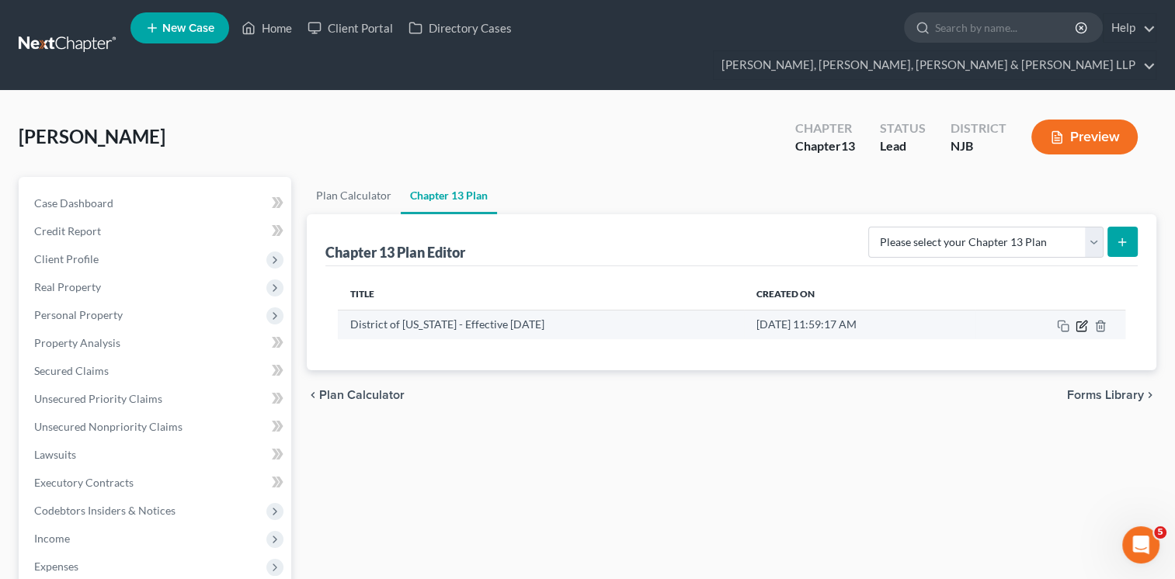
click at [1077, 320] on icon "button" at bounding box center [1082, 326] width 12 height 12
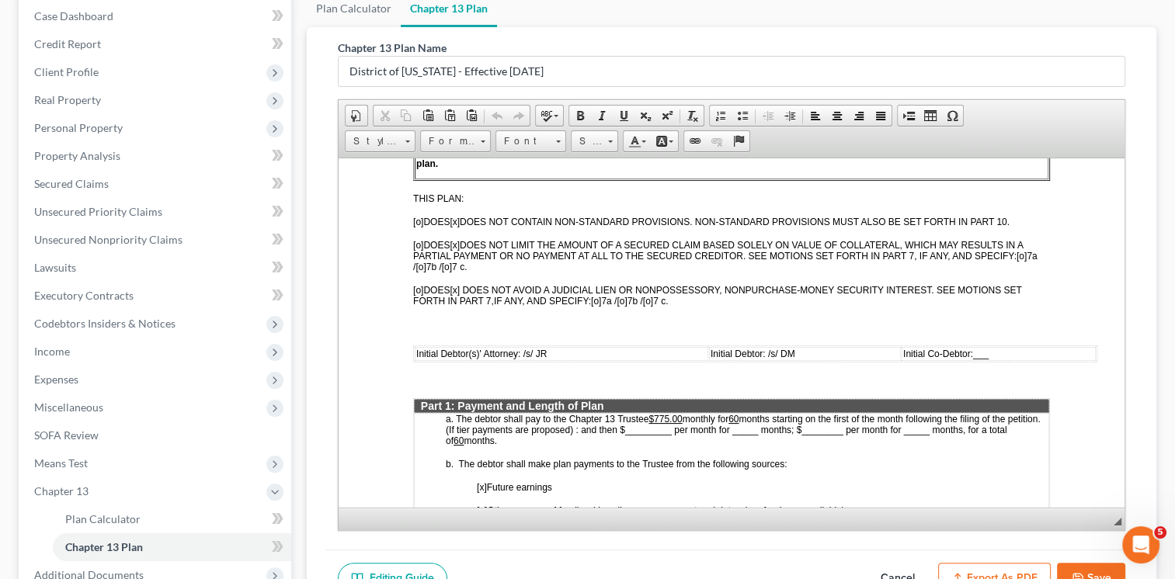
scroll to position [292, 0]
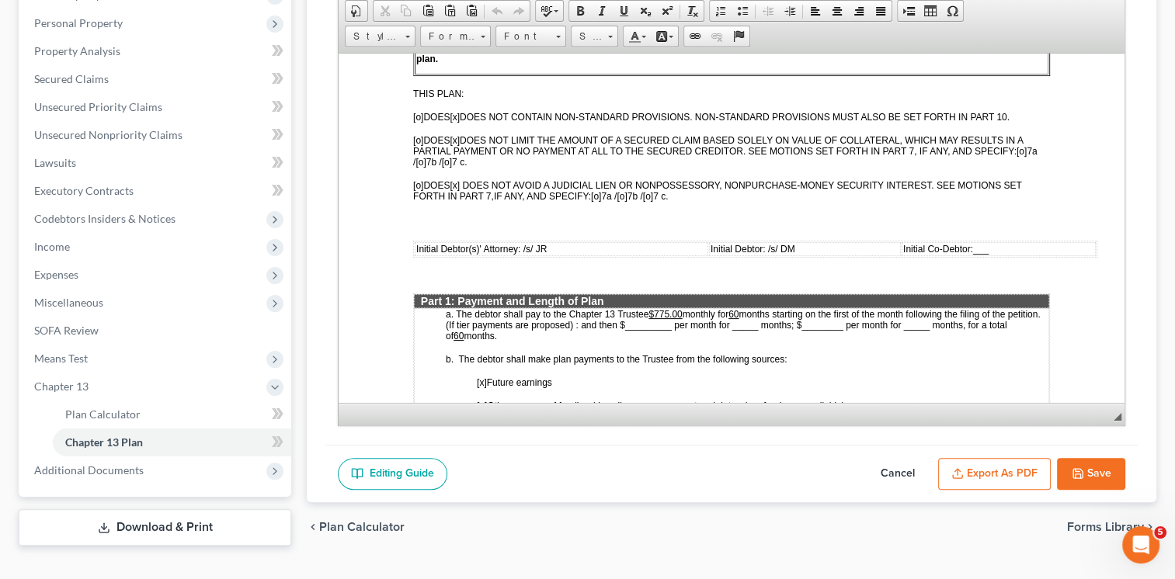
click at [1019, 458] on button "Export as PDF" at bounding box center [994, 474] width 113 height 33
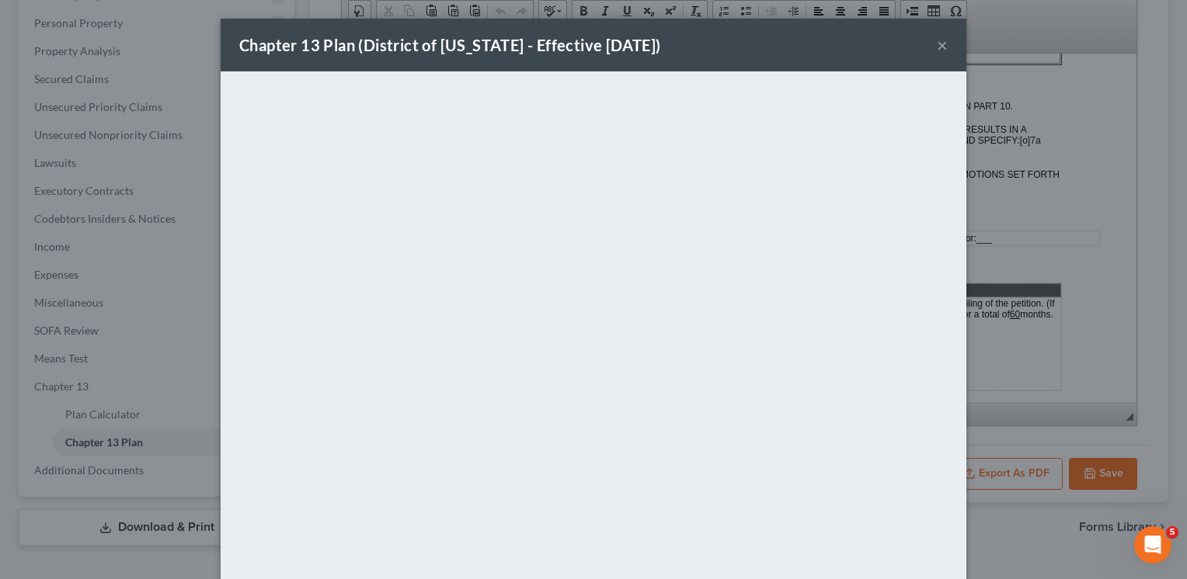
click at [939, 52] on button "×" at bounding box center [942, 45] width 11 height 19
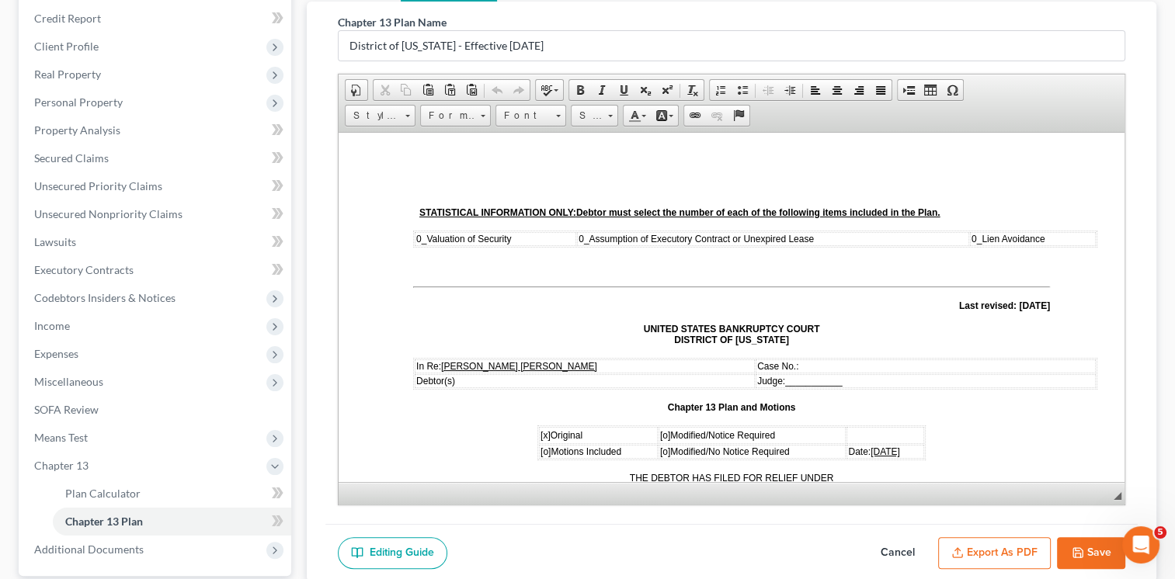
scroll to position [0, 0]
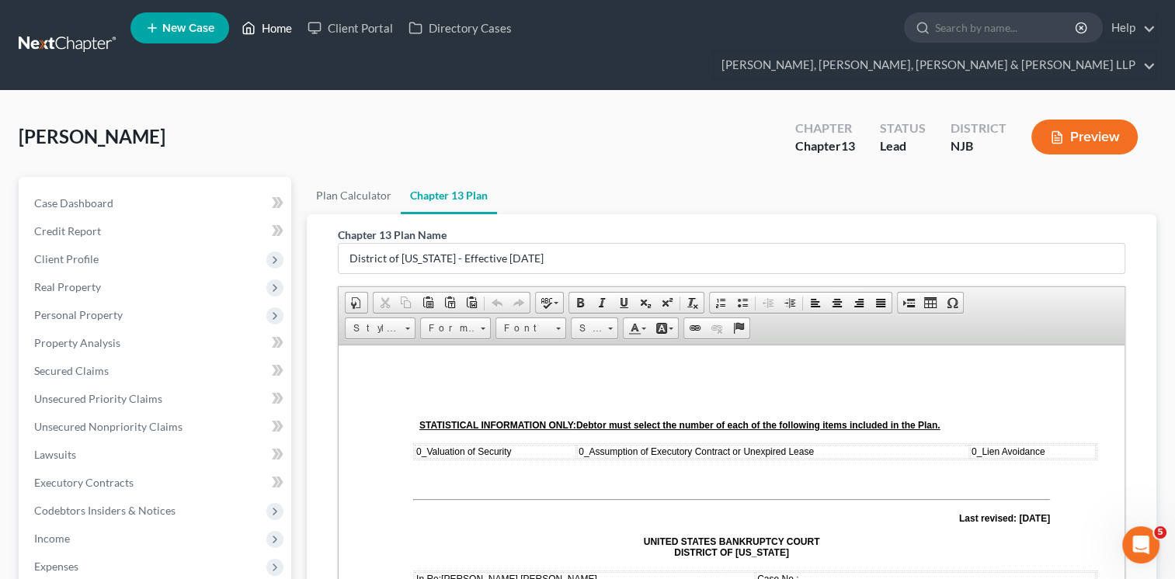
click at [280, 39] on link "Home" at bounding box center [267, 28] width 66 height 28
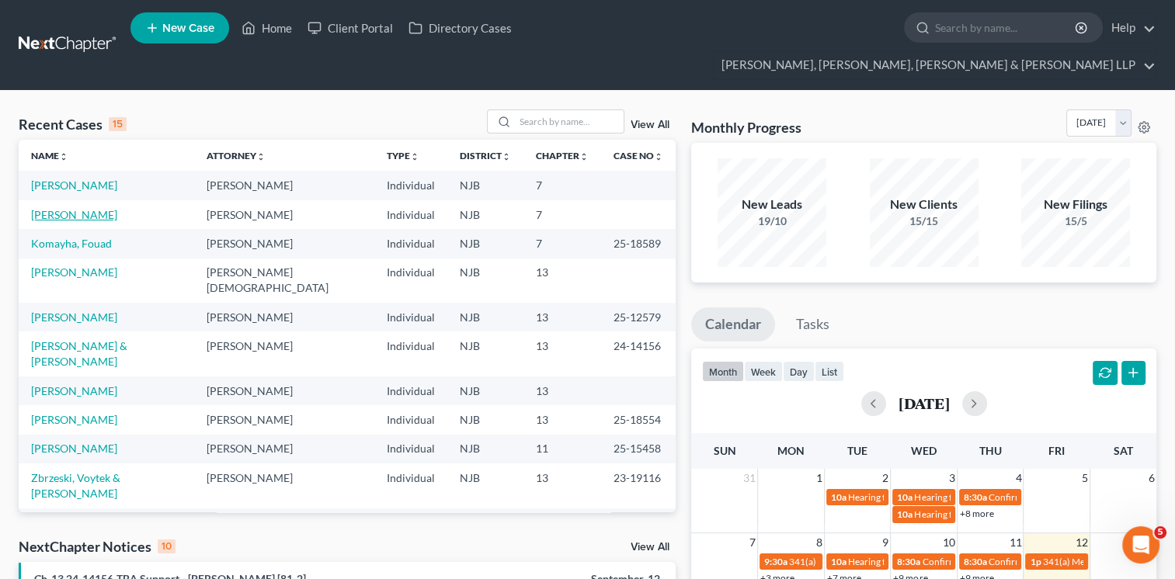
click at [64, 208] on link "[PERSON_NAME]" at bounding box center [74, 214] width 86 height 13
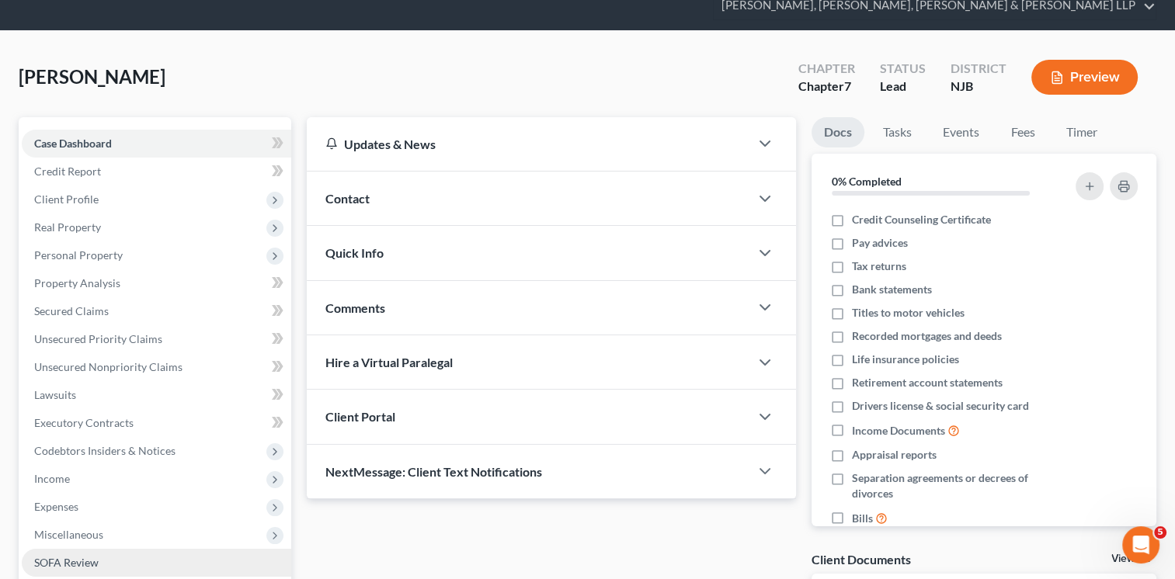
scroll to position [155, 0]
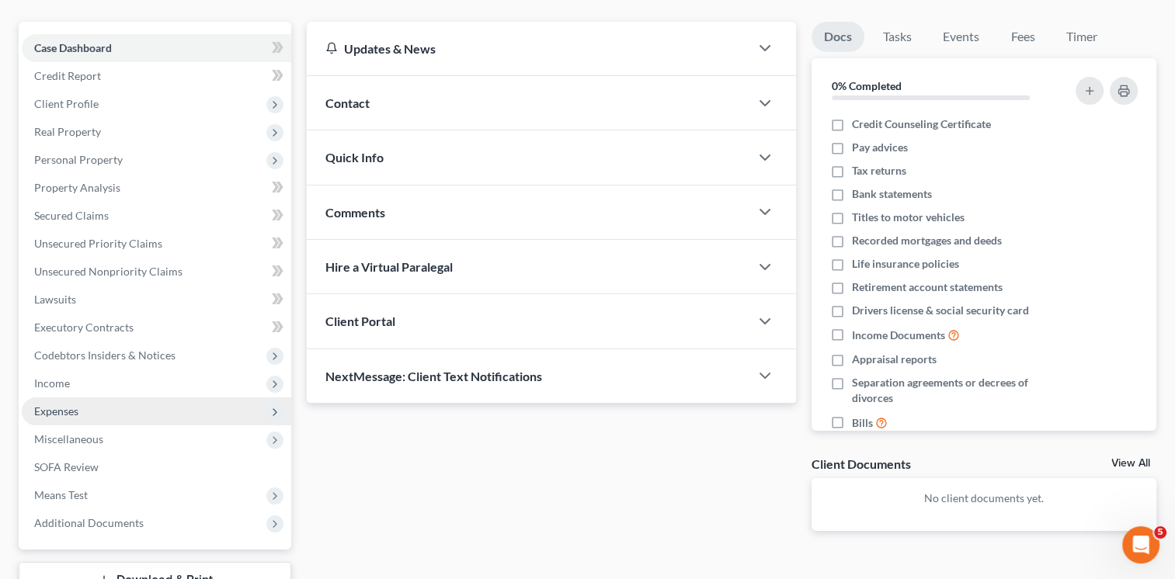
click at [113, 398] on span "Expenses" at bounding box center [156, 412] width 269 height 28
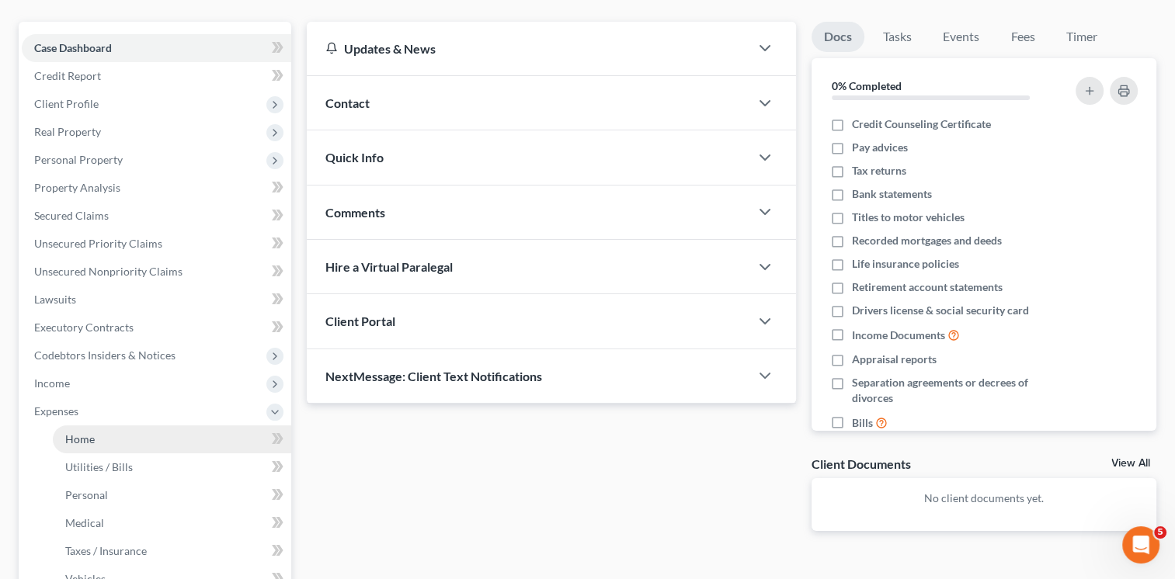
click at [100, 426] on link "Home" at bounding box center [172, 440] width 238 height 28
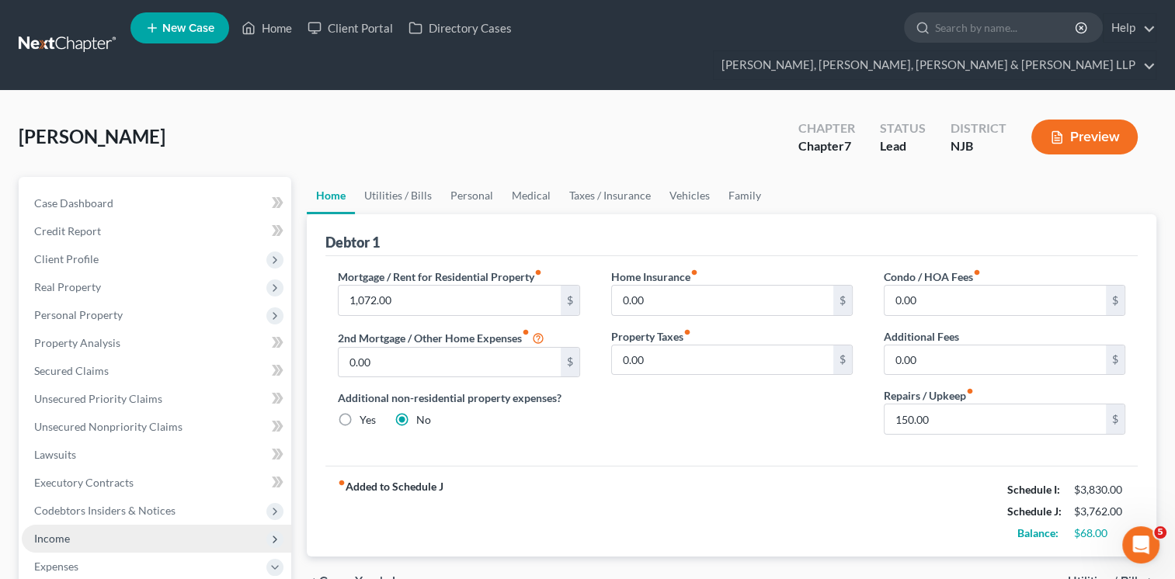
click at [79, 525] on span "Income" at bounding box center [156, 539] width 269 height 28
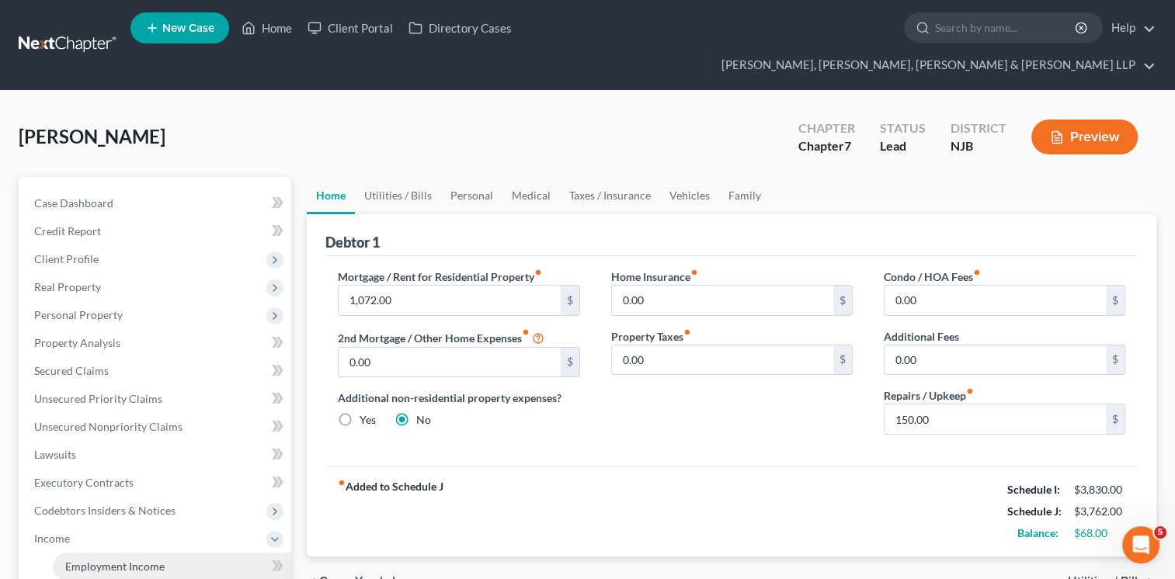
click at [97, 560] on span "Employment Income" at bounding box center [114, 566] width 99 height 13
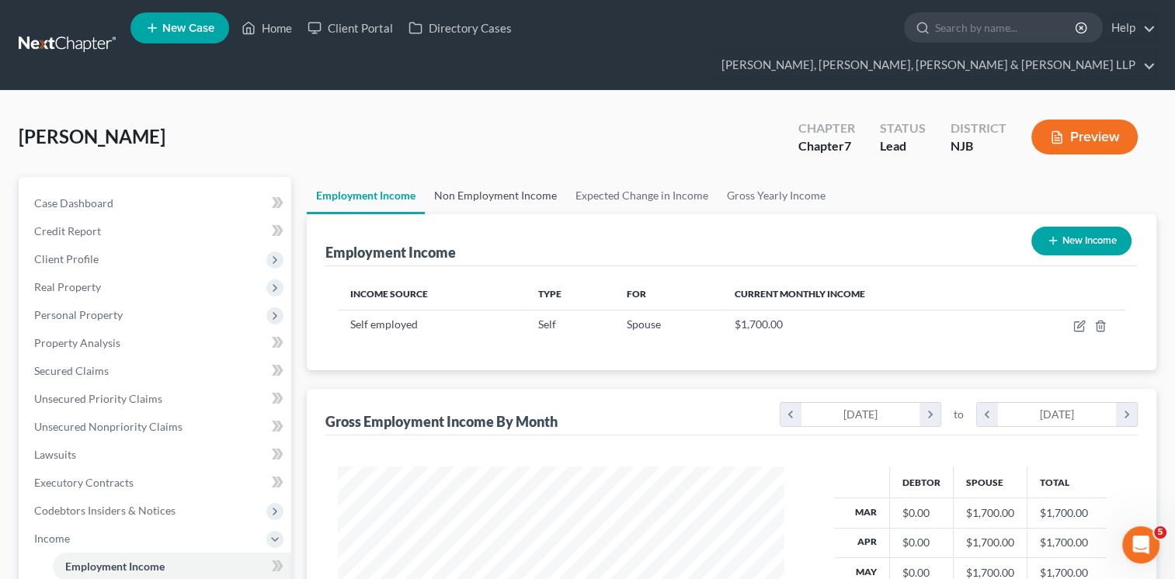
click at [479, 177] on link "Non Employment Income" at bounding box center [495, 195] width 141 height 37
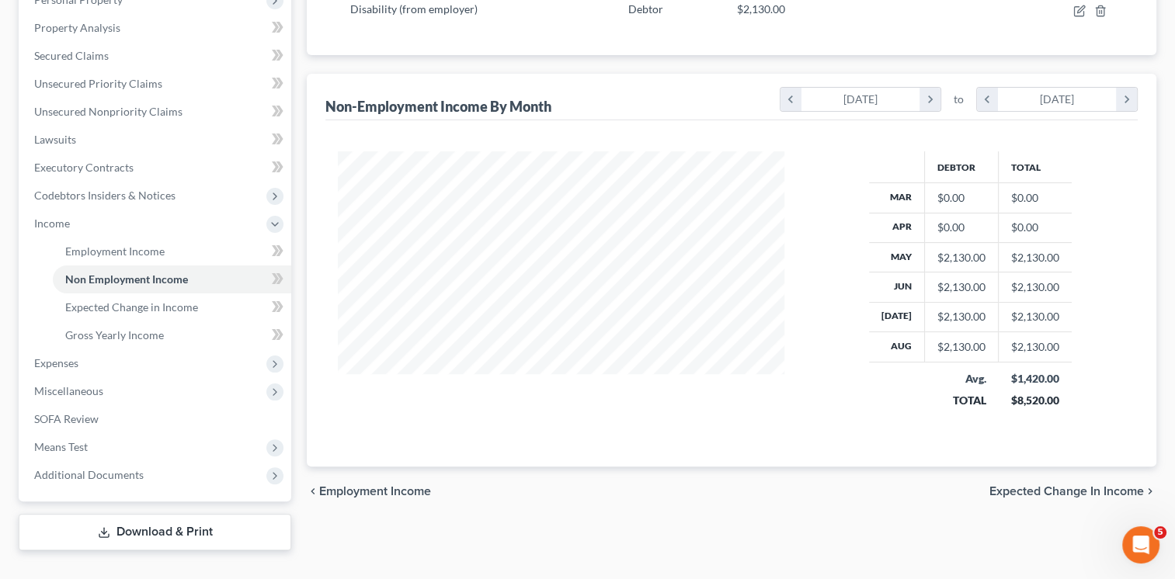
scroll to position [316, 0]
click at [157, 513] on link "Download & Print" at bounding box center [155, 531] width 273 height 36
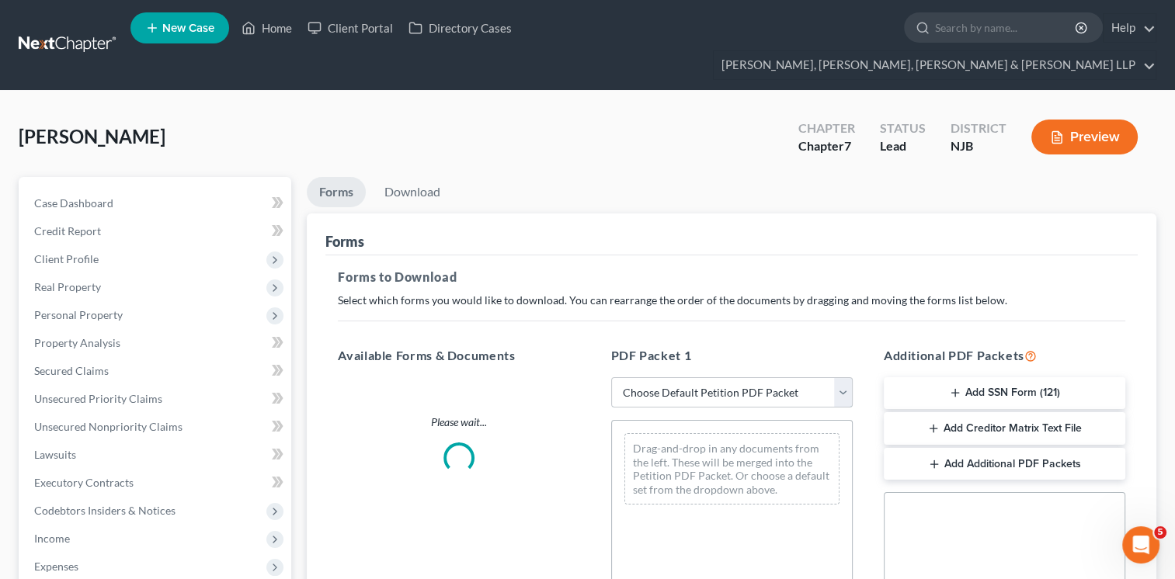
click at [843, 377] on select "Choose Default Petition PDF Packet Complete Bankruptcy Petition (all forms and …" at bounding box center [732, 392] width 242 height 31
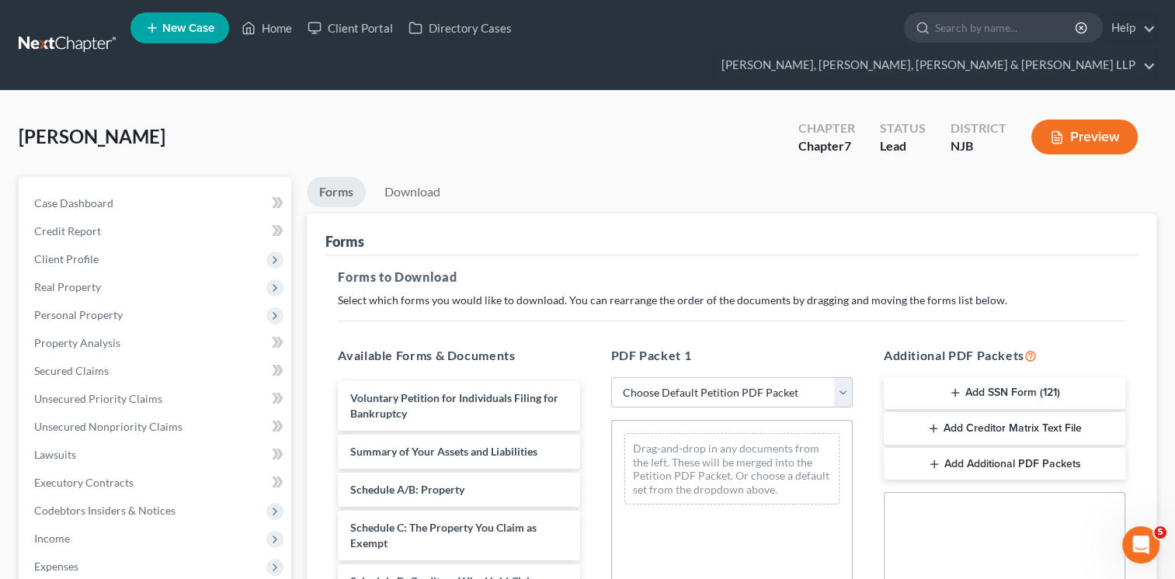
select select "0"
click at [611, 377] on select "Choose Default Petition PDF Packet Complete Bankruptcy Petition (all forms and …" at bounding box center [732, 392] width 242 height 31
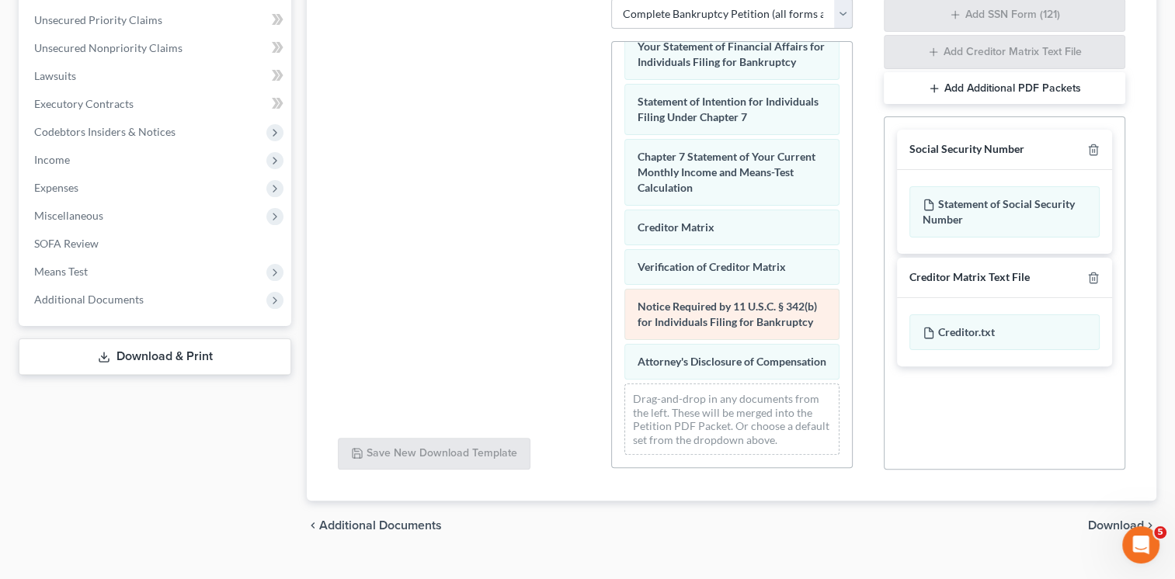
scroll to position [594, 0]
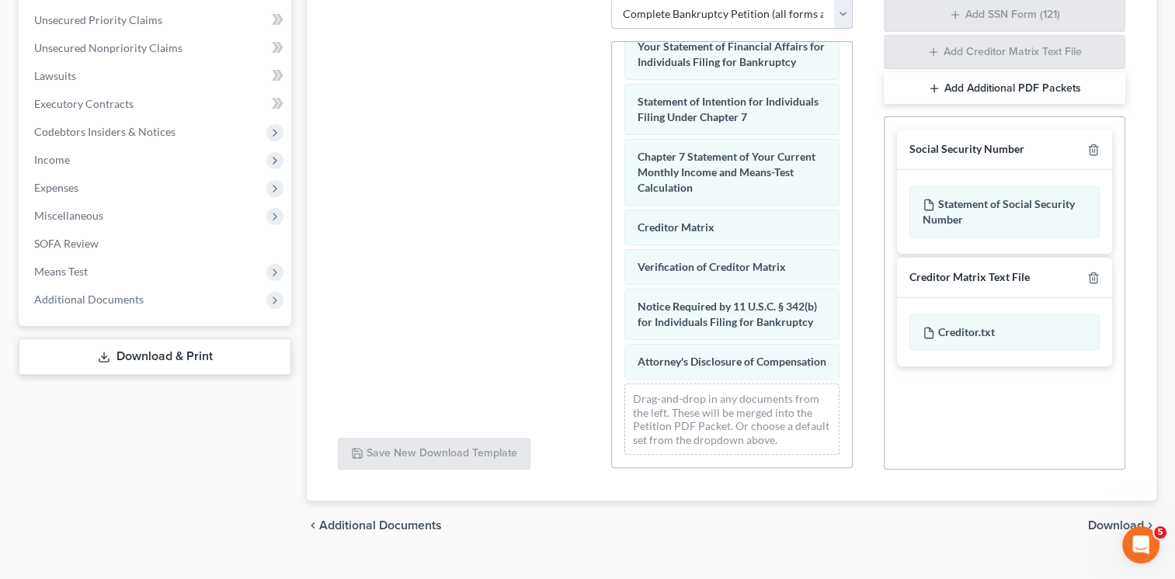
click at [1112, 520] on span "Download" at bounding box center [1116, 526] width 56 height 12
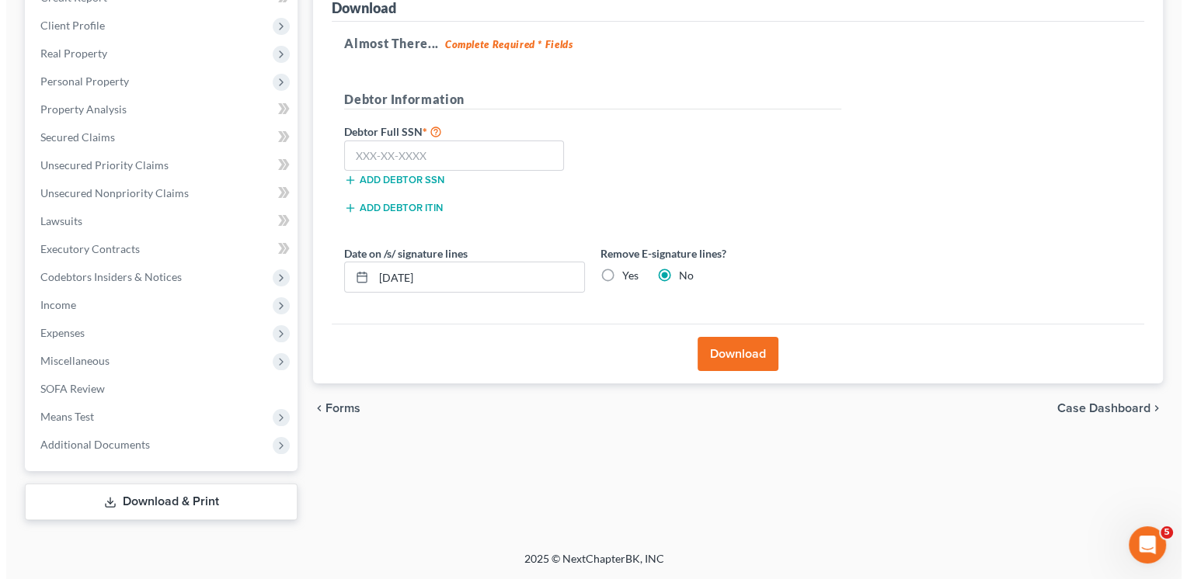
scroll to position [204, 0]
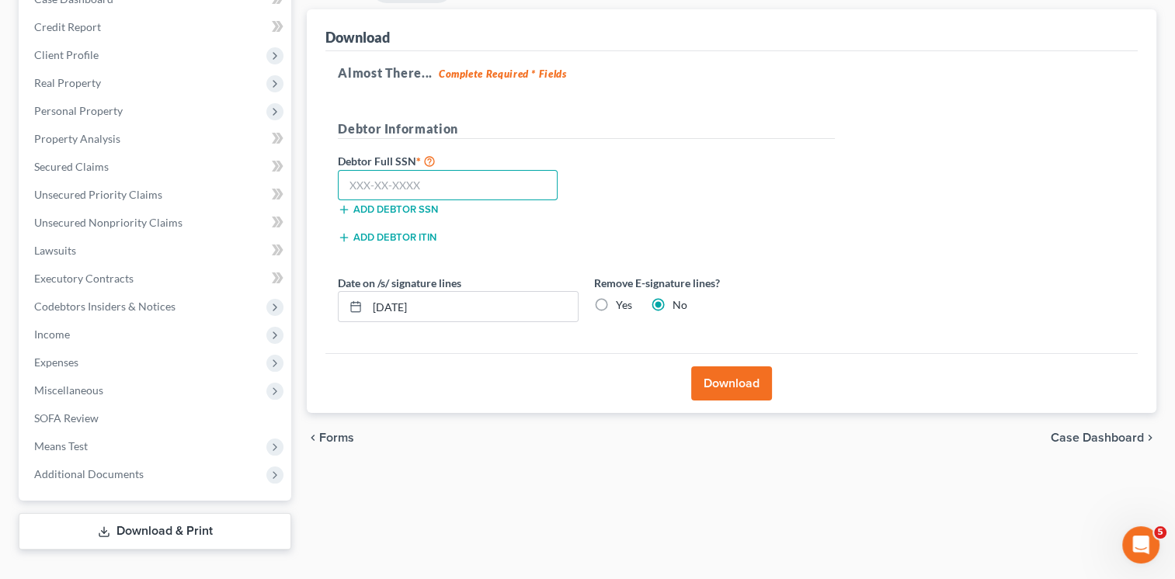
click at [362, 170] on input "text" at bounding box center [448, 185] width 220 height 31
type input "138-04-0116"
click at [746, 367] on button "Download" at bounding box center [731, 384] width 81 height 34
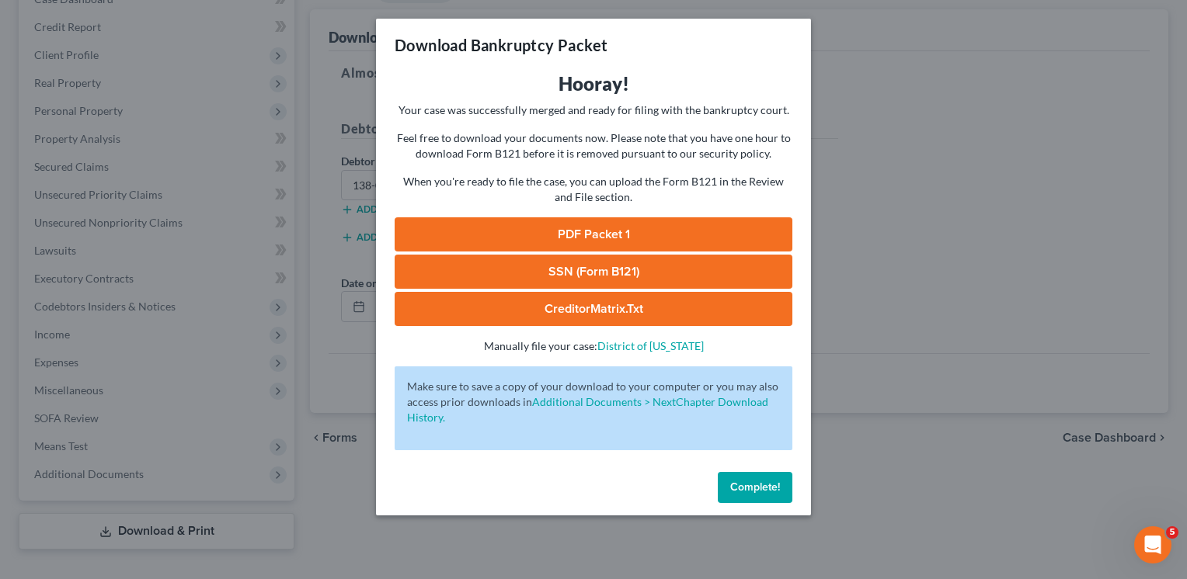
click at [562, 230] on link "PDF Packet 1" at bounding box center [593, 234] width 398 height 34
